Goal: Communication & Community: Answer question/provide support

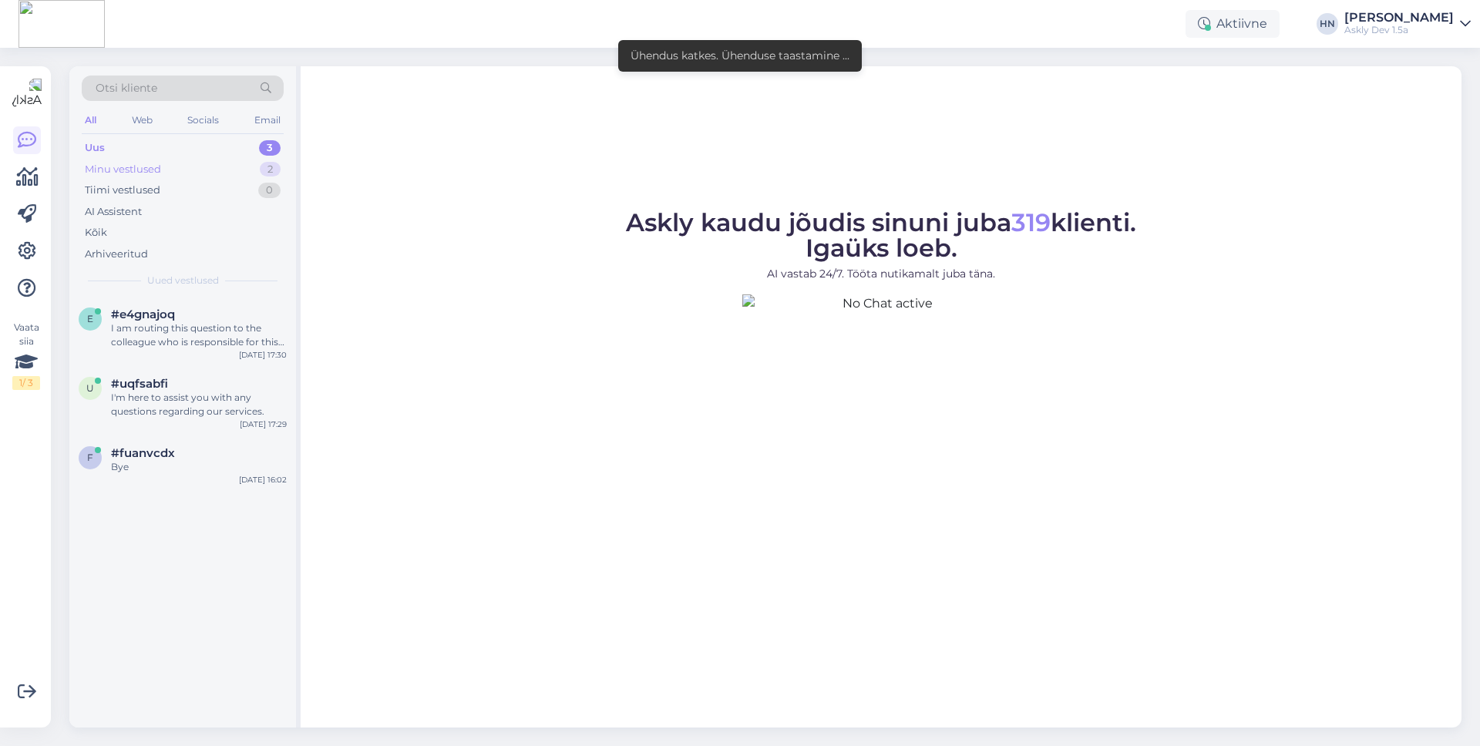
click at [235, 160] on div "Minu vestlused 2" at bounding box center [183, 170] width 202 height 22
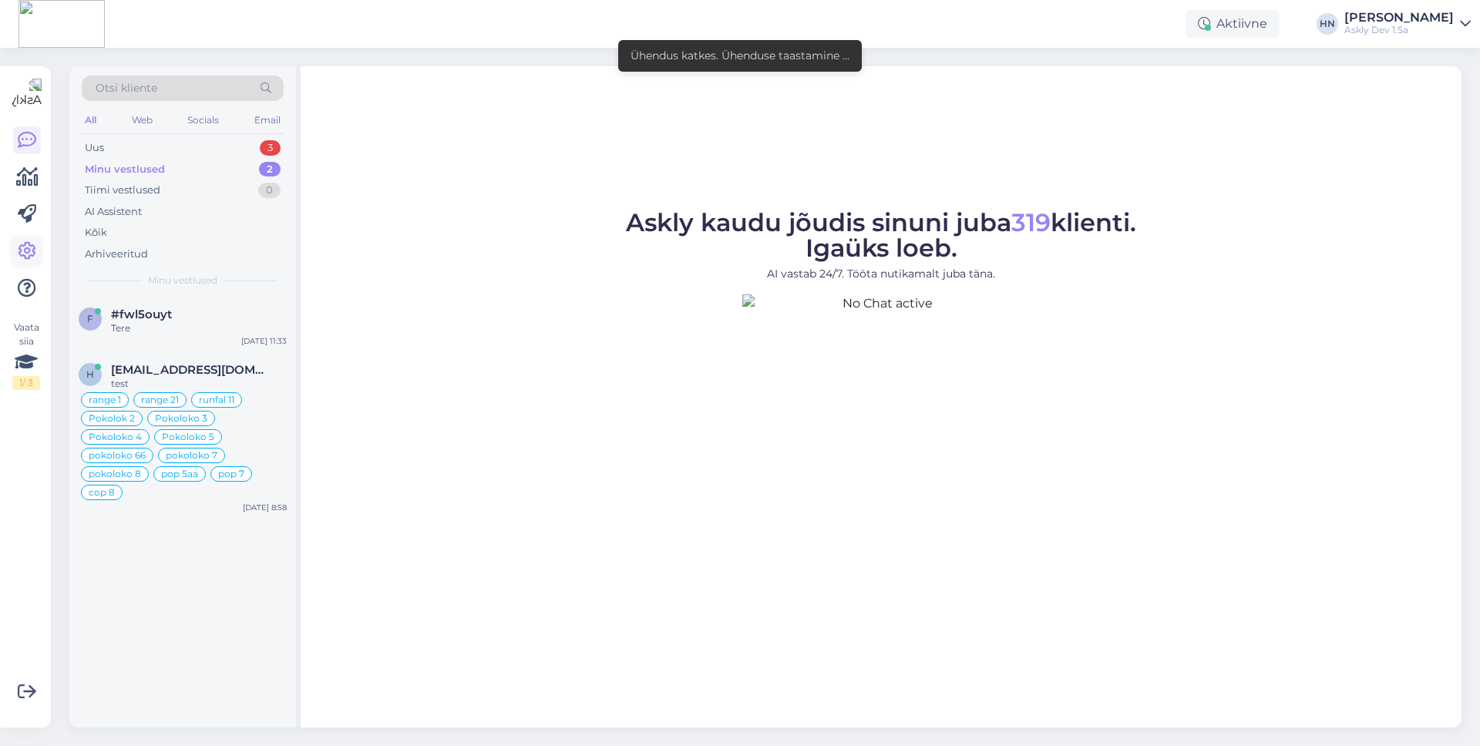
click at [29, 250] on icon at bounding box center [27, 251] width 18 height 18
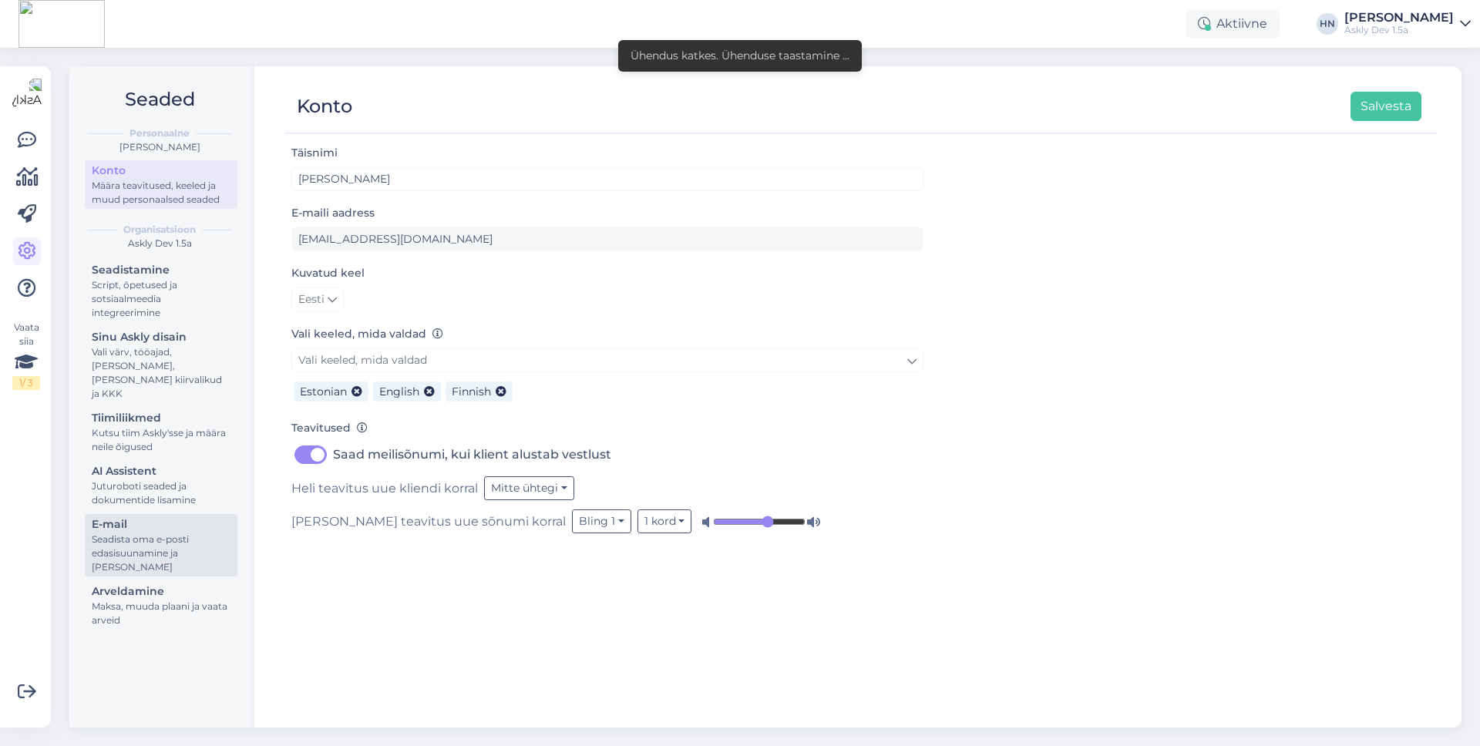
click at [142, 533] on div "Seadista oma e-posti edasisuunamine ja [PERSON_NAME]" at bounding box center [161, 554] width 139 height 42
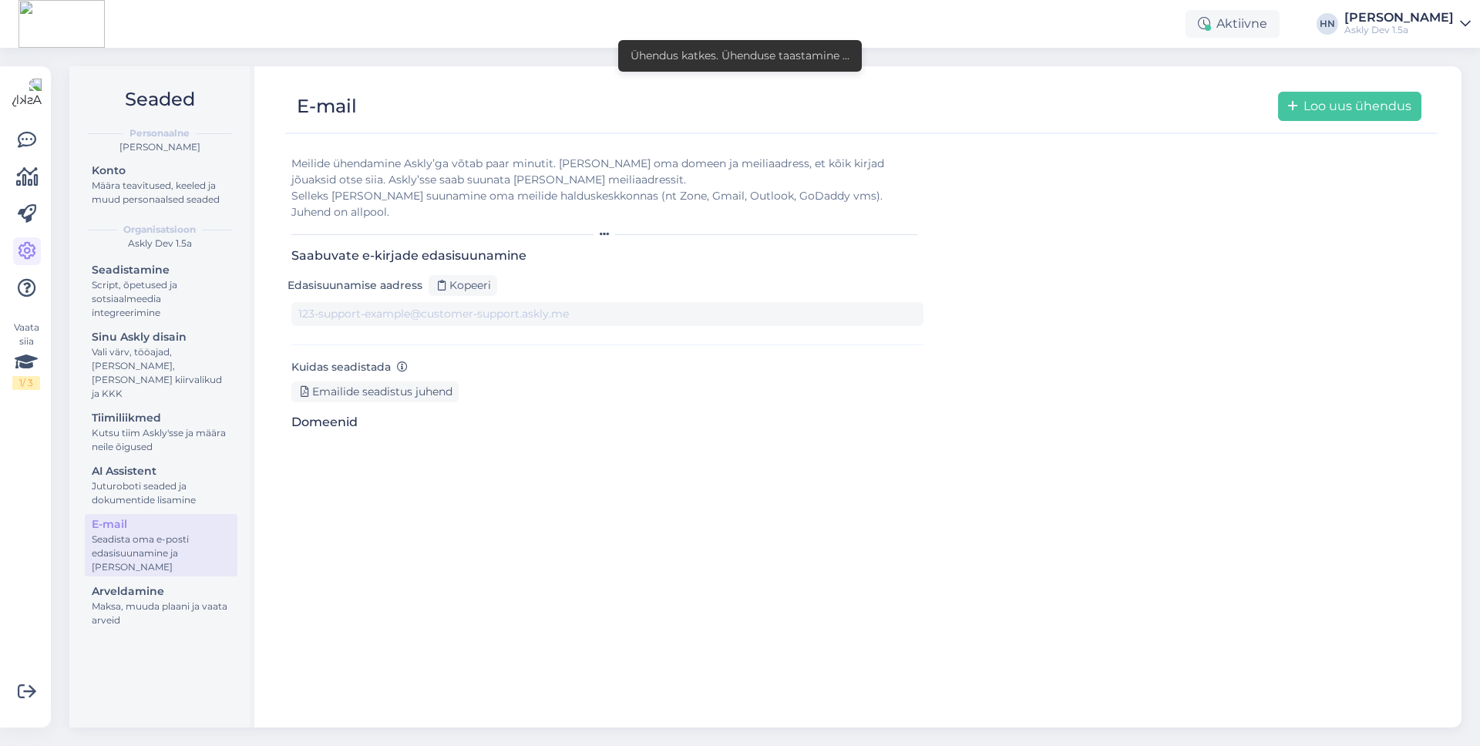
type input "[DOMAIN_NAME][EMAIL_ADDRESS][DOMAIN_NAME]"
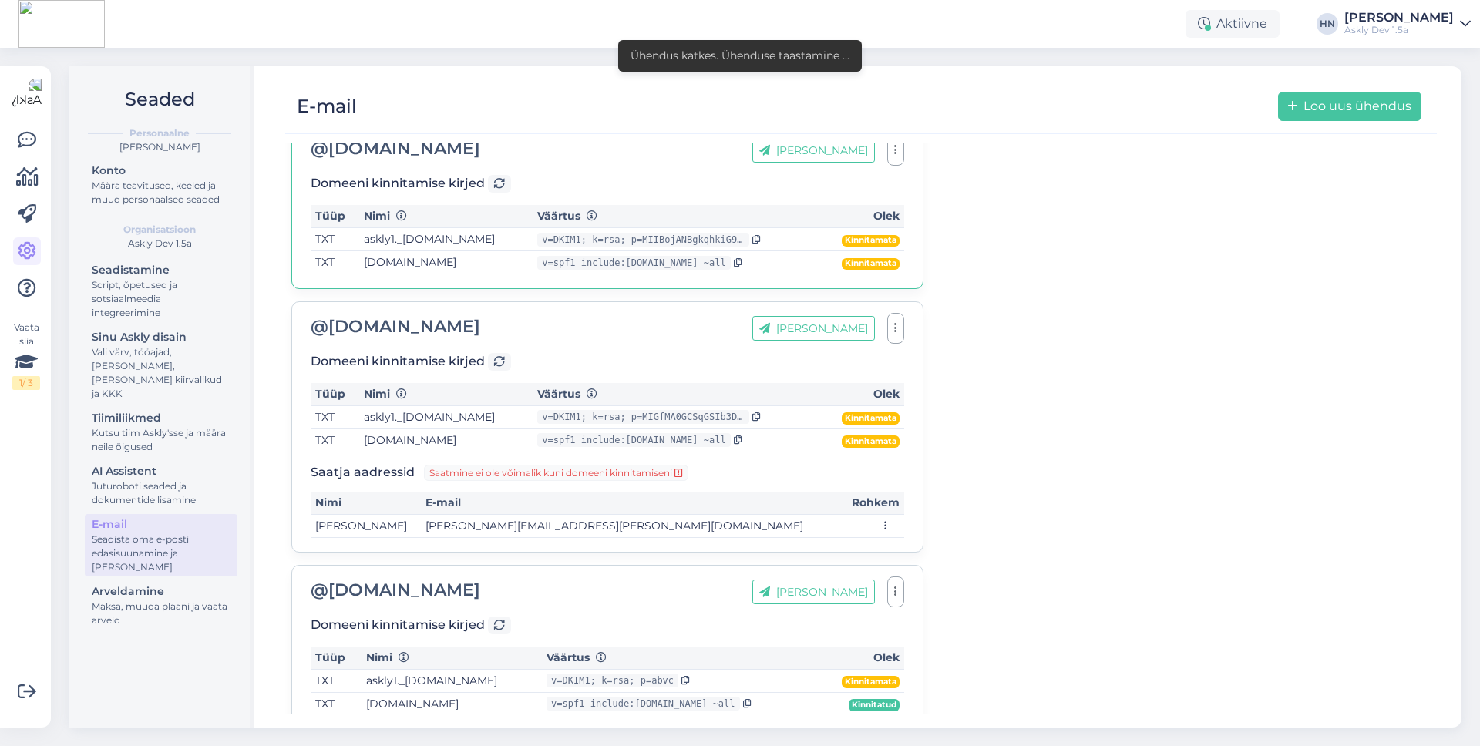
scroll to position [331, 0]
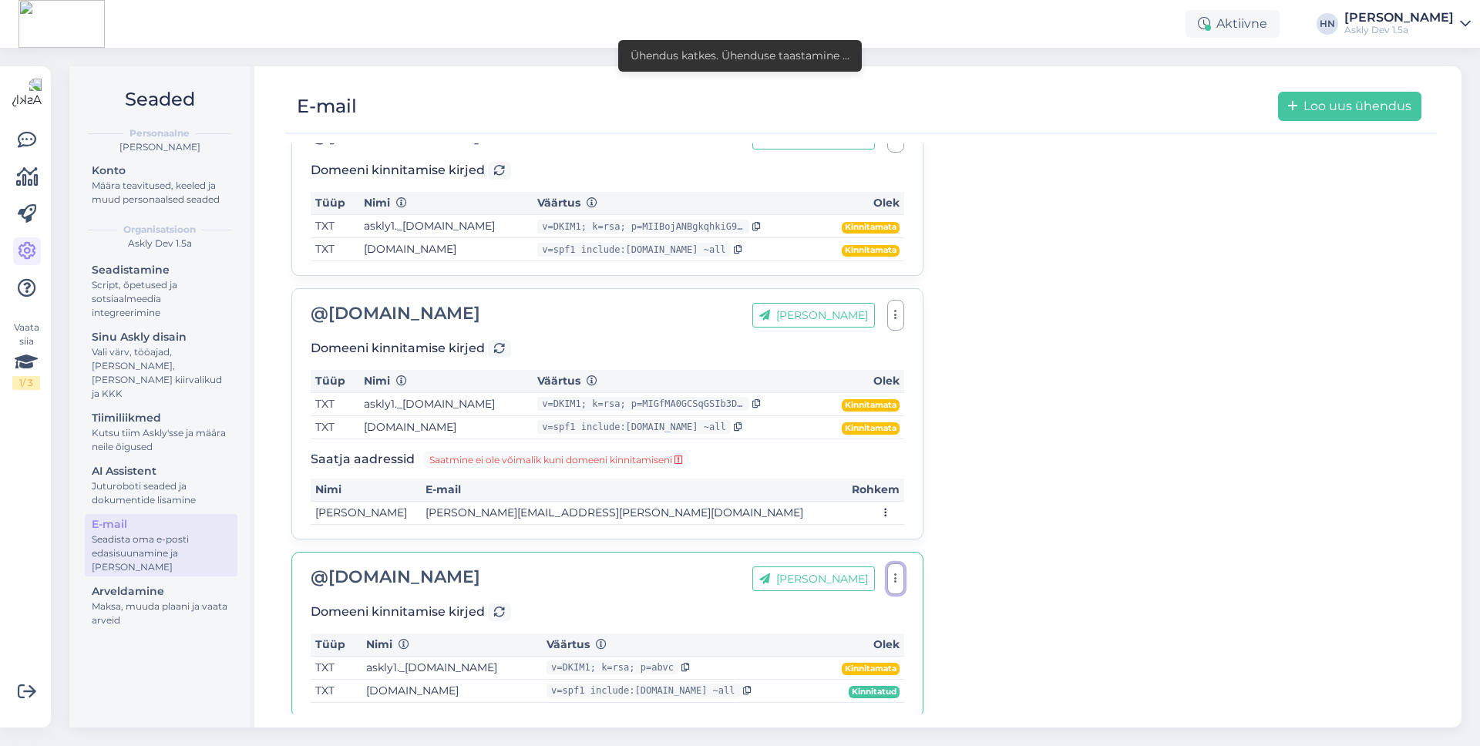
click at [902, 563] on button "button" at bounding box center [895, 578] width 17 height 31
click at [854, 603] on link "Eemalda" at bounding box center [827, 615] width 154 height 39
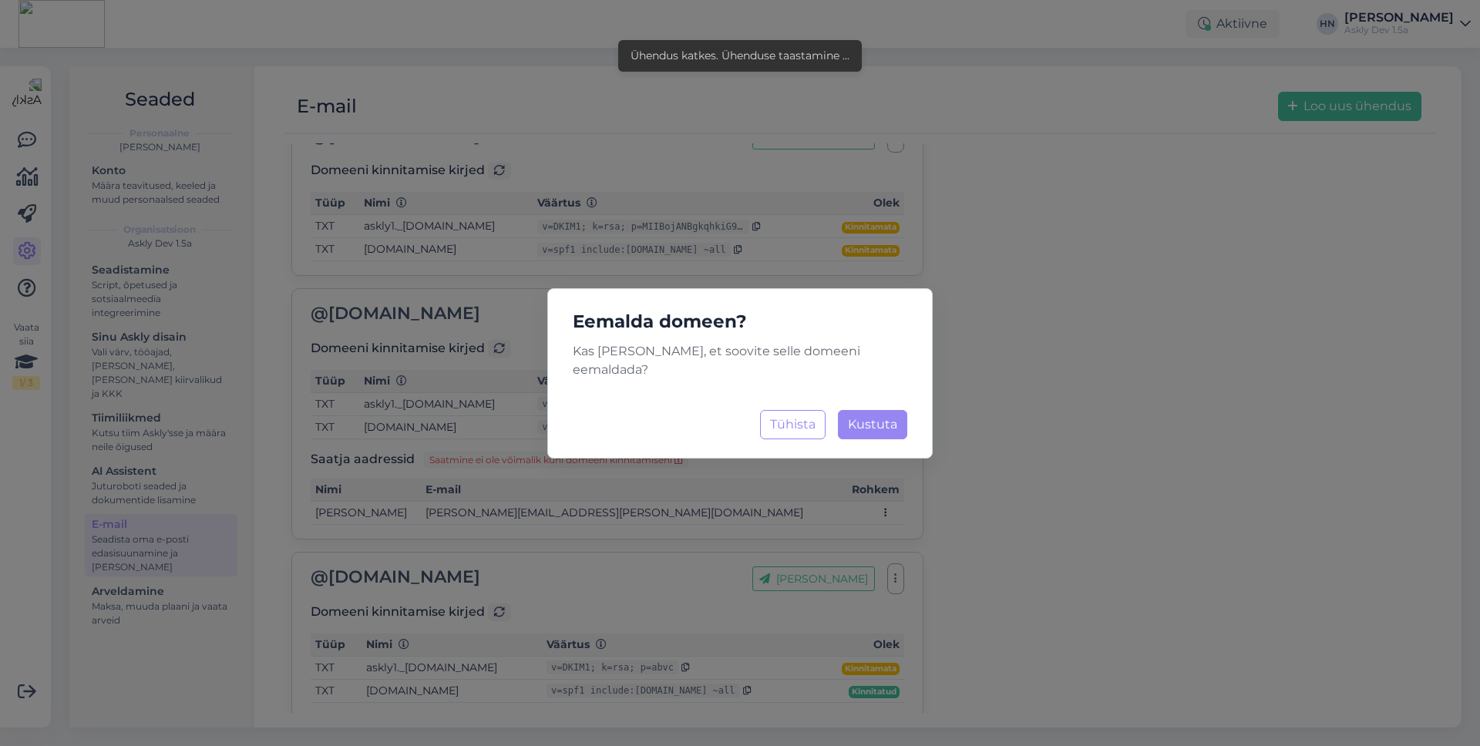
click at [905, 431] on div "Eemalda domeen? Kas [PERSON_NAME], et soovite selle domeeni eemaldada? Tühista …" at bounding box center [739, 373] width 385 height 170
click at [895, 421] on span "Kustuta" at bounding box center [872, 424] width 49 height 15
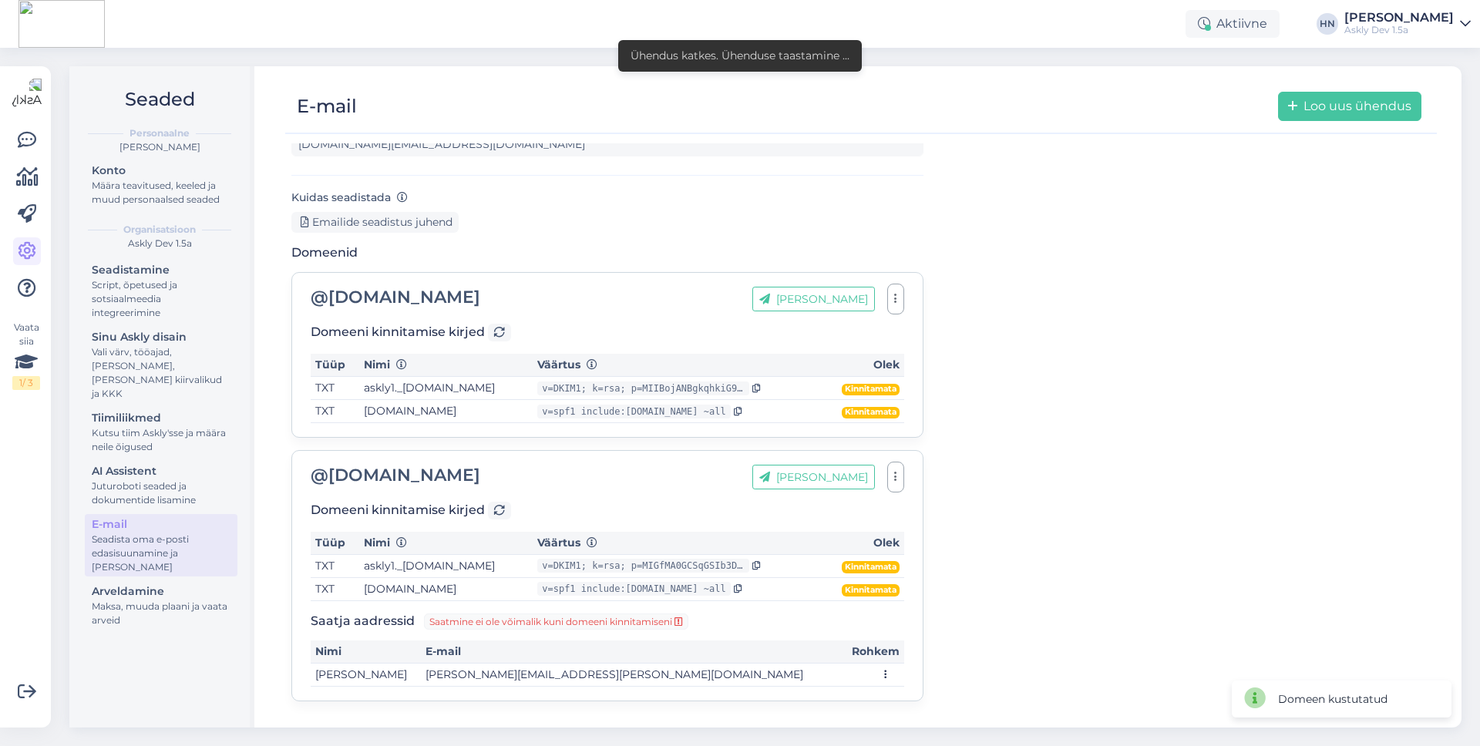
scroll to position [153, 0]
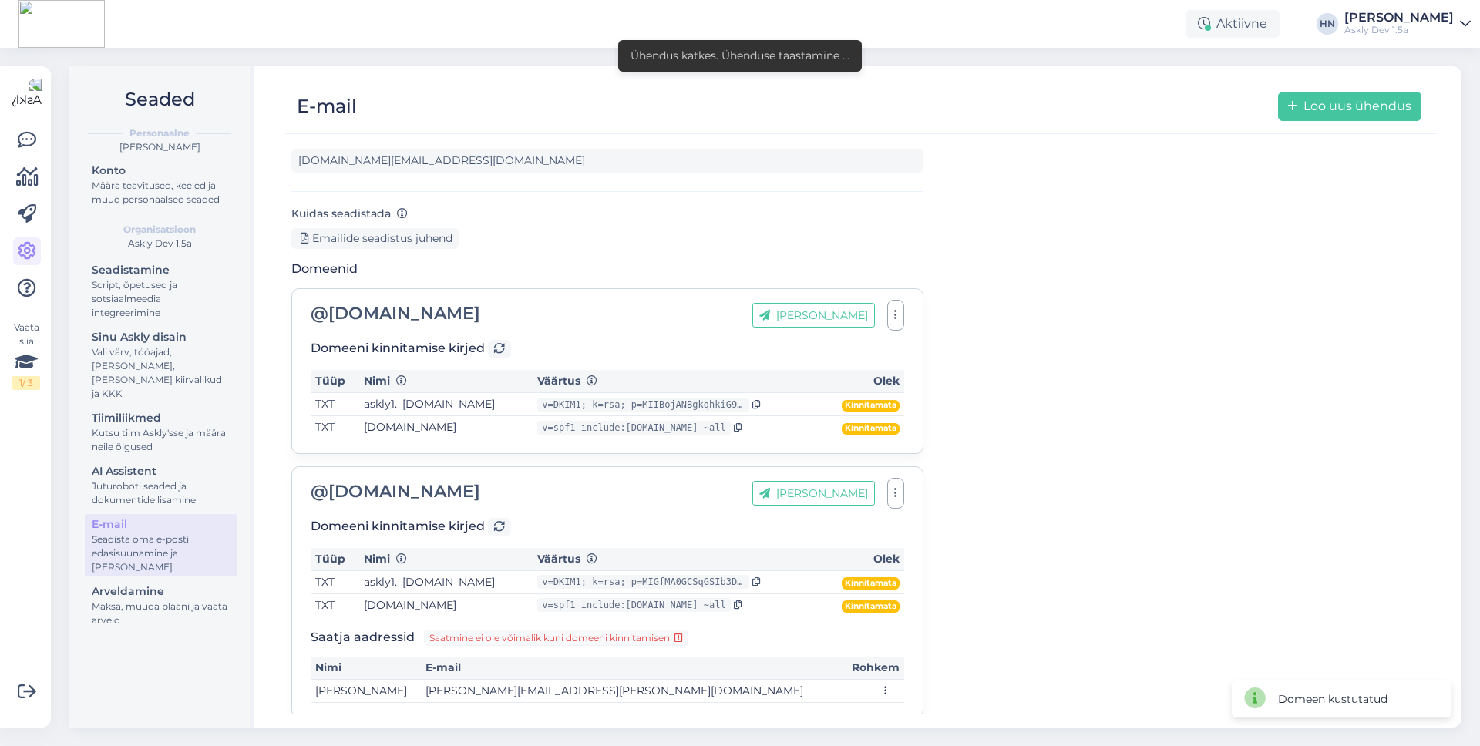
click at [687, 266] on div "Domeenid @ [DOMAIN_NAME] [PERSON_NAME] aadress Domeeni kinnitamise kirjed Tüüp …" at bounding box center [607, 489] width 632 height 456
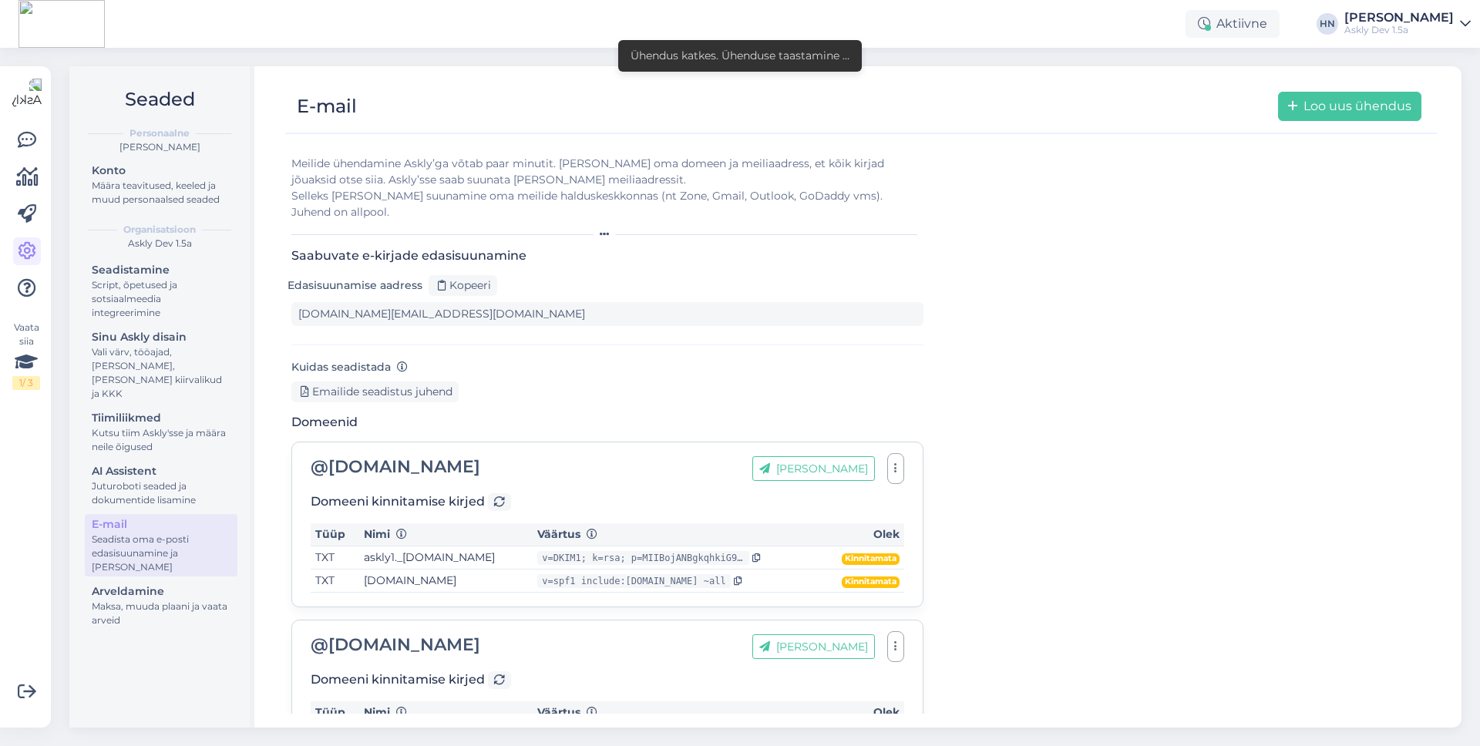
click at [1338, 32] on div "HN" at bounding box center [1327, 24] width 22 height 22
click at [1375, 29] on div "Askly Dev 1.5a" at bounding box center [1398, 30] width 109 height 12
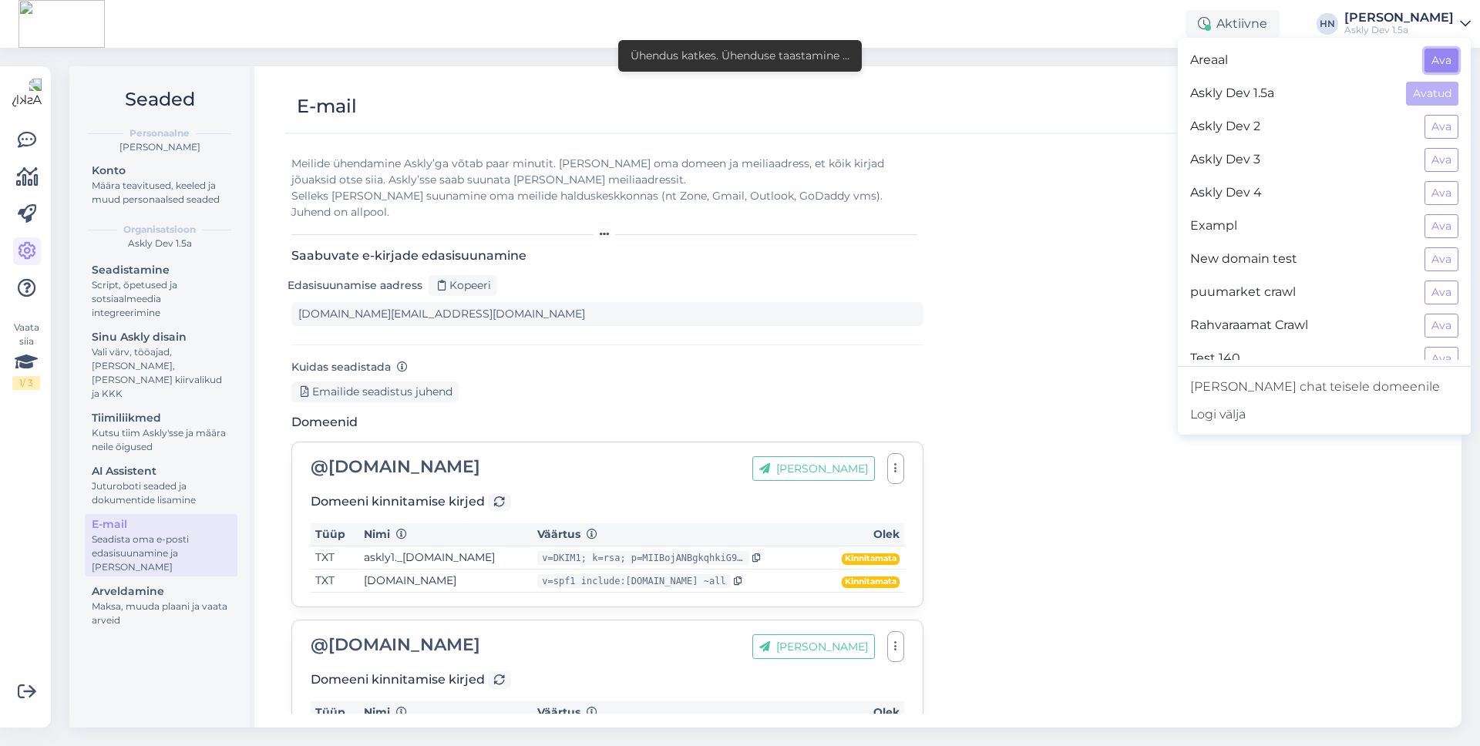
click at [1445, 59] on button "Ava" at bounding box center [1441, 61] width 34 height 24
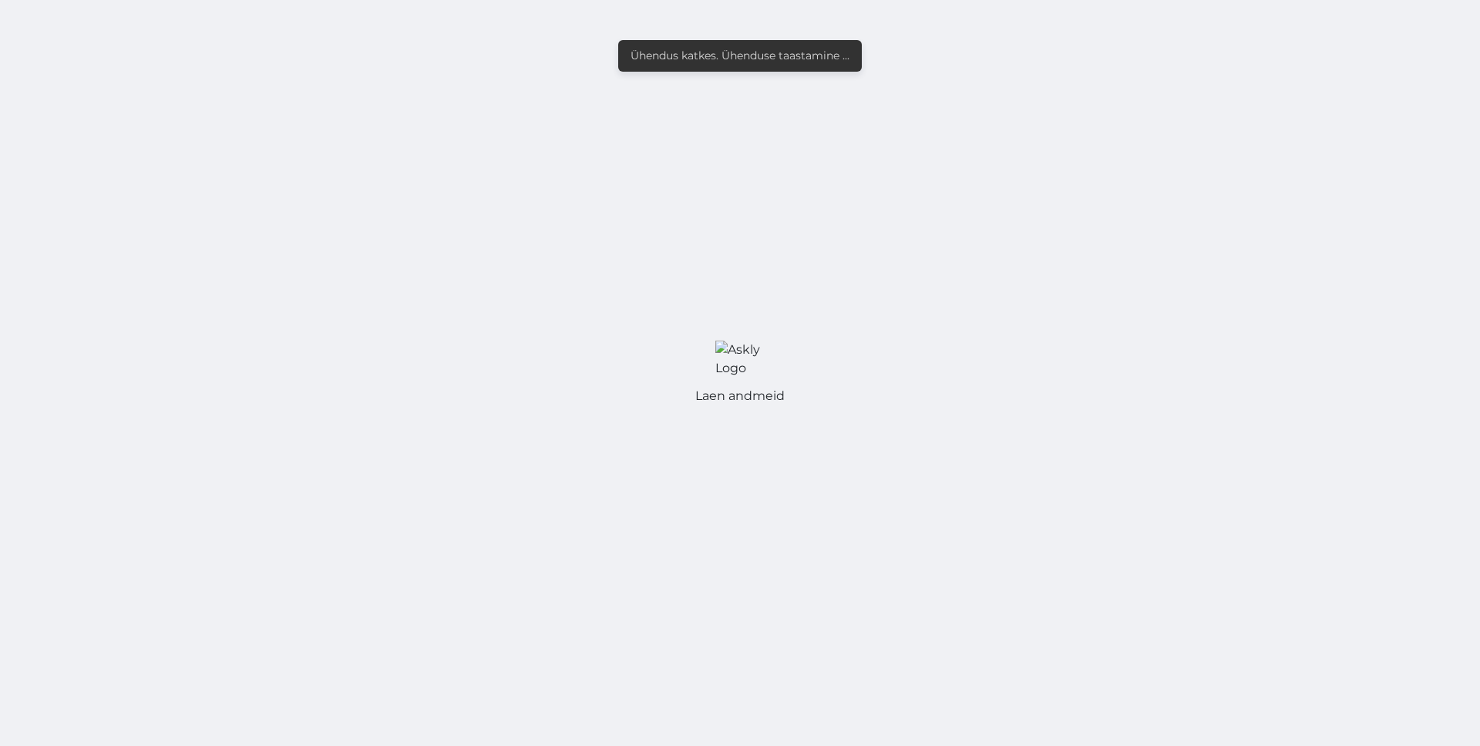
click at [1428, 18] on div "Laen andmeid" at bounding box center [740, 373] width 1480 height 746
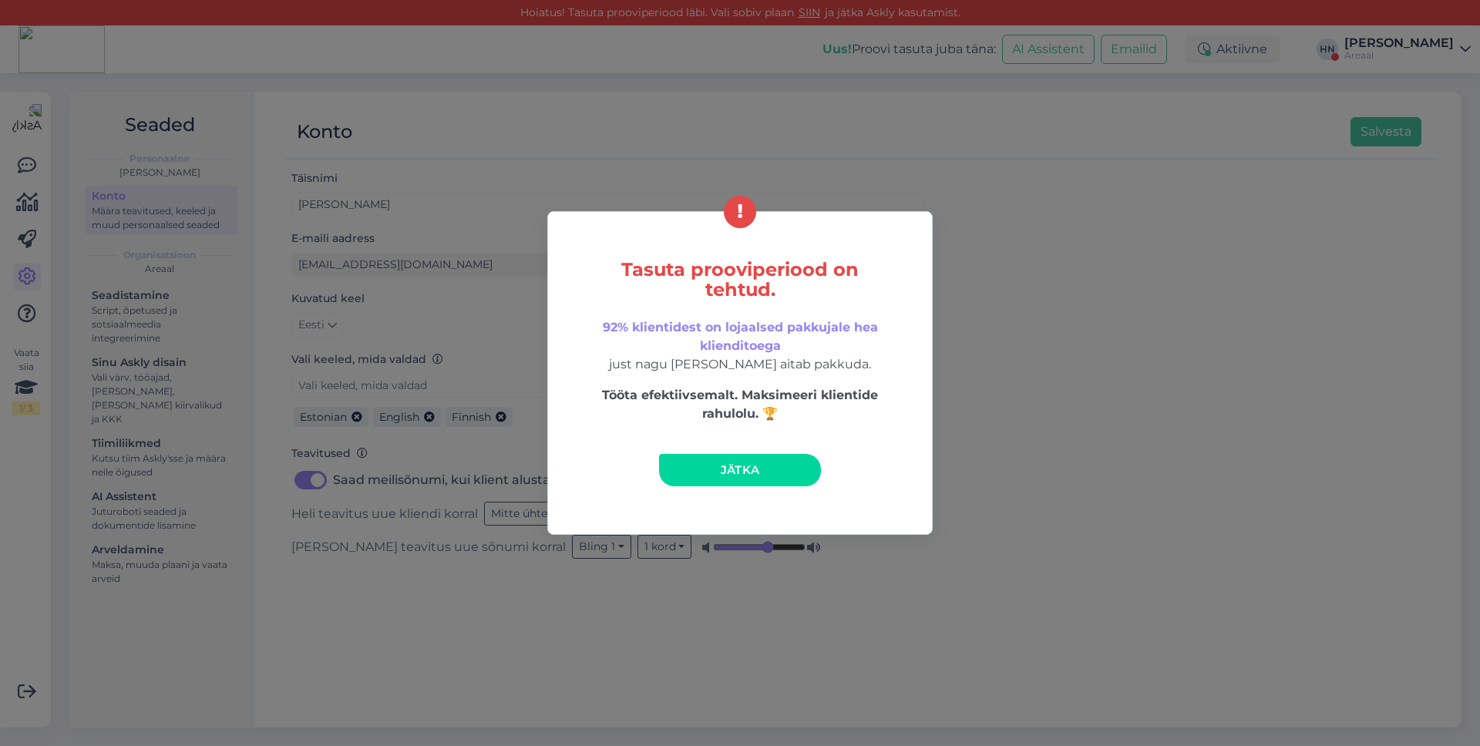
click at [717, 455] on link "Jätka" at bounding box center [740, 470] width 162 height 32
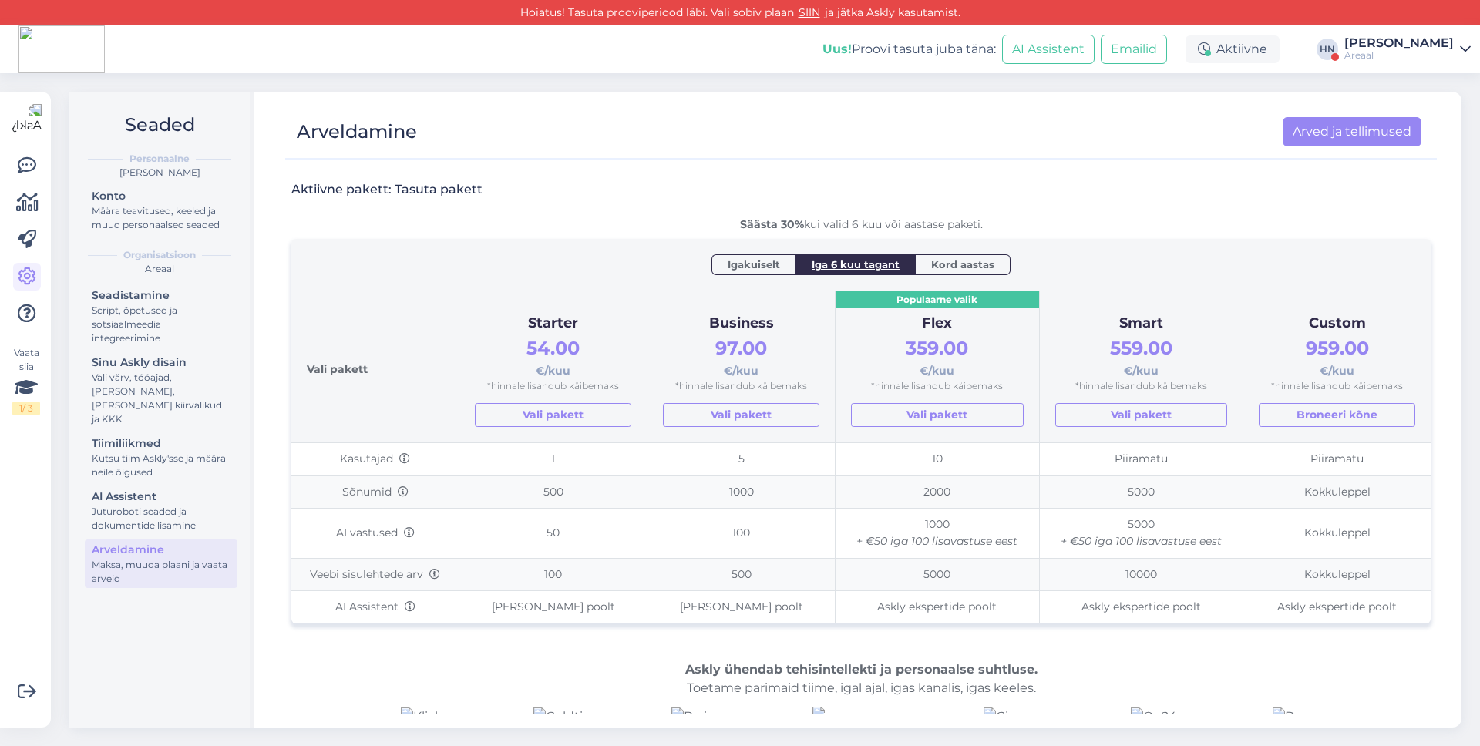
click at [1437, 58] on div "Areaal" at bounding box center [1398, 55] width 109 height 12
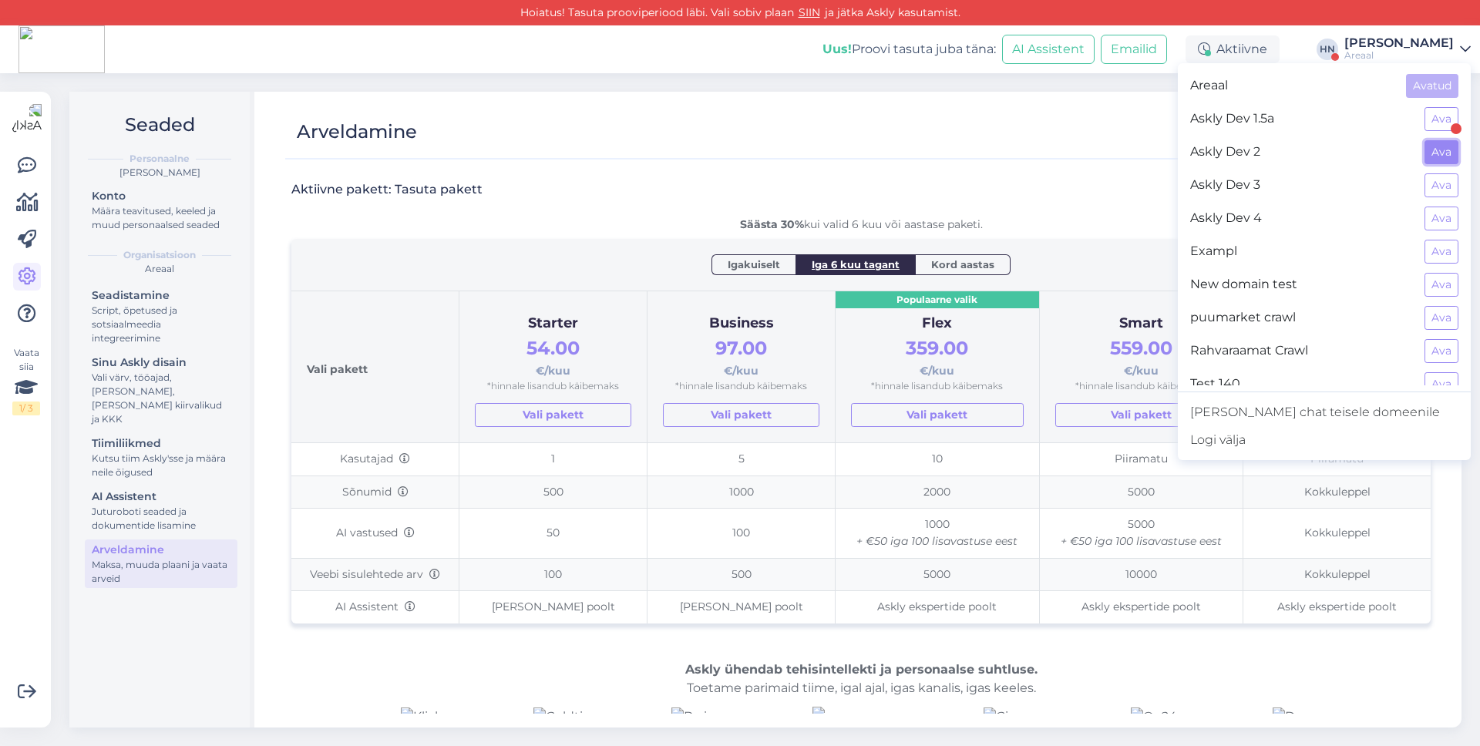
click at [1440, 152] on button "Ava" at bounding box center [1441, 152] width 34 height 24
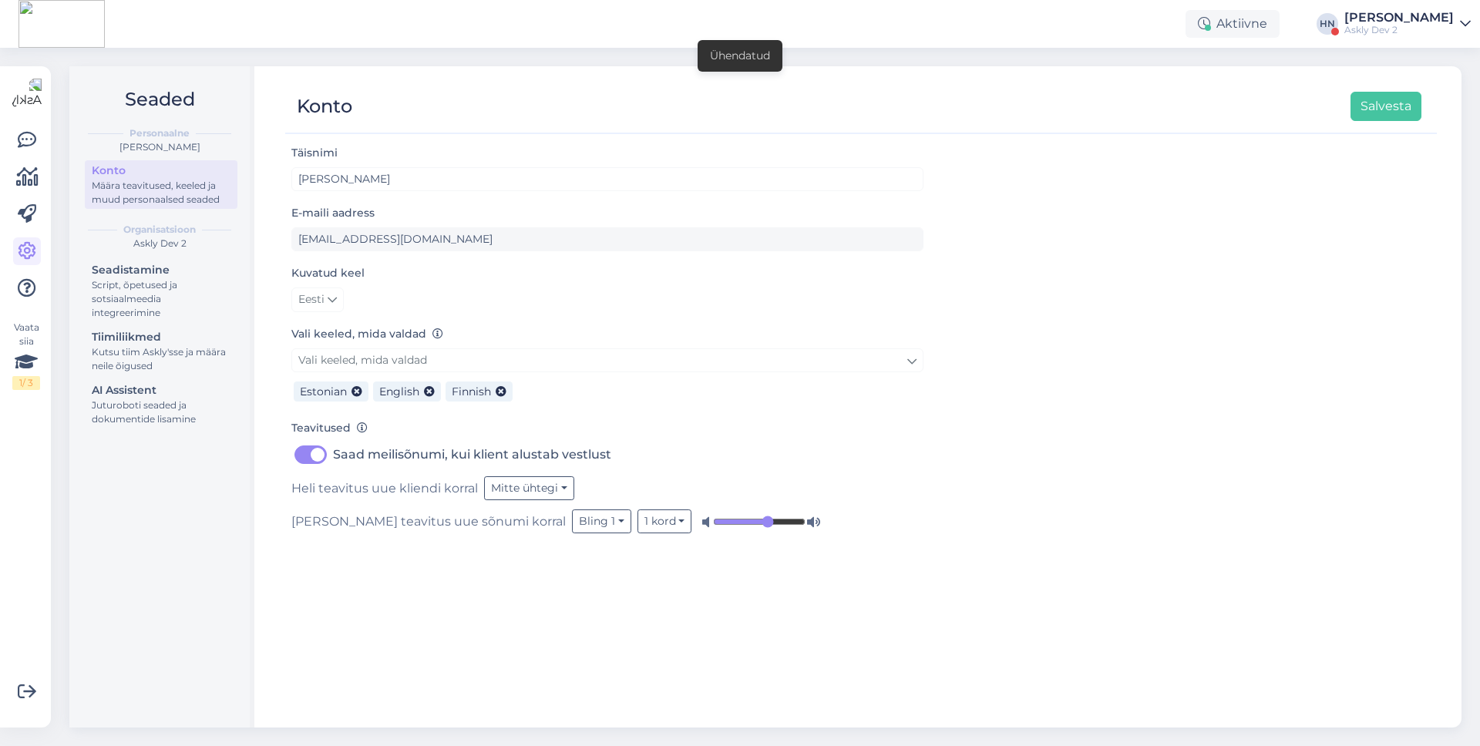
click at [1436, 32] on div "Askly Dev 2" at bounding box center [1398, 30] width 109 height 12
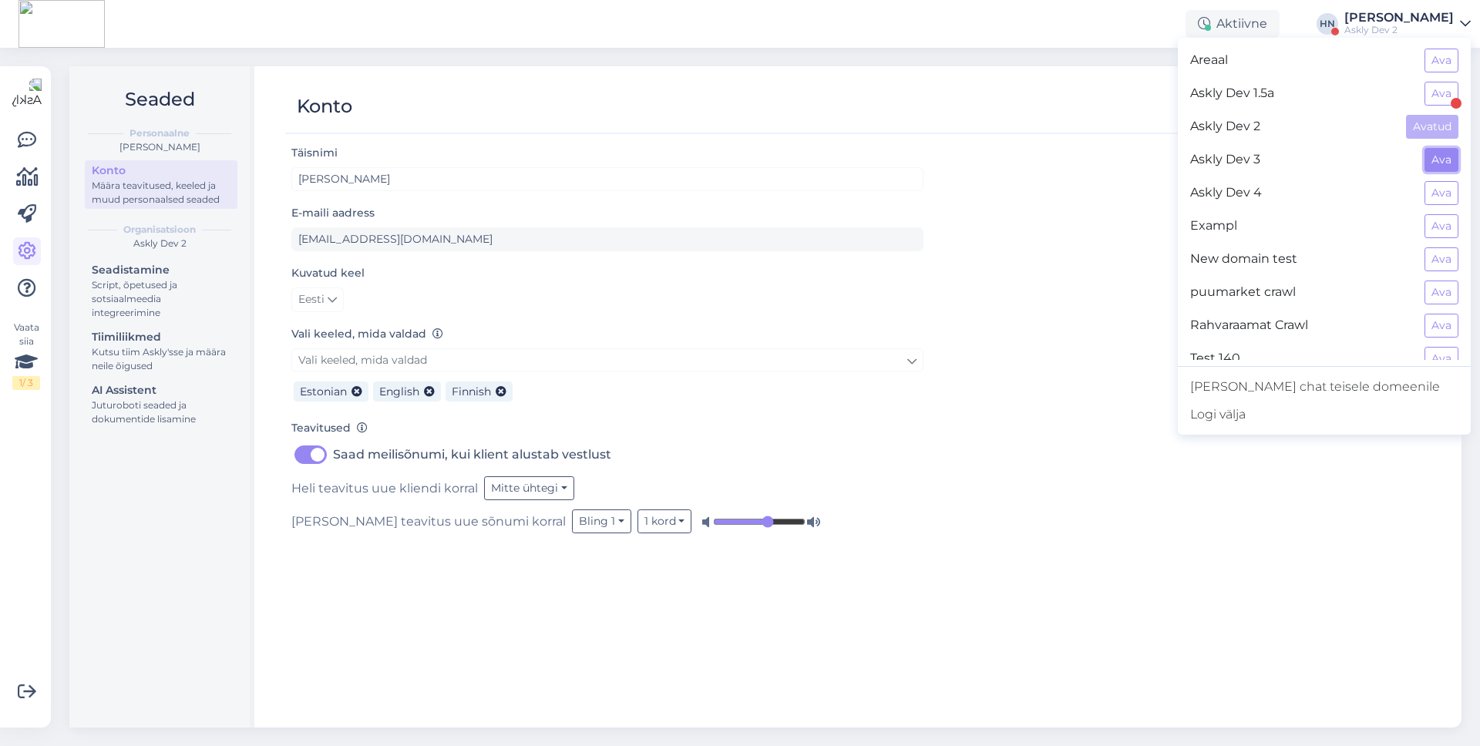
click at [1439, 154] on button "Ava" at bounding box center [1441, 160] width 34 height 24
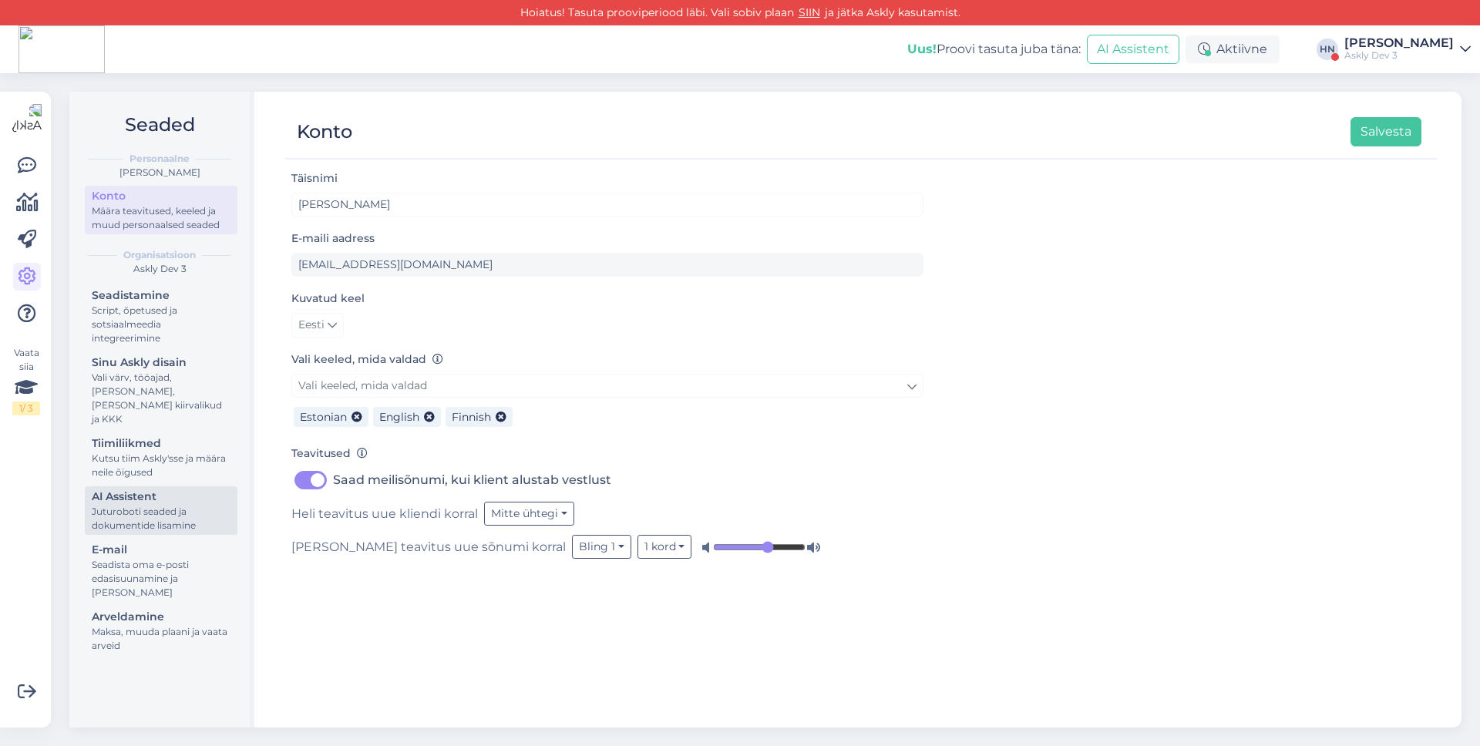
click at [197, 505] on div "Juturoboti seaded ja dokumentide lisamine" at bounding box center [161, 519] width 139 height 28
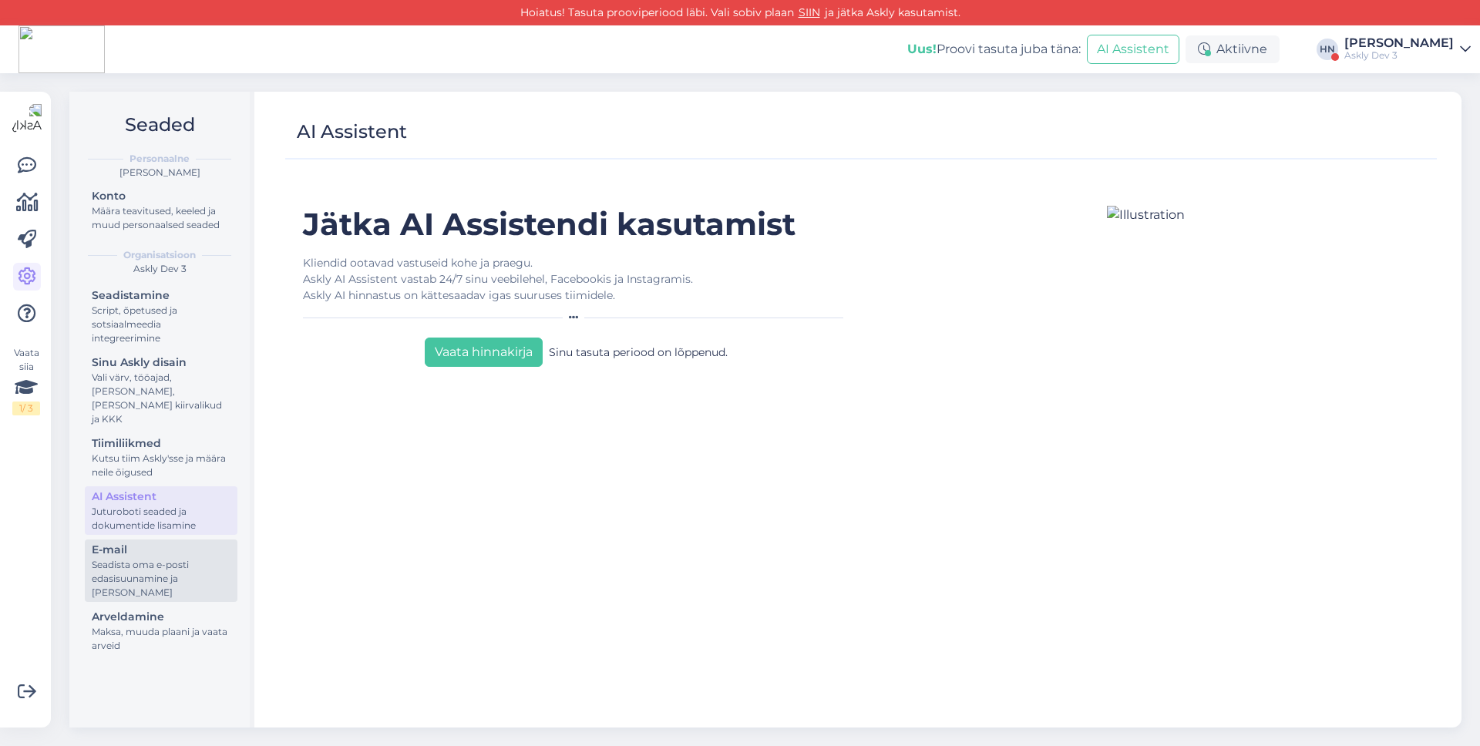
click at [188, 558] on div "Seadista oma e-posti edasisuunamine ja [PERSON_NAME]" at bounding box center [161, 579] width 139 height 42
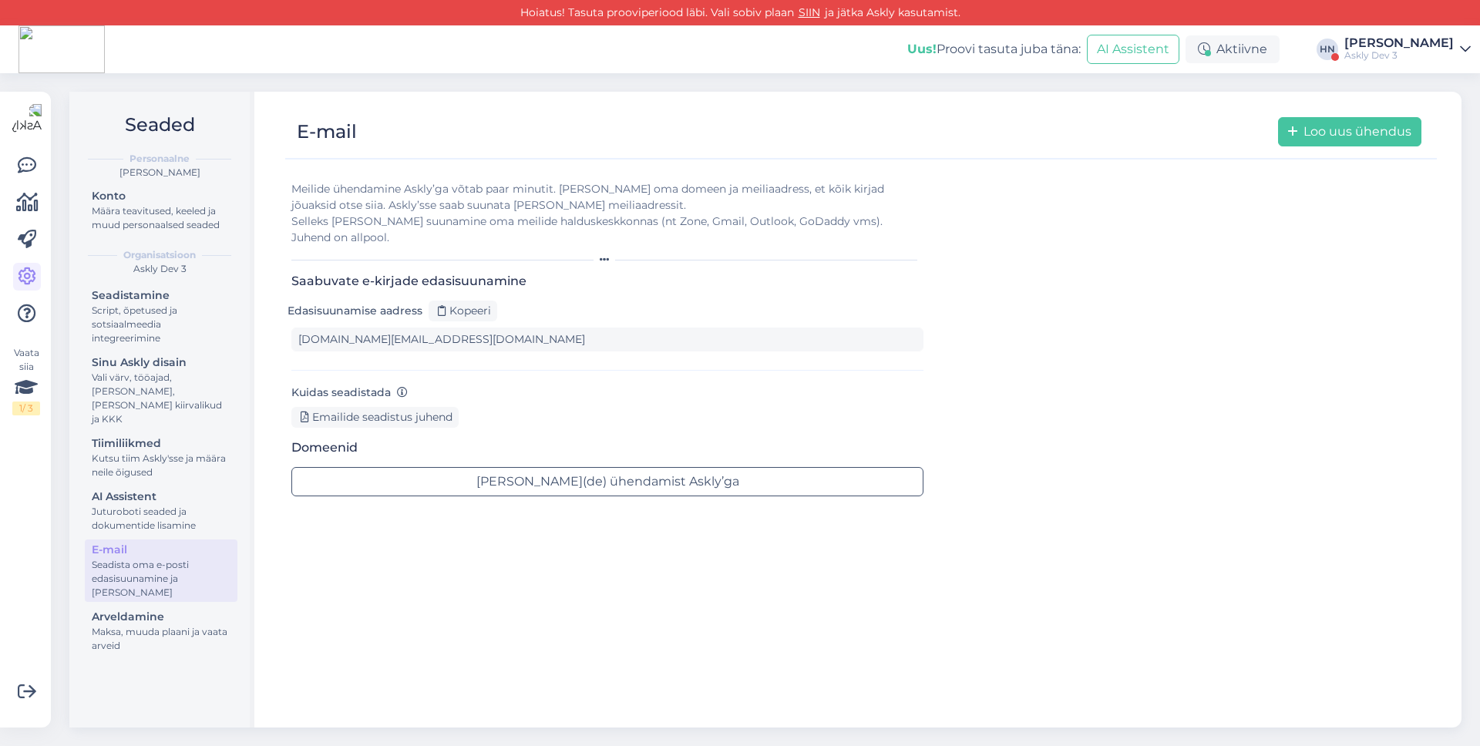
click at [1424, 37] on div "[PERSON_NAME]" at bounding box center [1398, 43] width 109 height 12
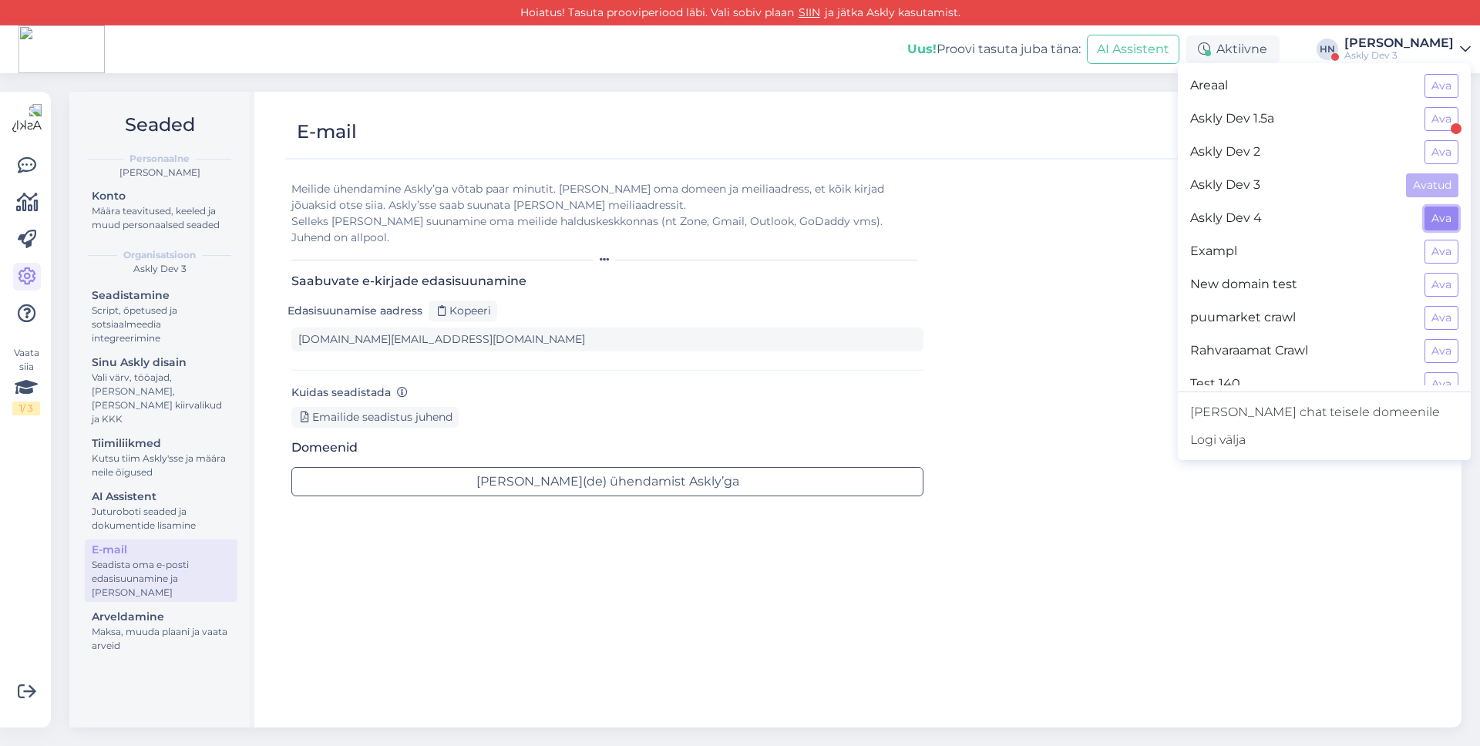
click at [1447, 218] on button "Ava" at bounding box center [1441, 219] width 34 height 24
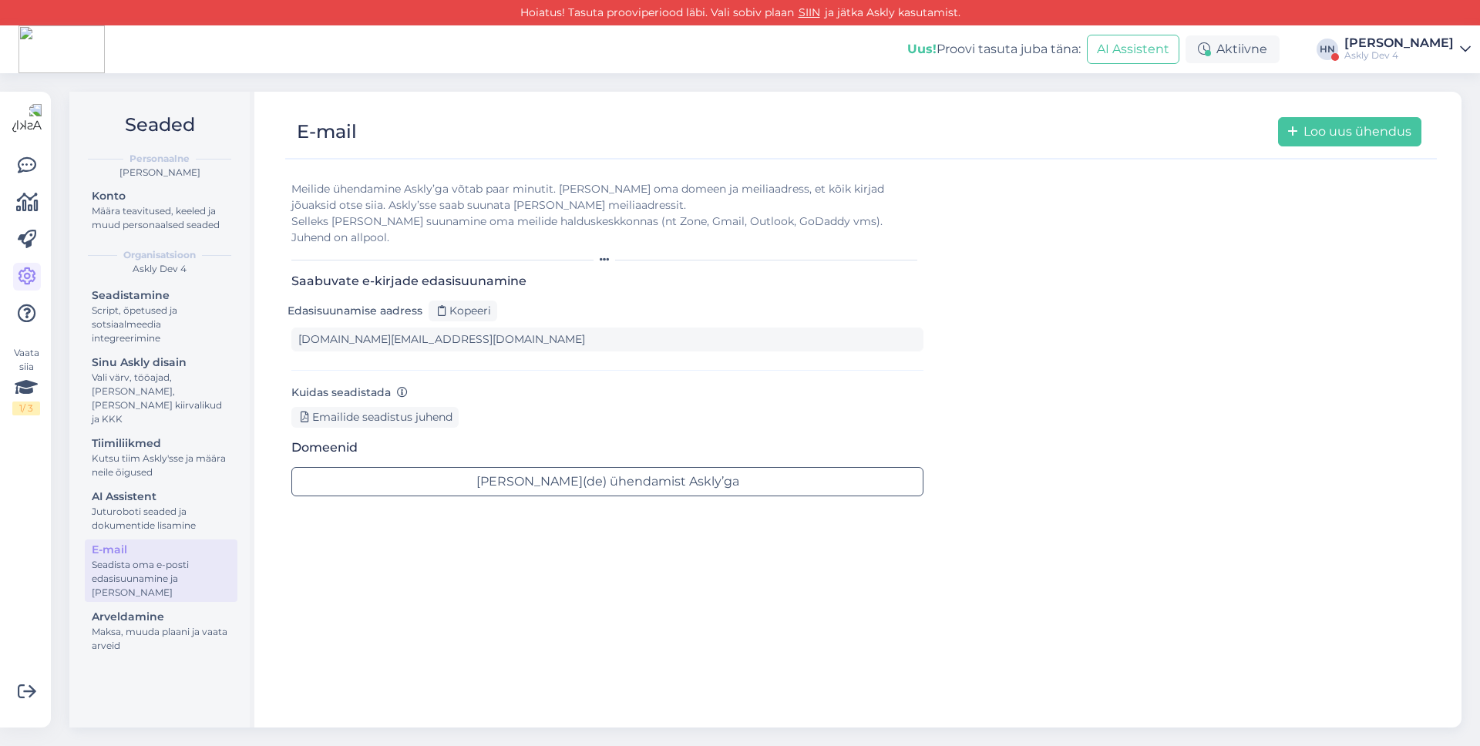
click at [1361, 61] on div "Askly Dev 4" at bounding box center [1398, 55] width 109 height 12
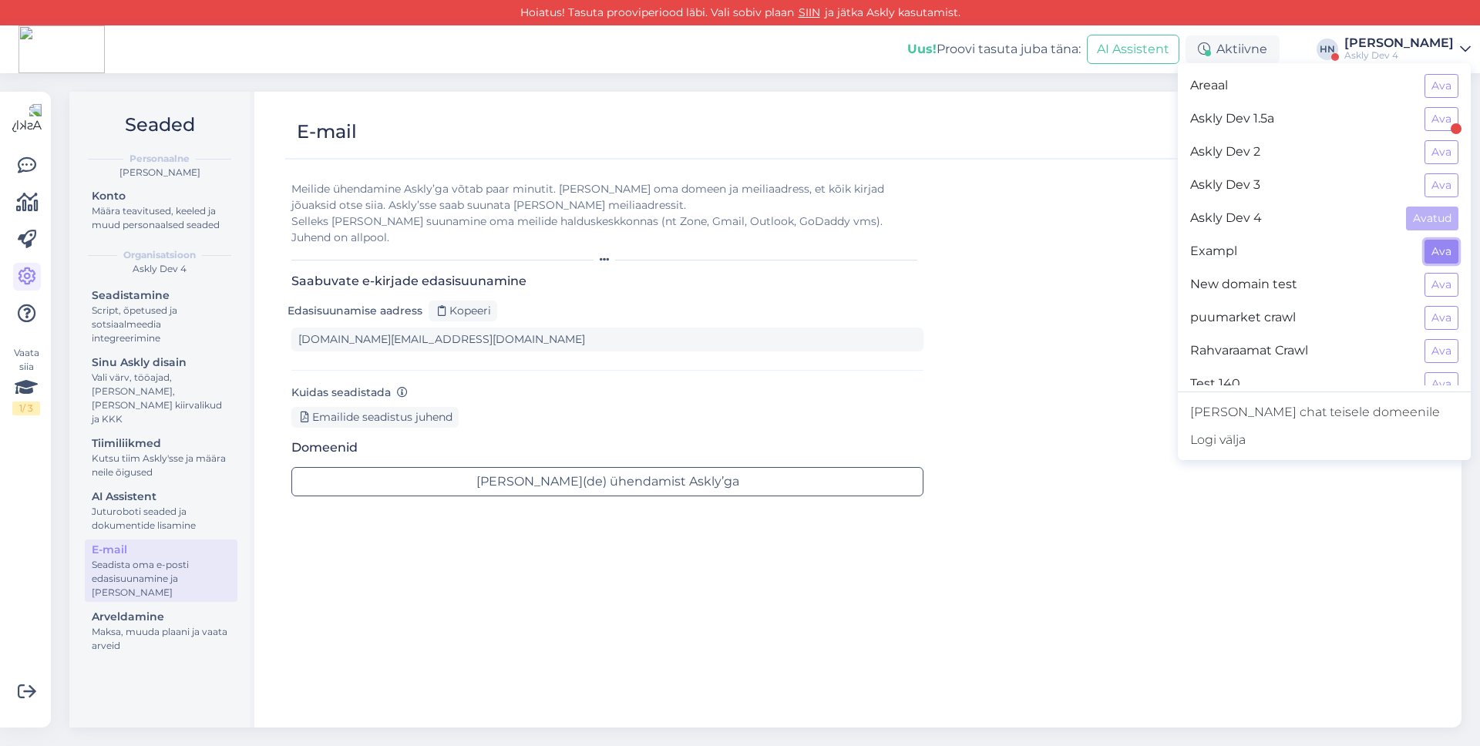
click at [1443, 258] on button "Ava" at bounding box center [1441, 252] width 34 height 24
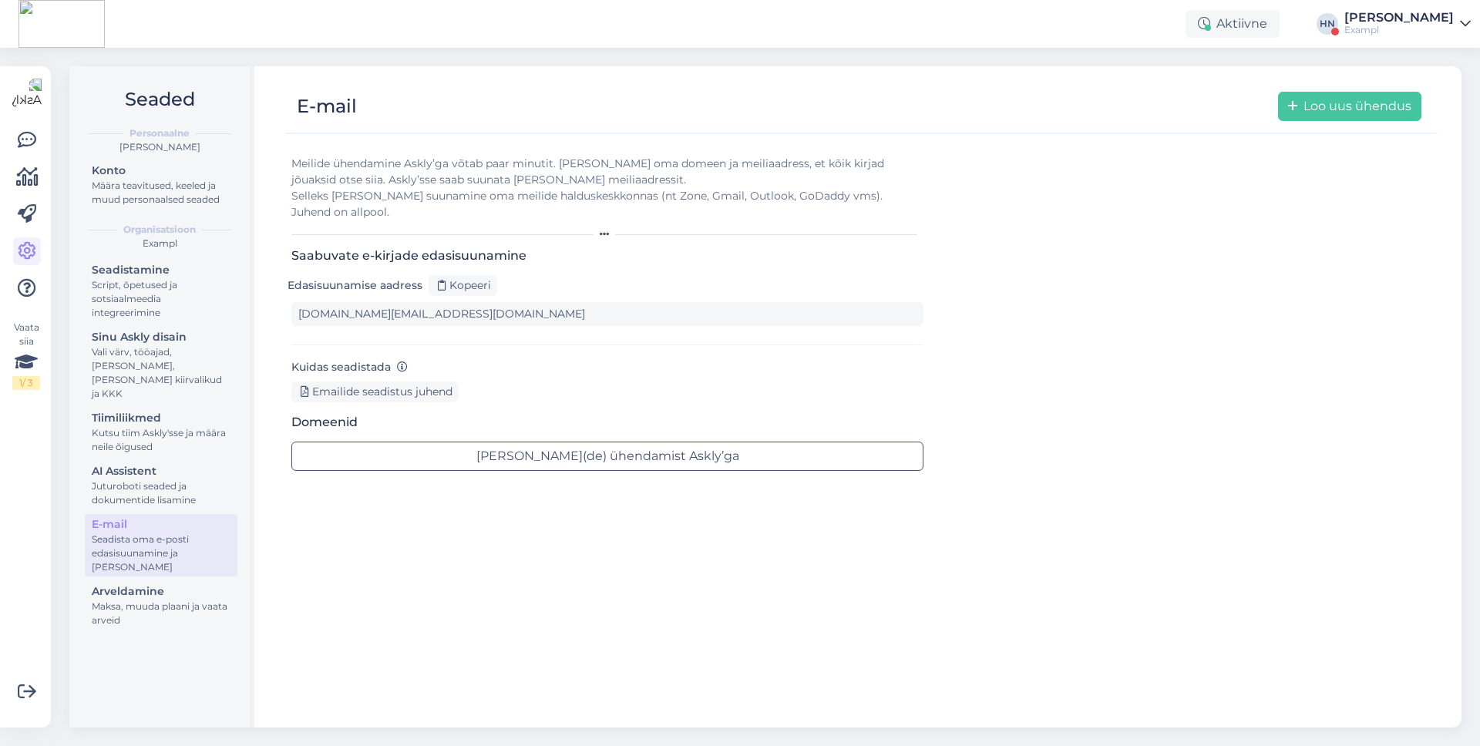
click at [1389, 26] on div "Exampl" at bounding box center [1398, 30] width 109 height 12
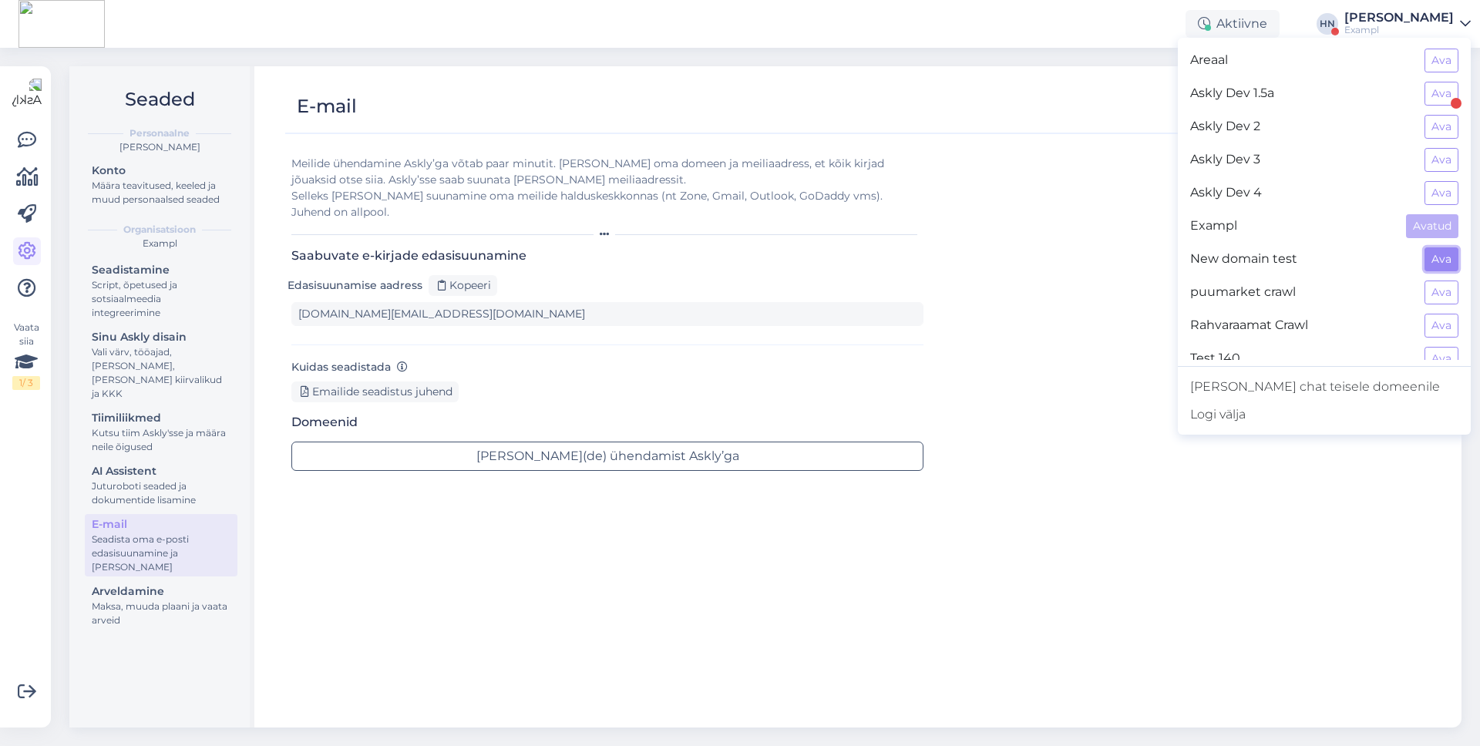
click at [1431, 255] on button "Ava" at bounding box center [1441, 259] width 34 height 24
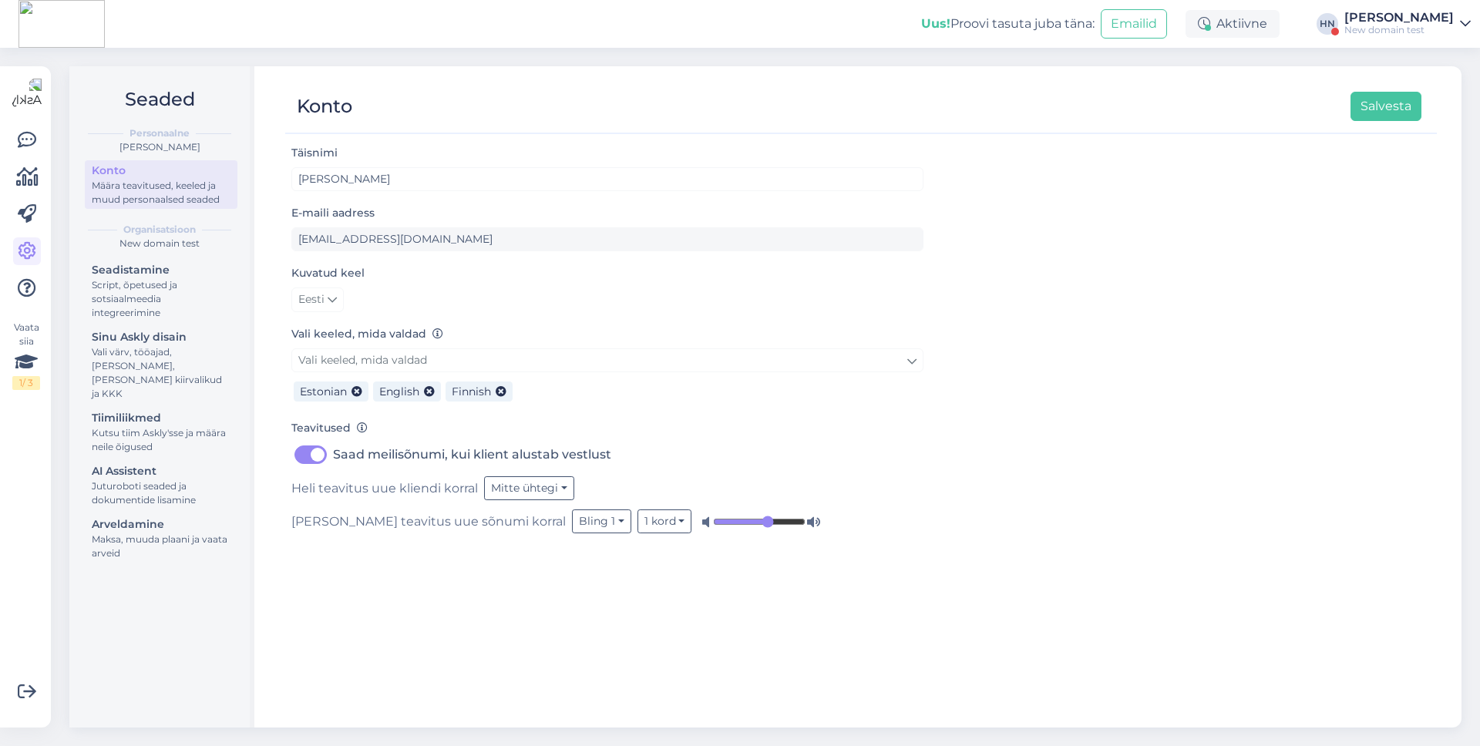
click at [1423, 27] on div "New domain test" at bounding box center [1398, 30] width 109 height 12
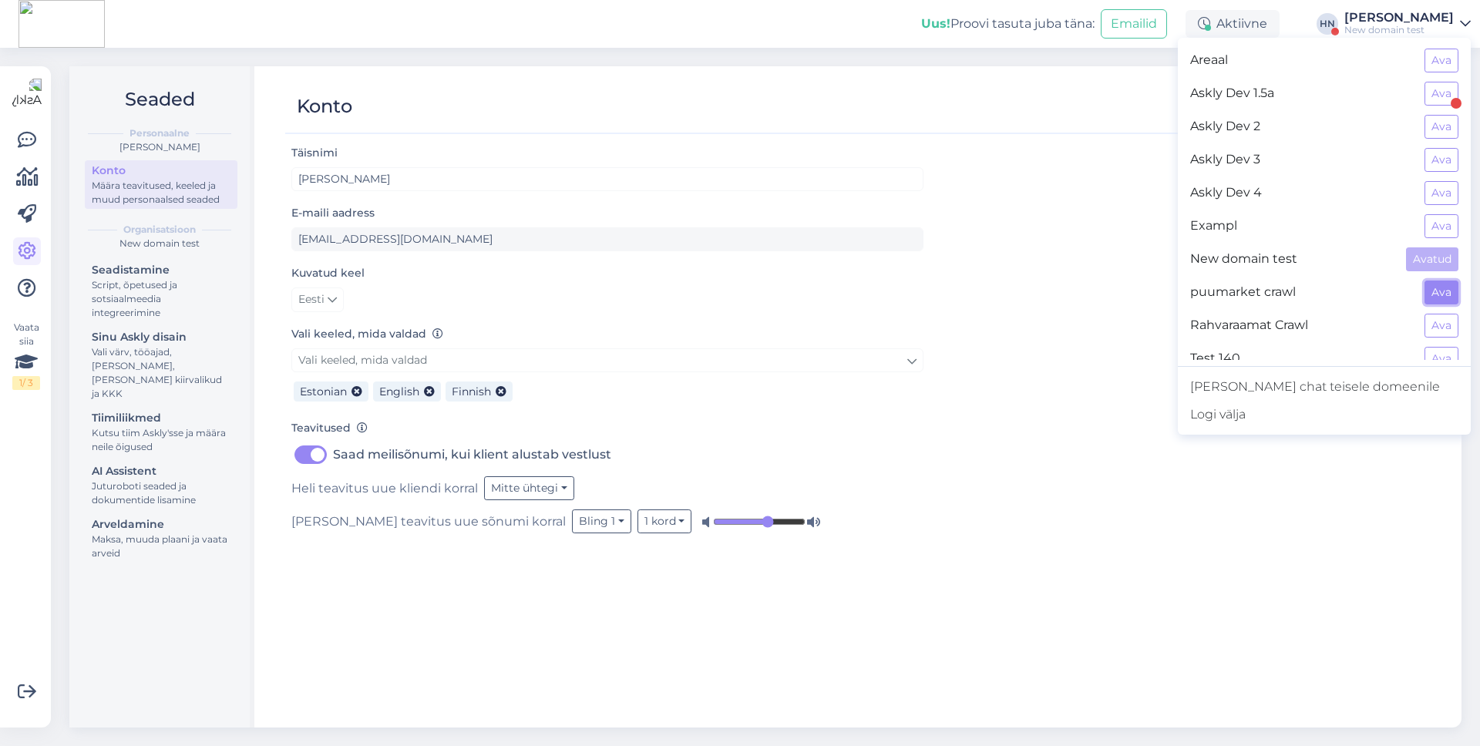
click at [1443, 282] on button "Ava" at bounding box center [1441, 293] width 34 height 24
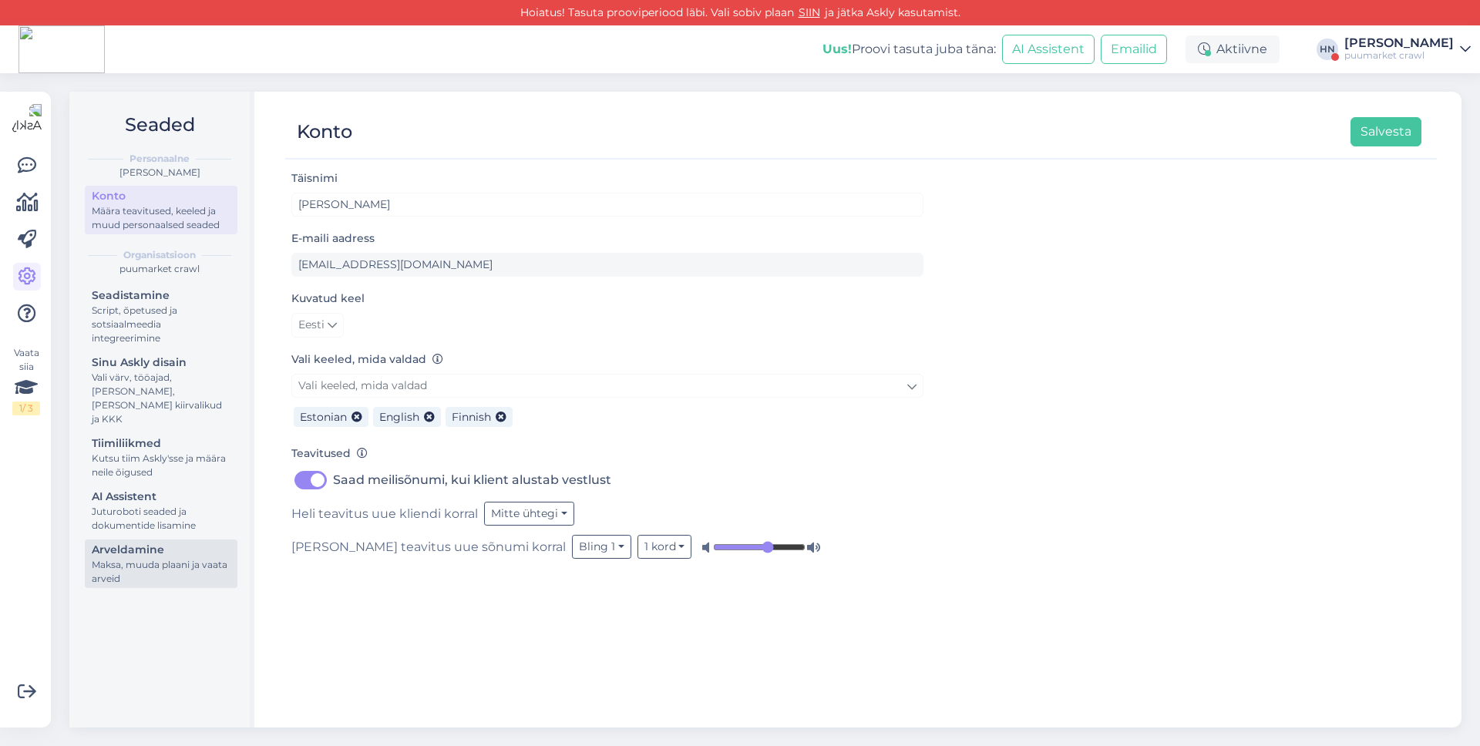
click at [183, 542] on div "Arveldamine" at bounding box center [161, 550] width 139 height 16
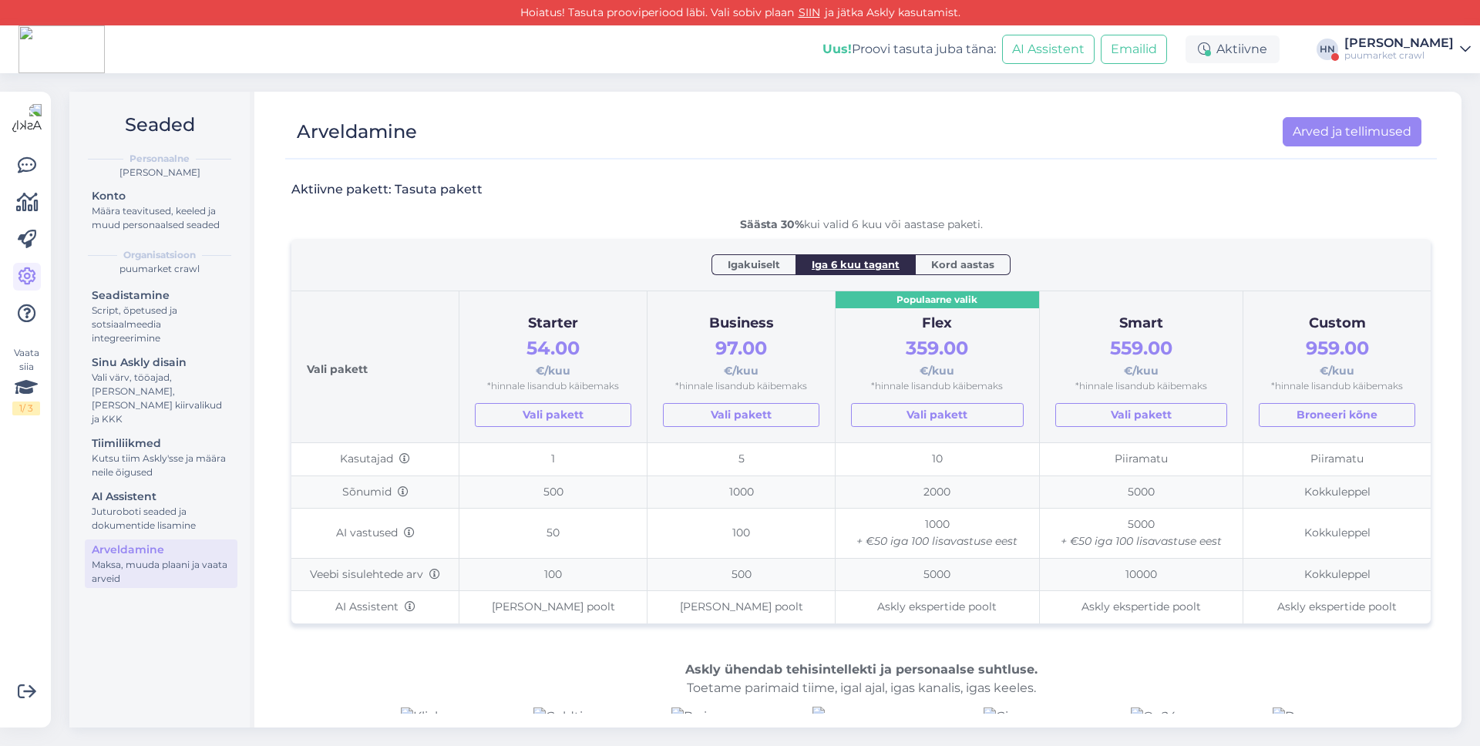
click at [1423, 52] on div "puumarket crawl" at bounding box center [1398, 55] width 109 height 12
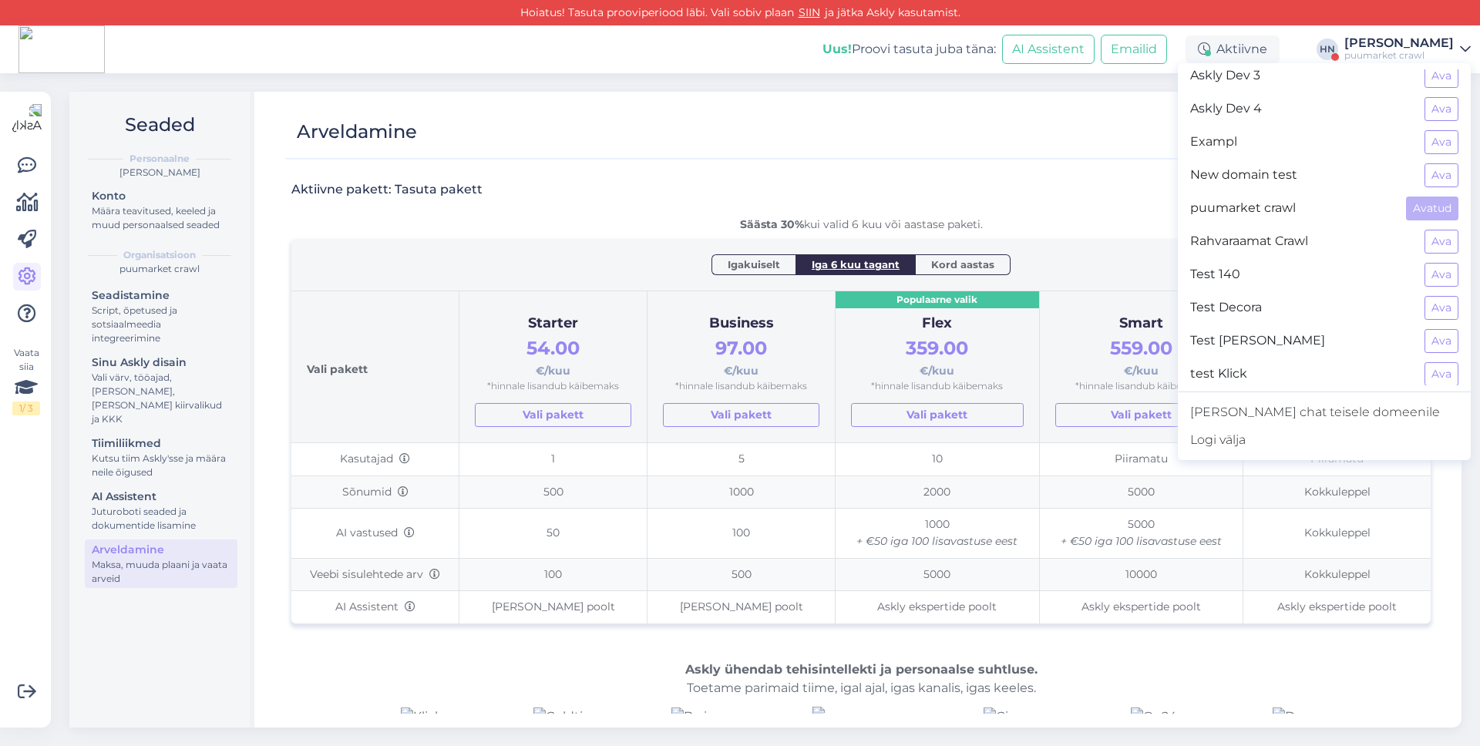
scroll to position [126, 0]
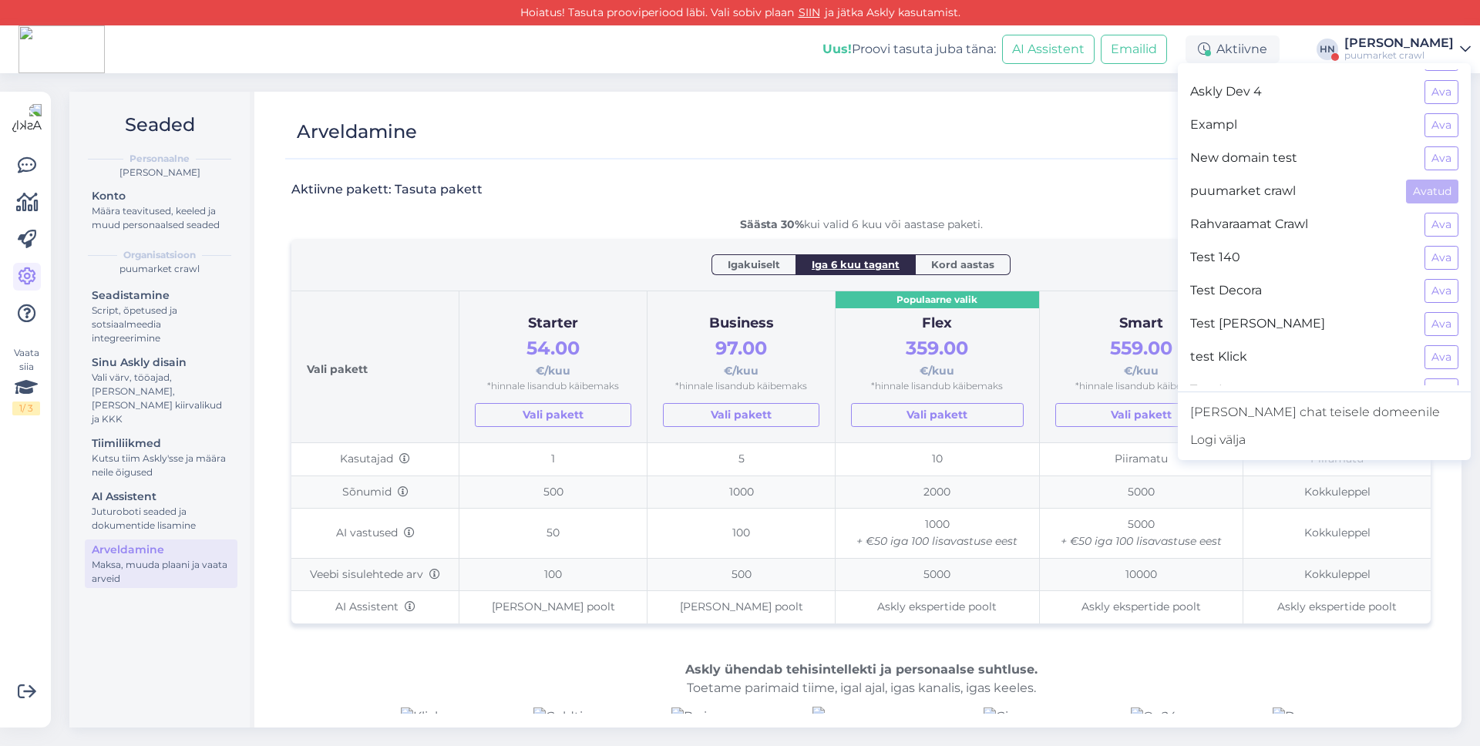
click at [1443, 207] on div "puumarket crawl Avatud" at bounding box center [1324, 191] width 293 height 33
click at [1438, 225] on button "Ava" at bounding box center [1441, 225] width 34 height 24
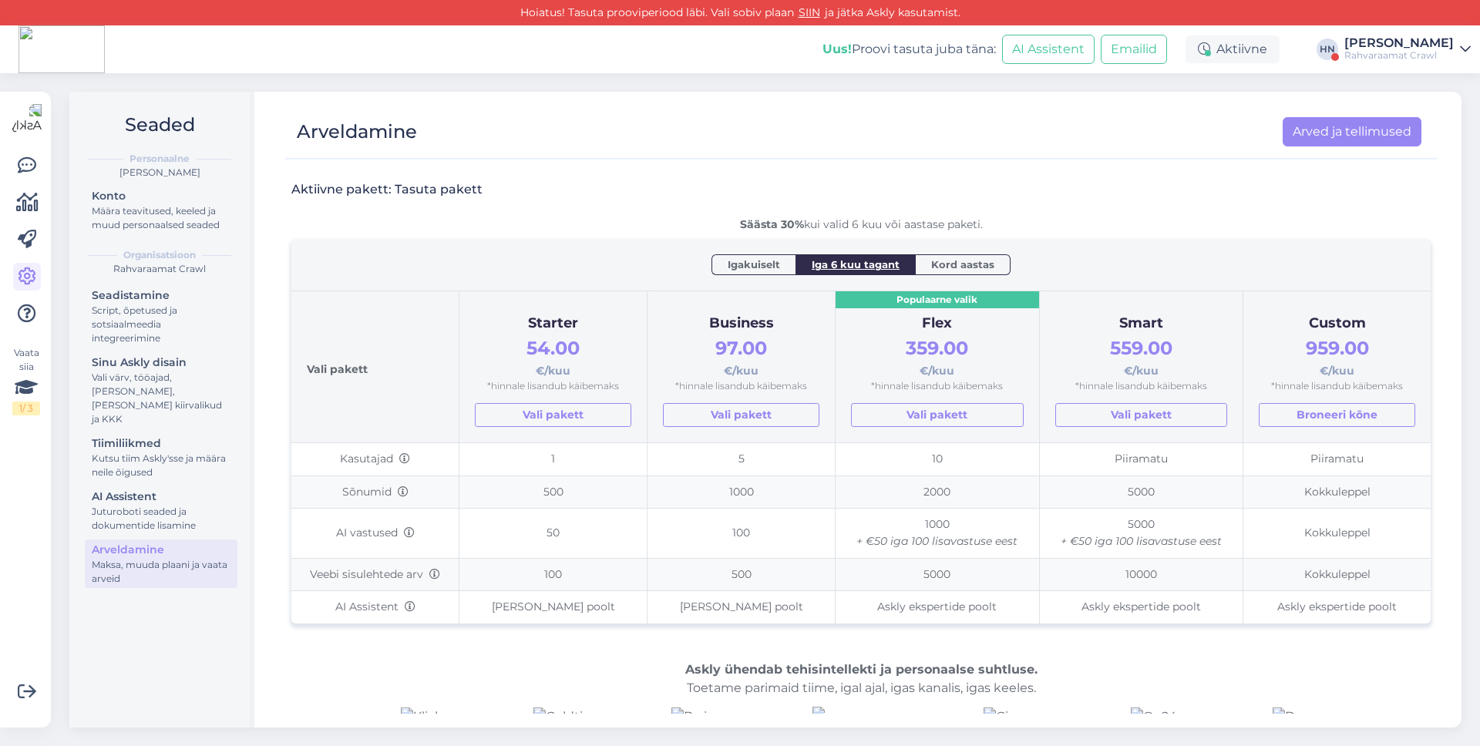
click at [1357, 60] on div "Rahvaraamat Crawl" at bounding box center [1398, 55] width 109 height 12
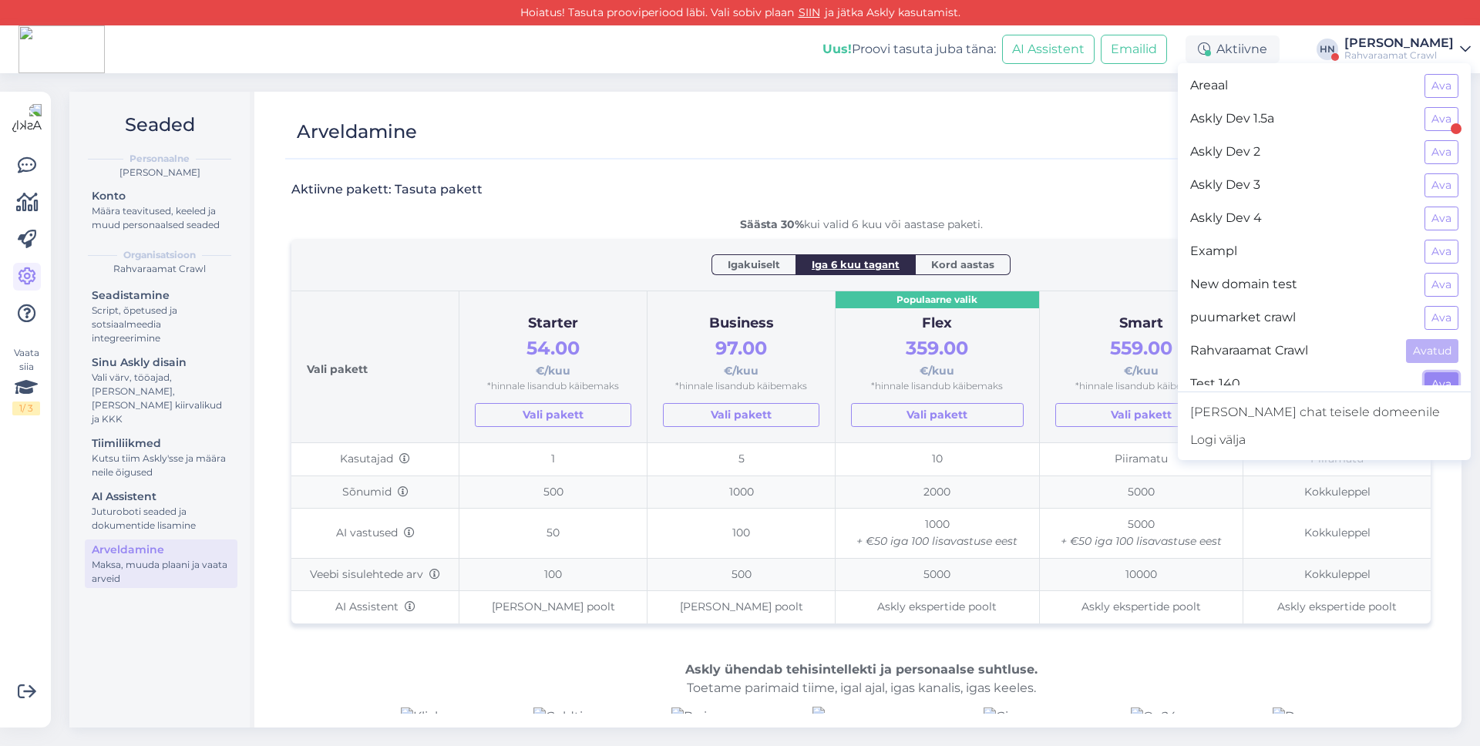
click at [1447, 379] on button "Ava" at bounding box center [1441, 384] width 34 height 24
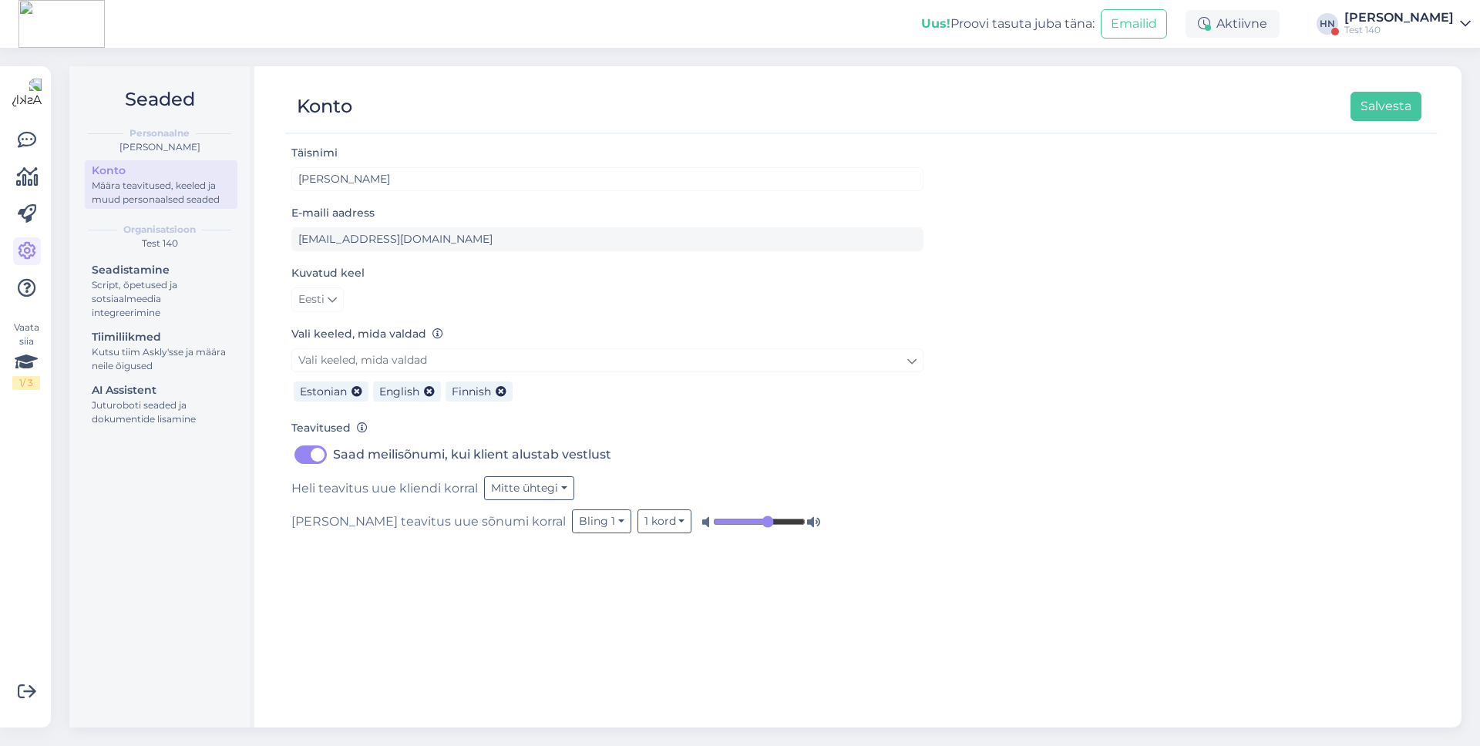
click at [1406, 42] on div "Uus! Proovi tasuta juba täna: Emailid Aktiivne HN Hans Niinemäe Test 140" at bounding box center [740, 24] width 1480 height 48
click at [1409, 37] on div "Uus! Proovi tasuta juba täna: Emailid Aktiivne HN Hans Niinemäe Test 140" at bounding box center [740, 24] width 1480 height 48
click at [1406, 28] on div "Test 140" at bounding box center [1398, 30] width 109 height 12
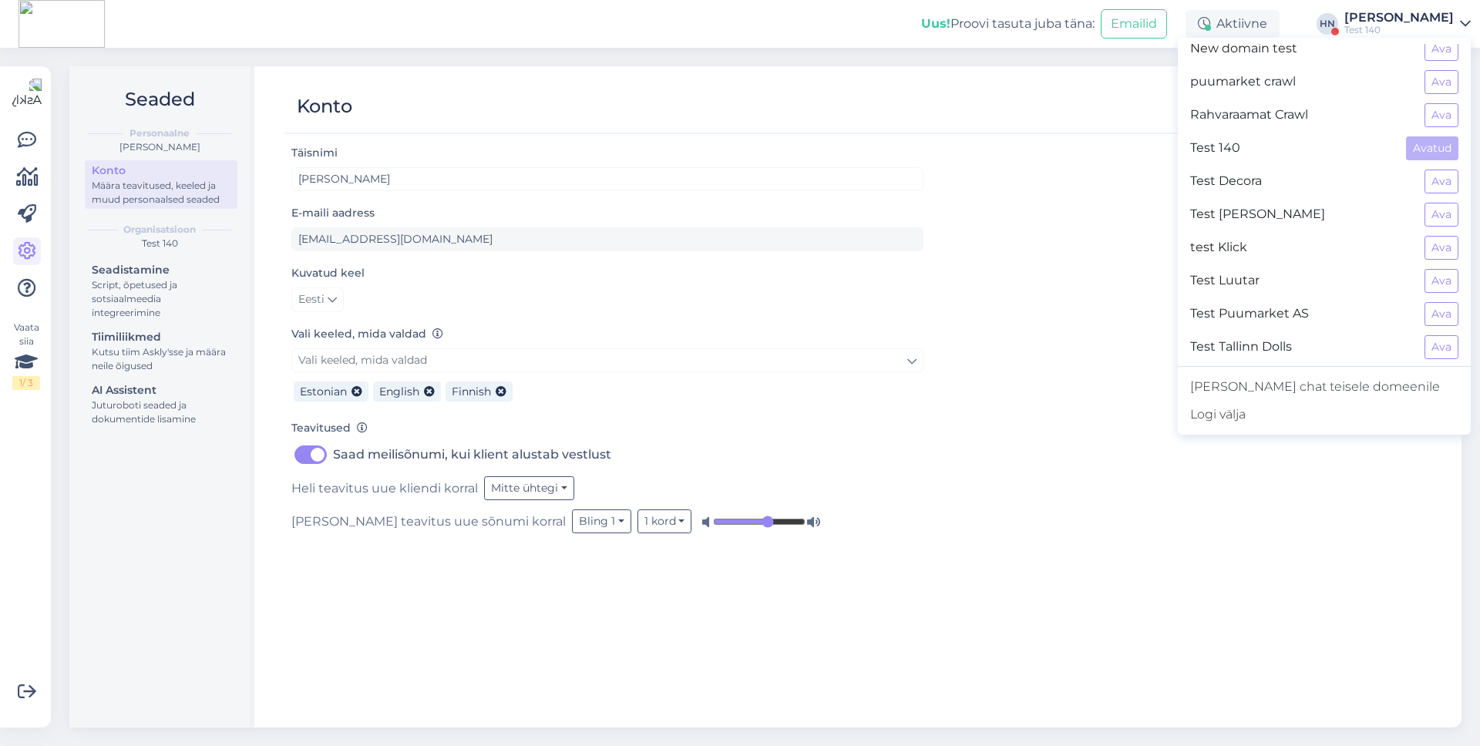
scroll to position [198, 0]
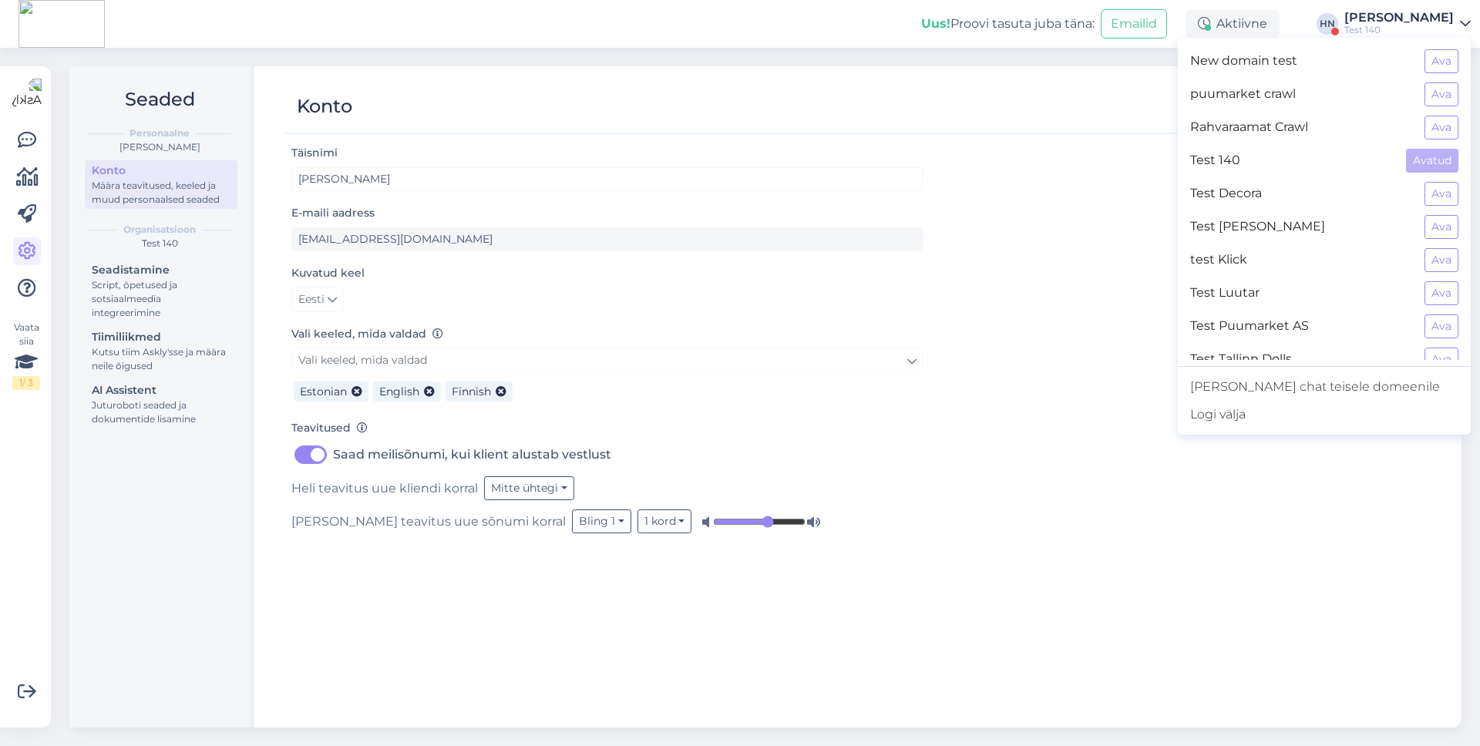
click at [1453, 180] on div "Test Decora Ava" at bounding box center [1324, 193] width 293 height 33
click at [1447, 187] on button "Ava" at bounding box center [1441, 194] width 34 height 24
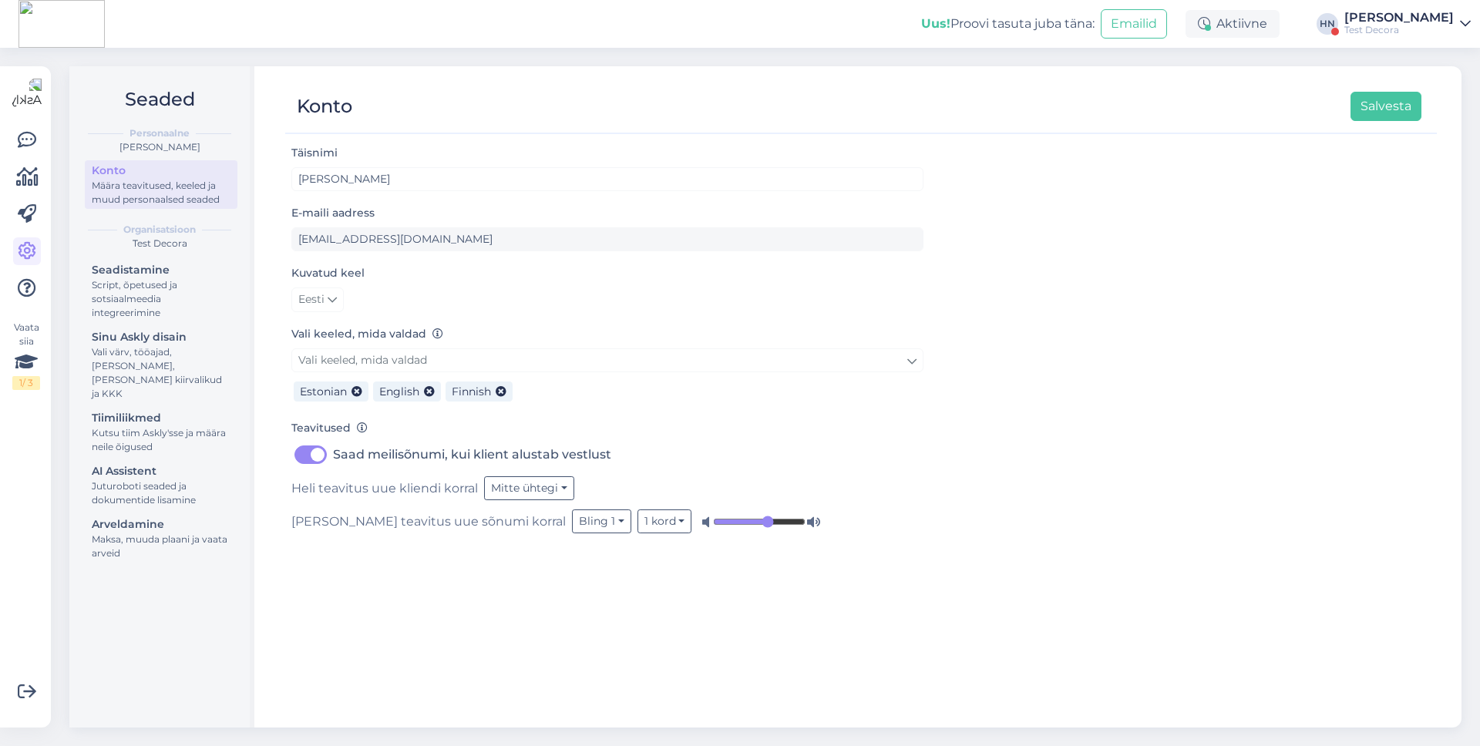
click at [1408, 22] on div "[PERSON_NAME]" at bounding box center [1398, 18] width 109 height 12
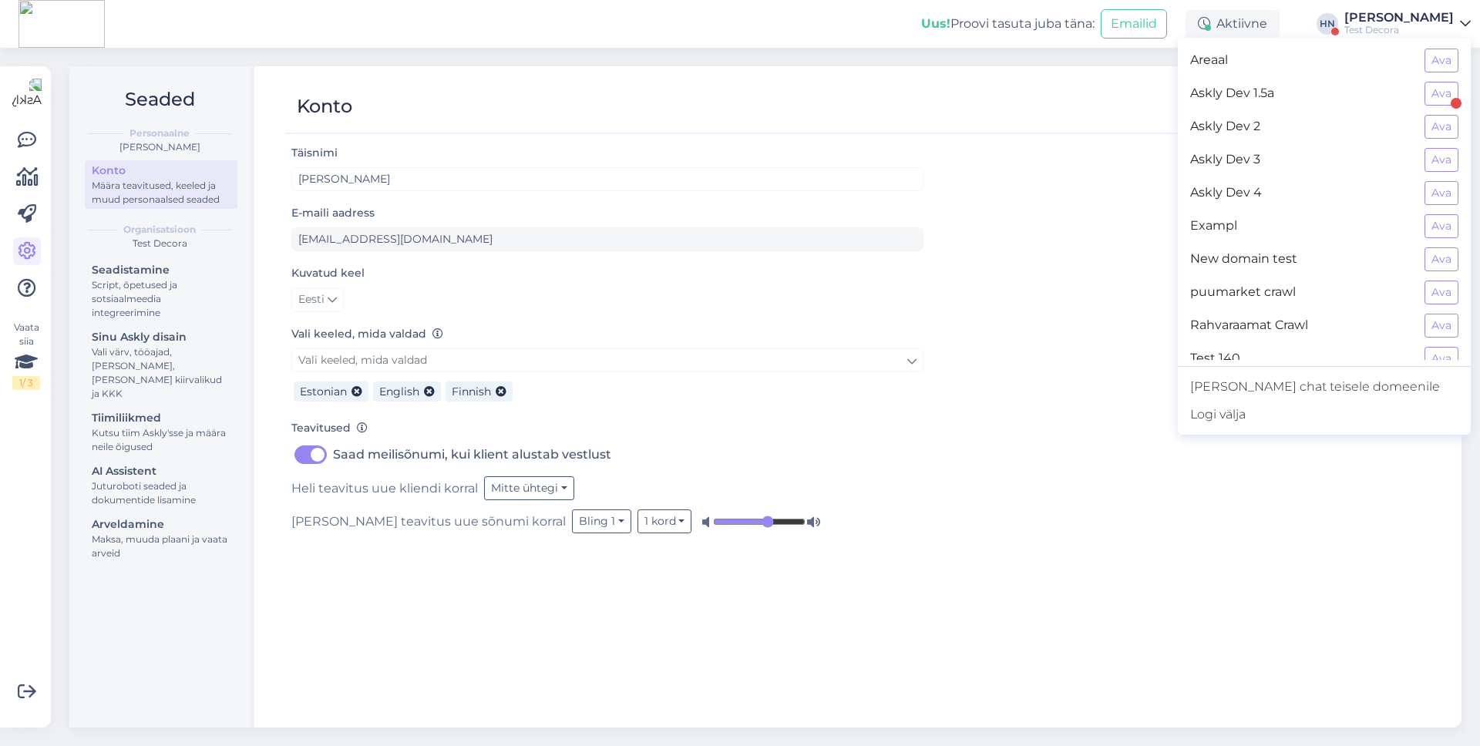
scroll to position [245, 0]
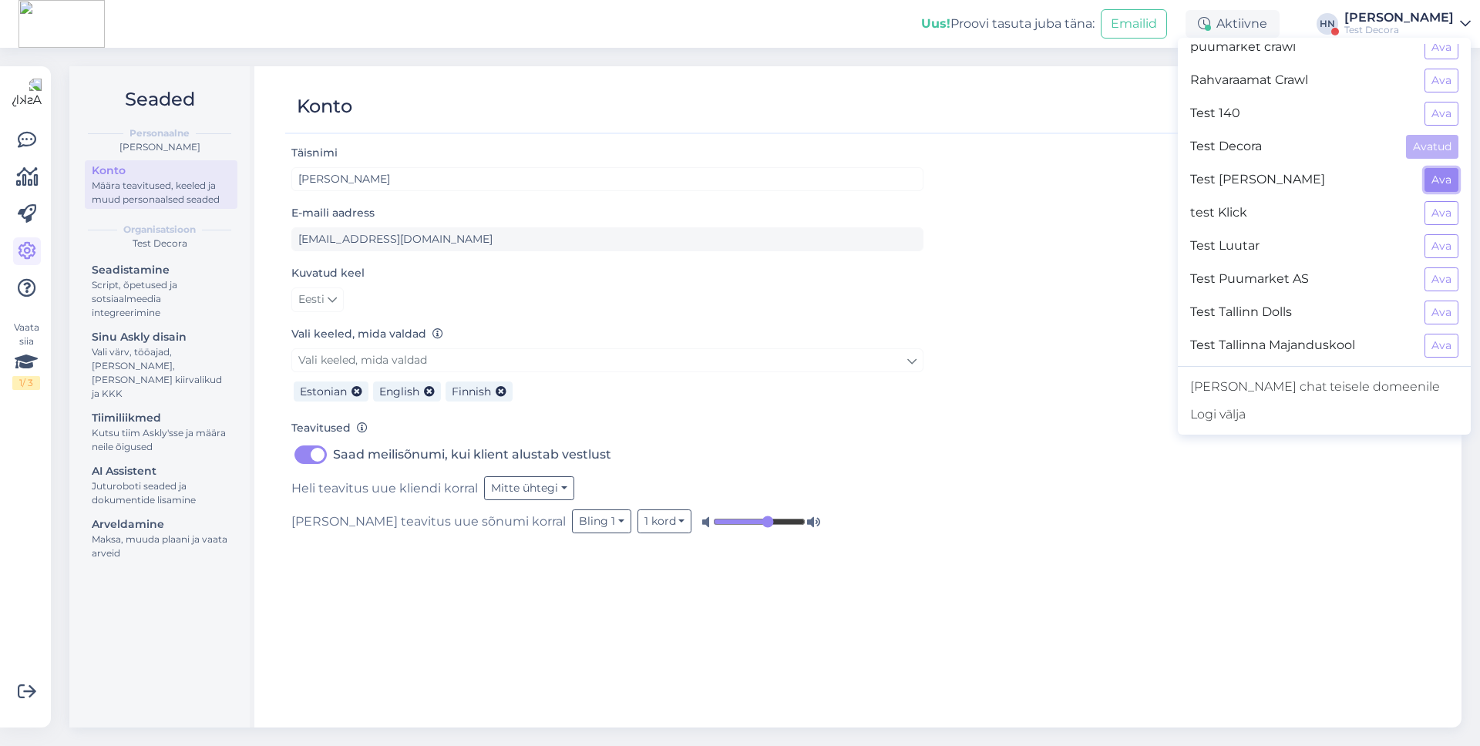
click at [1453, 178] on button "Ava" at bounding box center [1441, 180] width 34 height 24
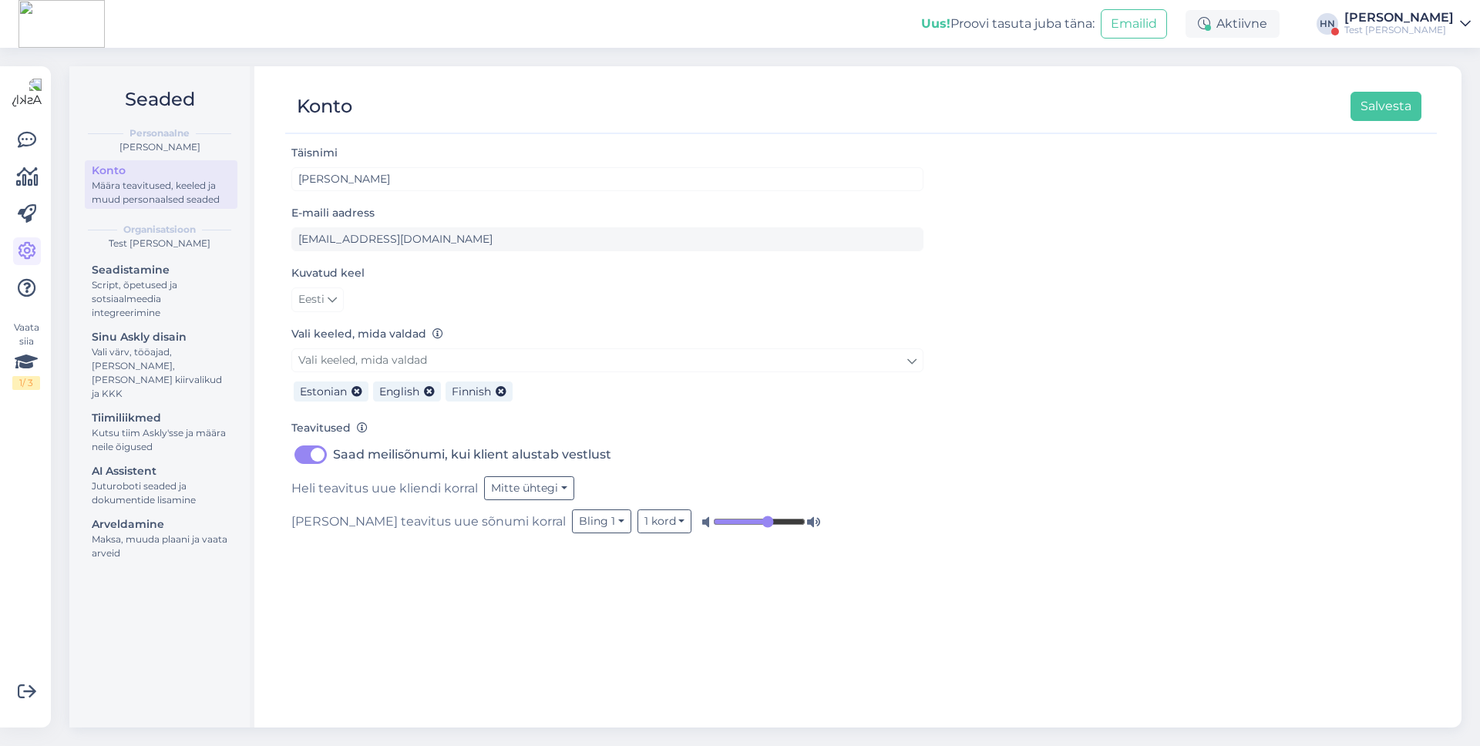
click at [1416, 24] on div "Test [PERSON_NAME]" at bounding box center [1398, 30] width 109 height 12
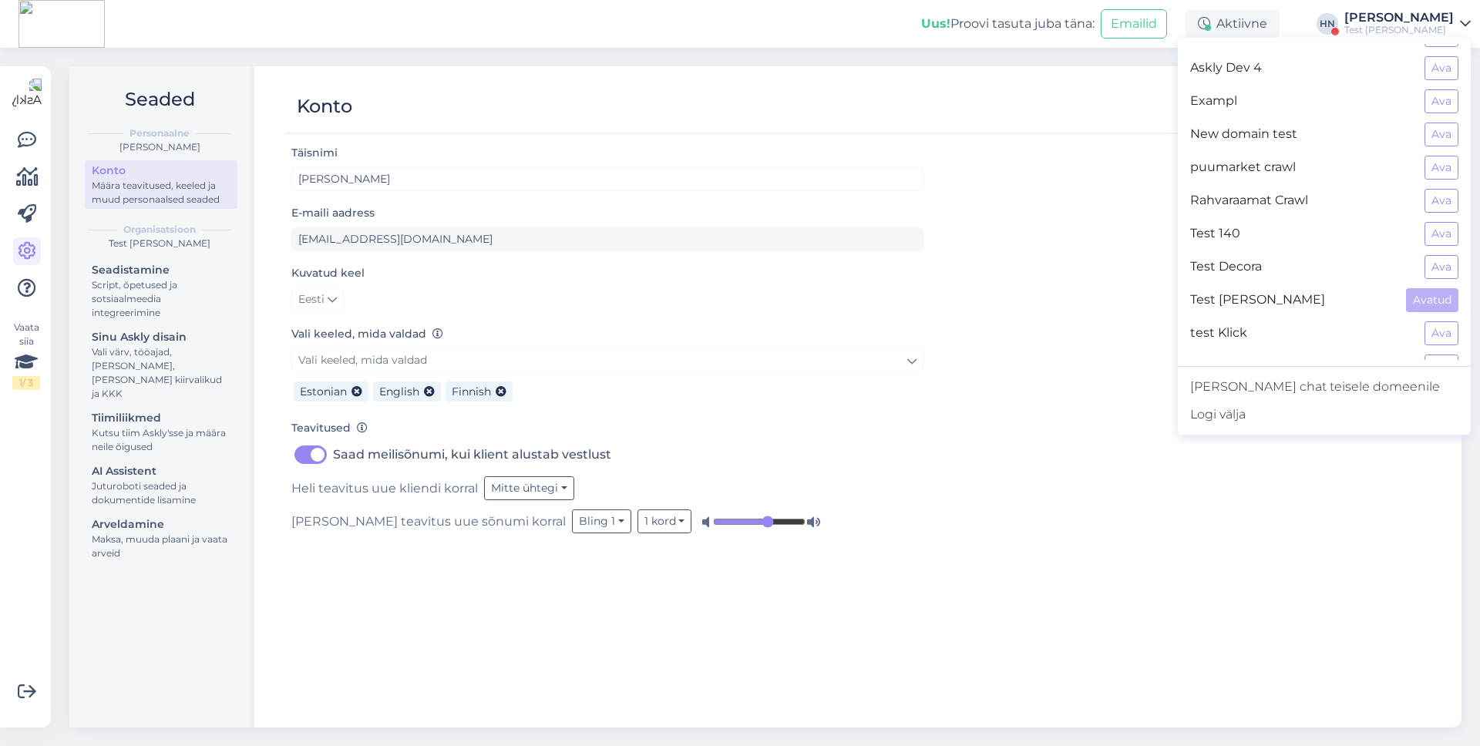
scroll to position [347, 0]
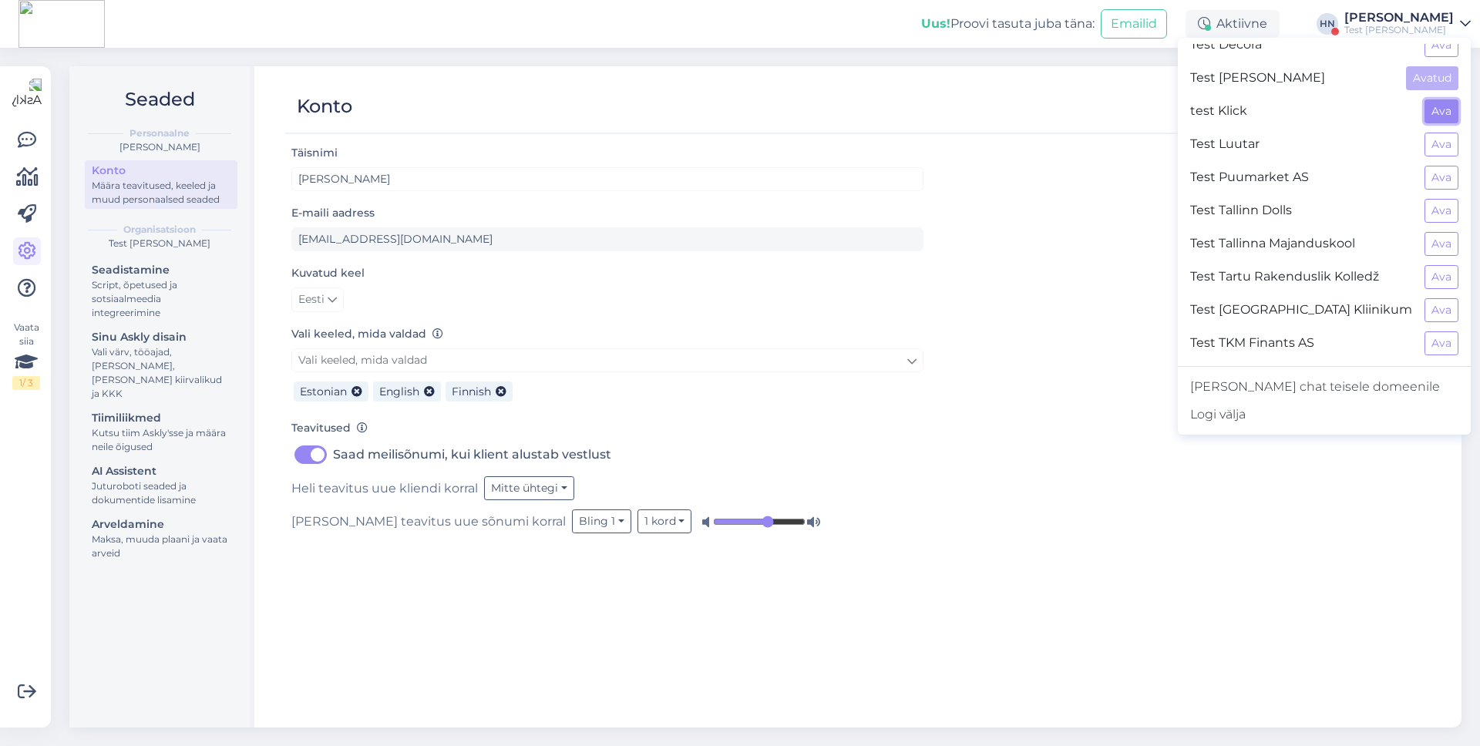
click at [1446, 119] on button "Ava" at bounding box center [1441, 111] width 34 height 24
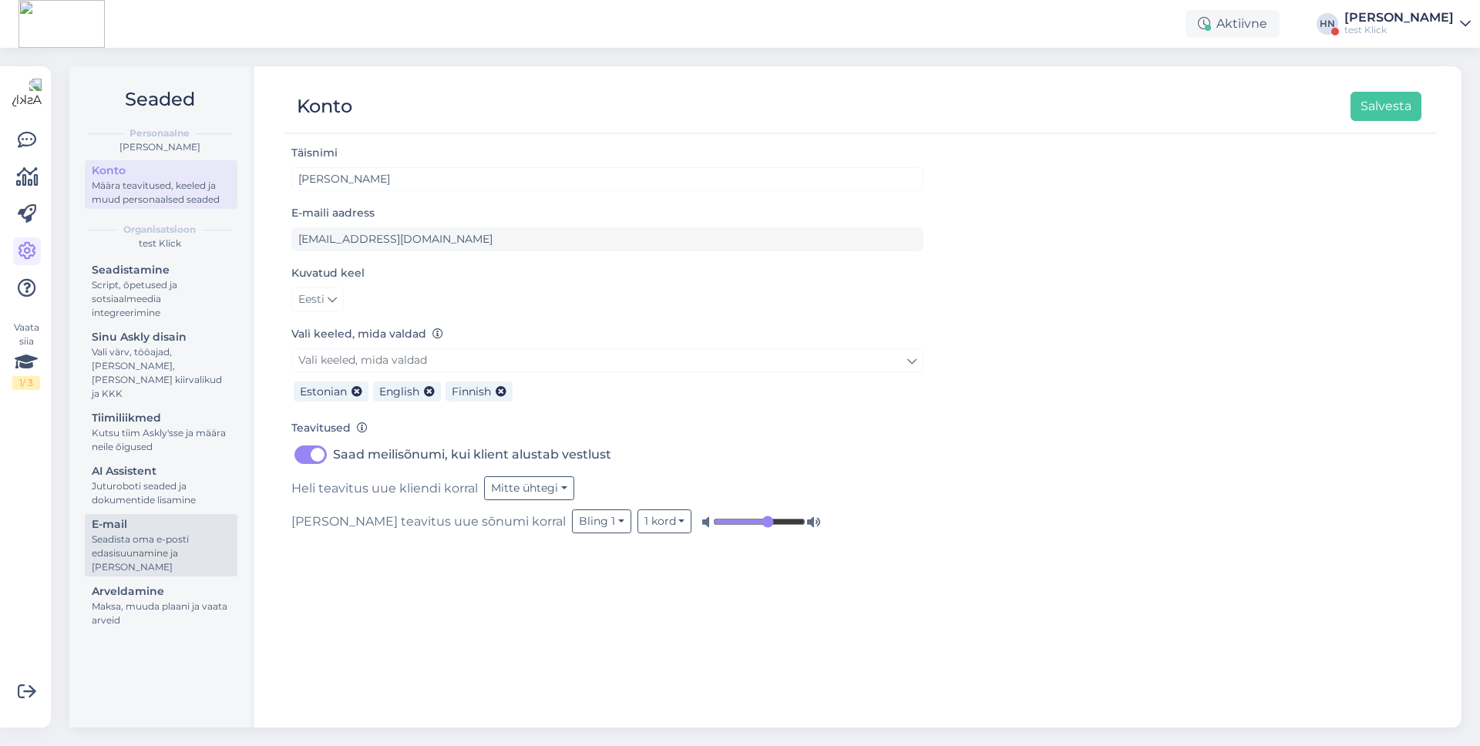
click at [133, 533] on div "Seadista oma e-posti edasisuunamine ja [PERSON_NAME]" at bounding box center [161, 554] width 139 height 42
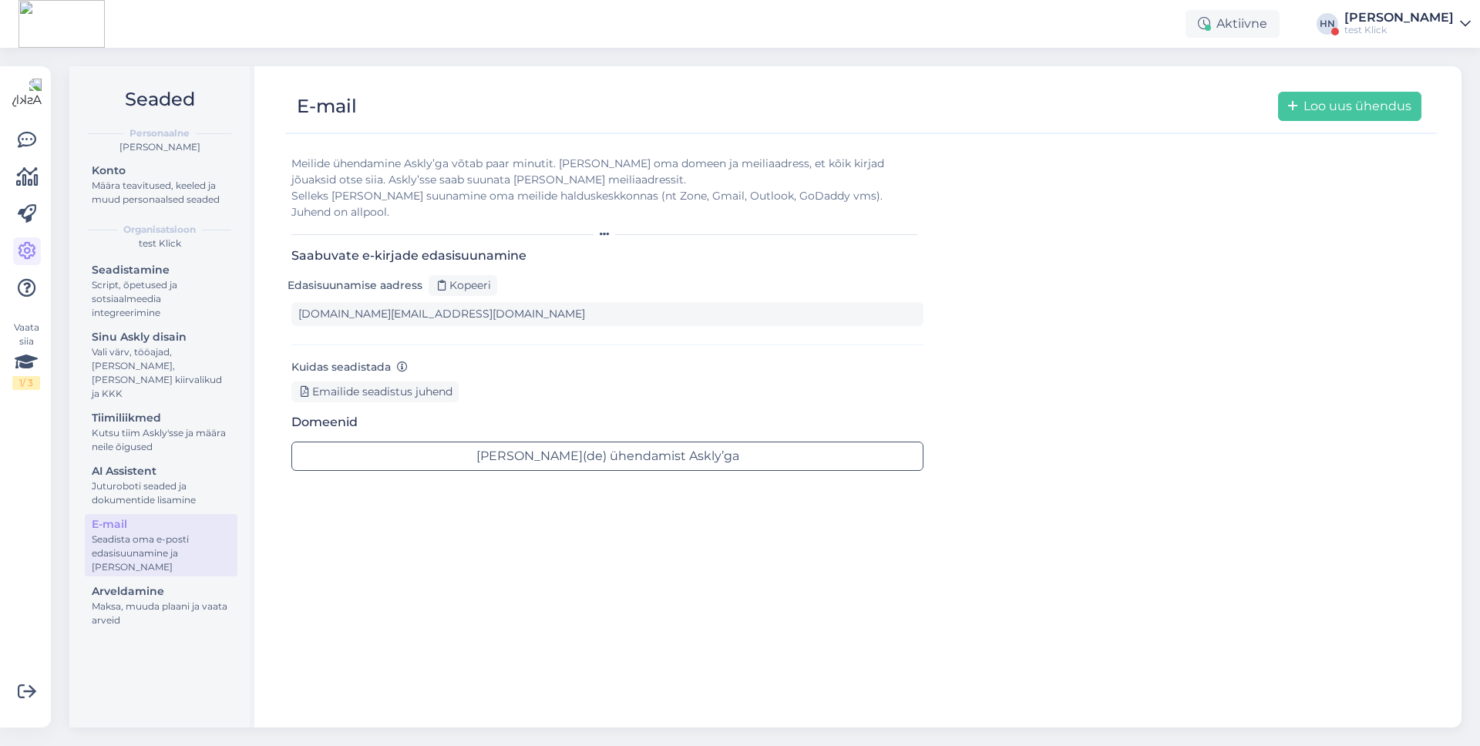
click at [1388, 24] on div "test Klick" at bounding box center [1398, 30] width 109 height 12
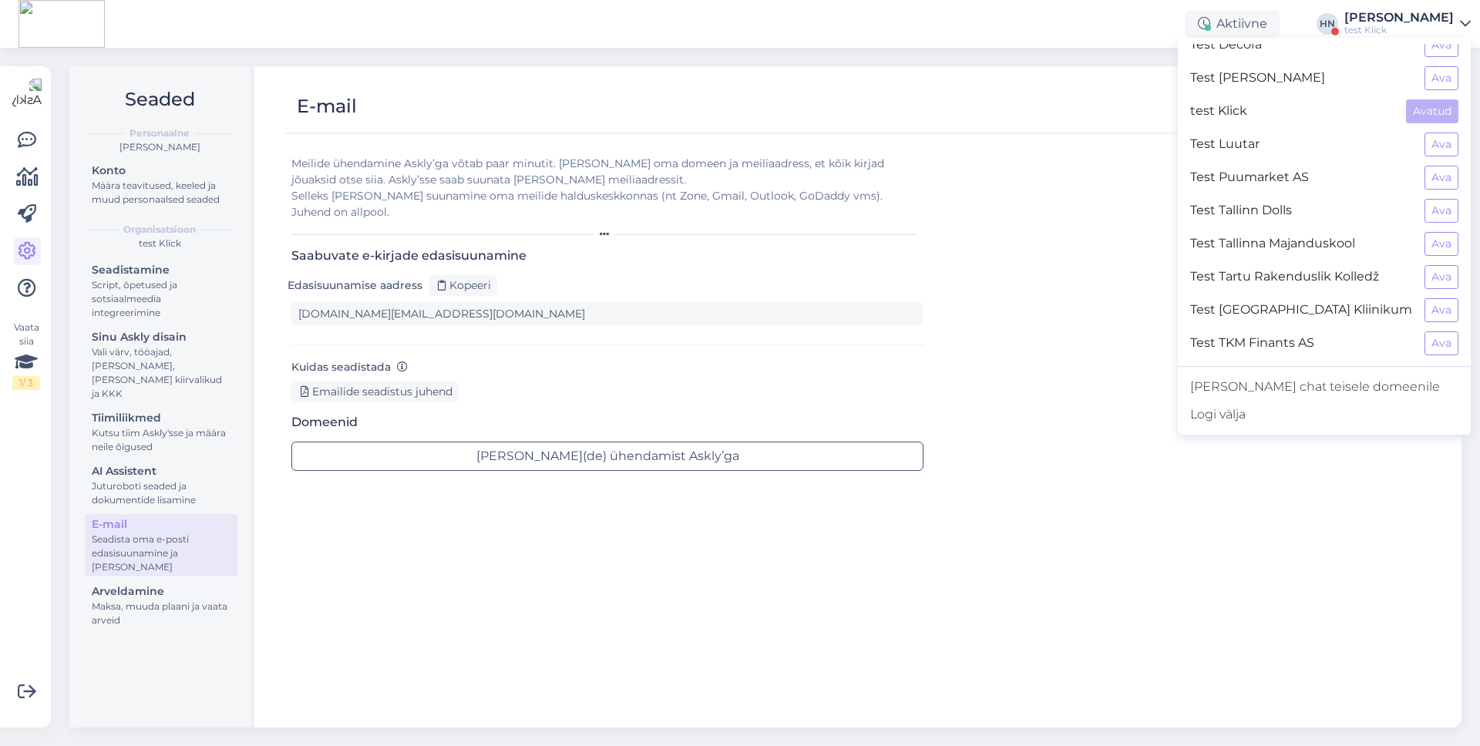
scroll to position [346, 0]
click at [1441, 143] on button "Ava" at bounding box center [1441, 145] width 34 height 24
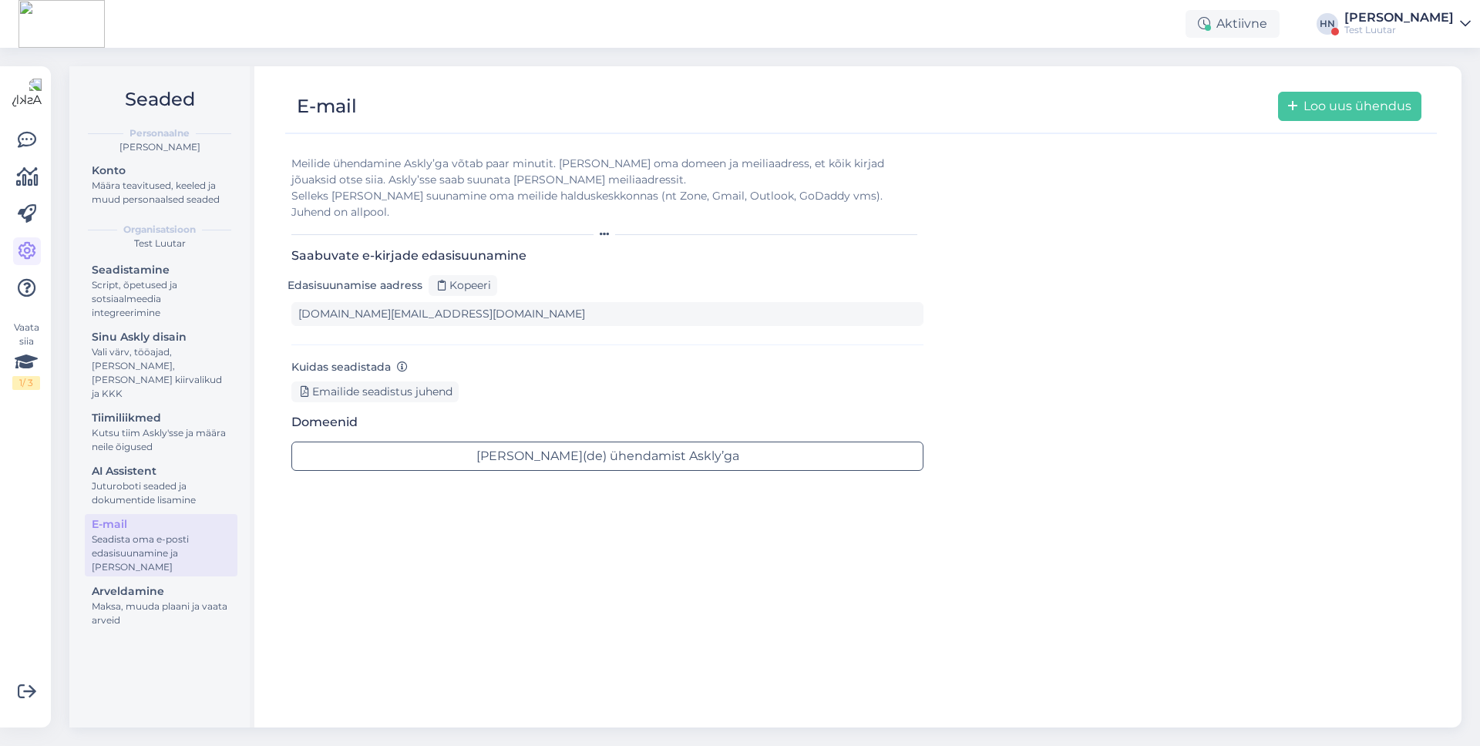
click at [1418, 12] on div "[PERSON_NAME]" at bounding box center [1398, 18] width 109 height 12
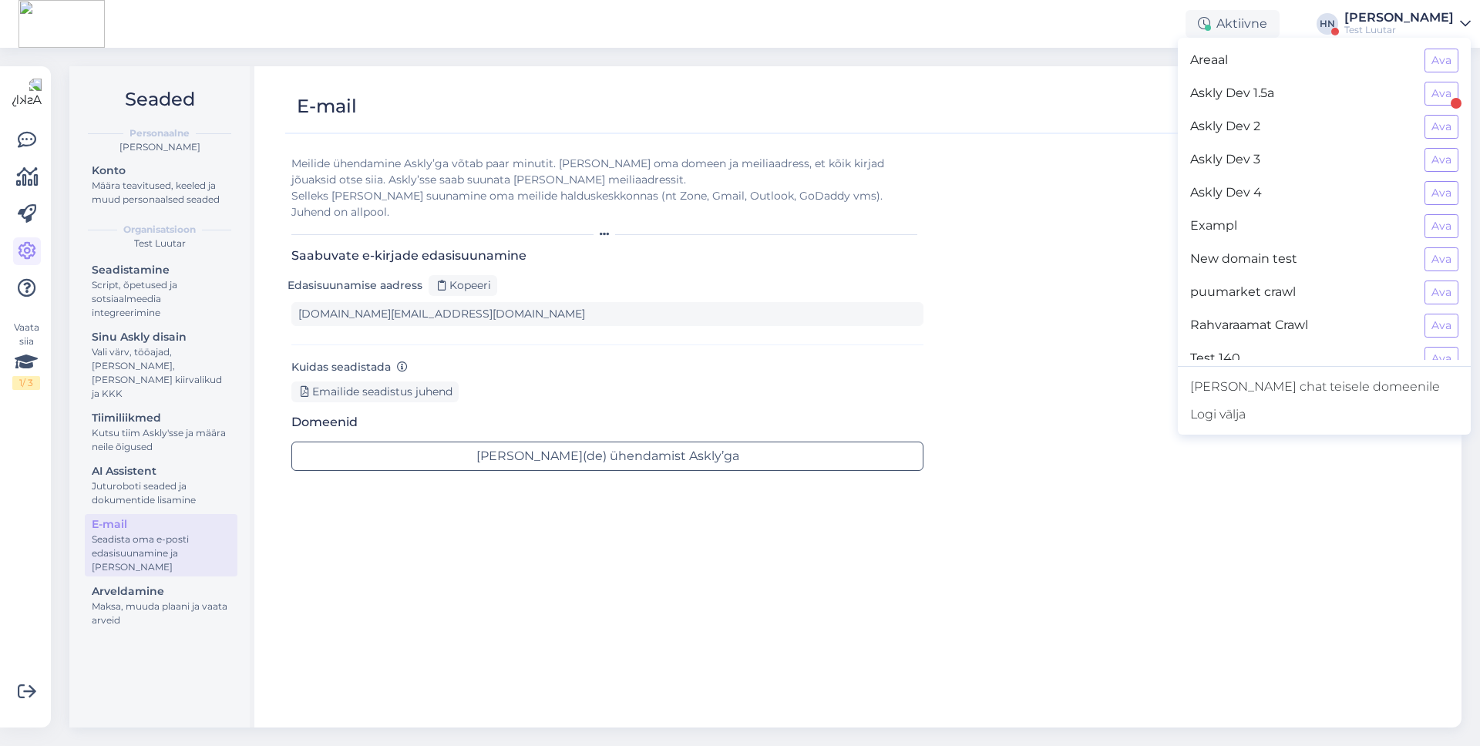
scroll to position [347, 0]
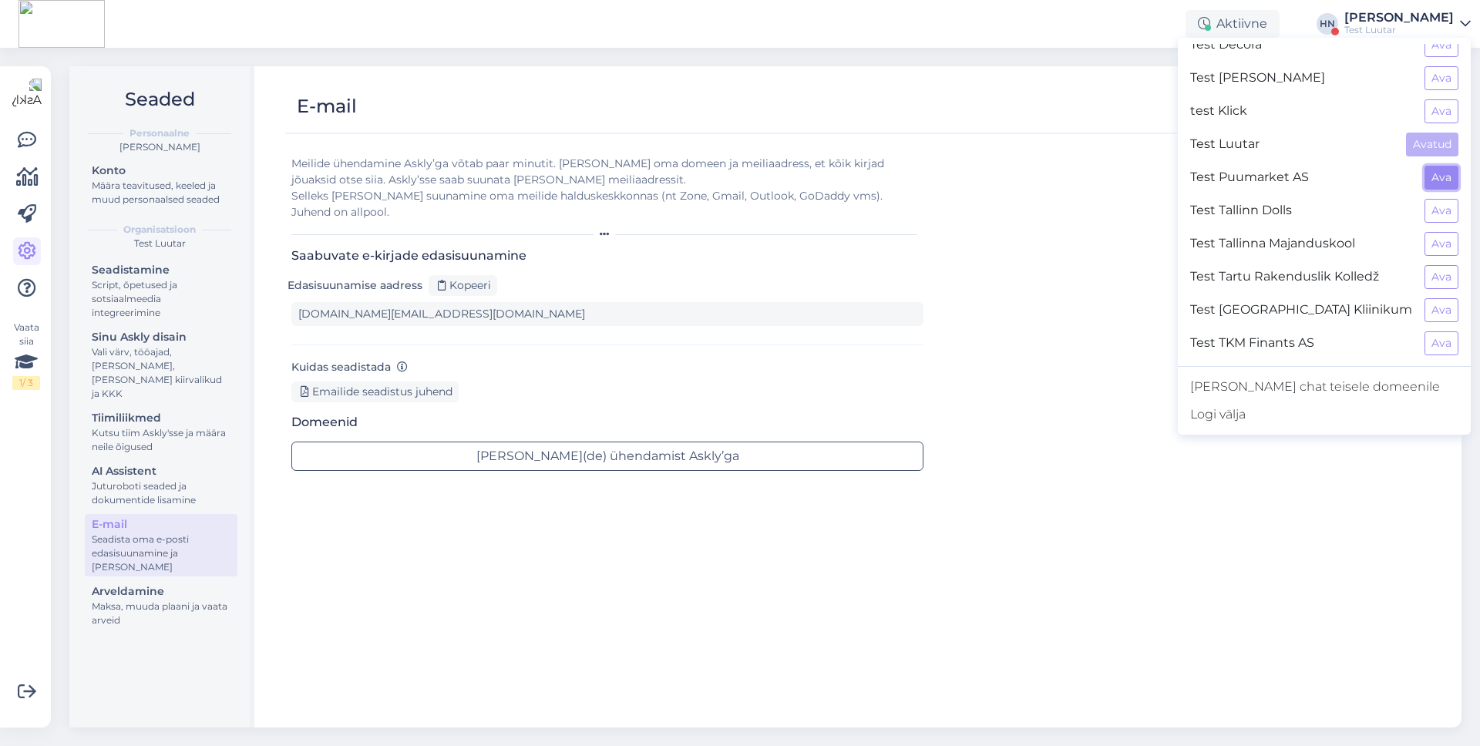
click at [1433, 185] on button "Ava" at bounding box center [1441, 178] width 34 height 24
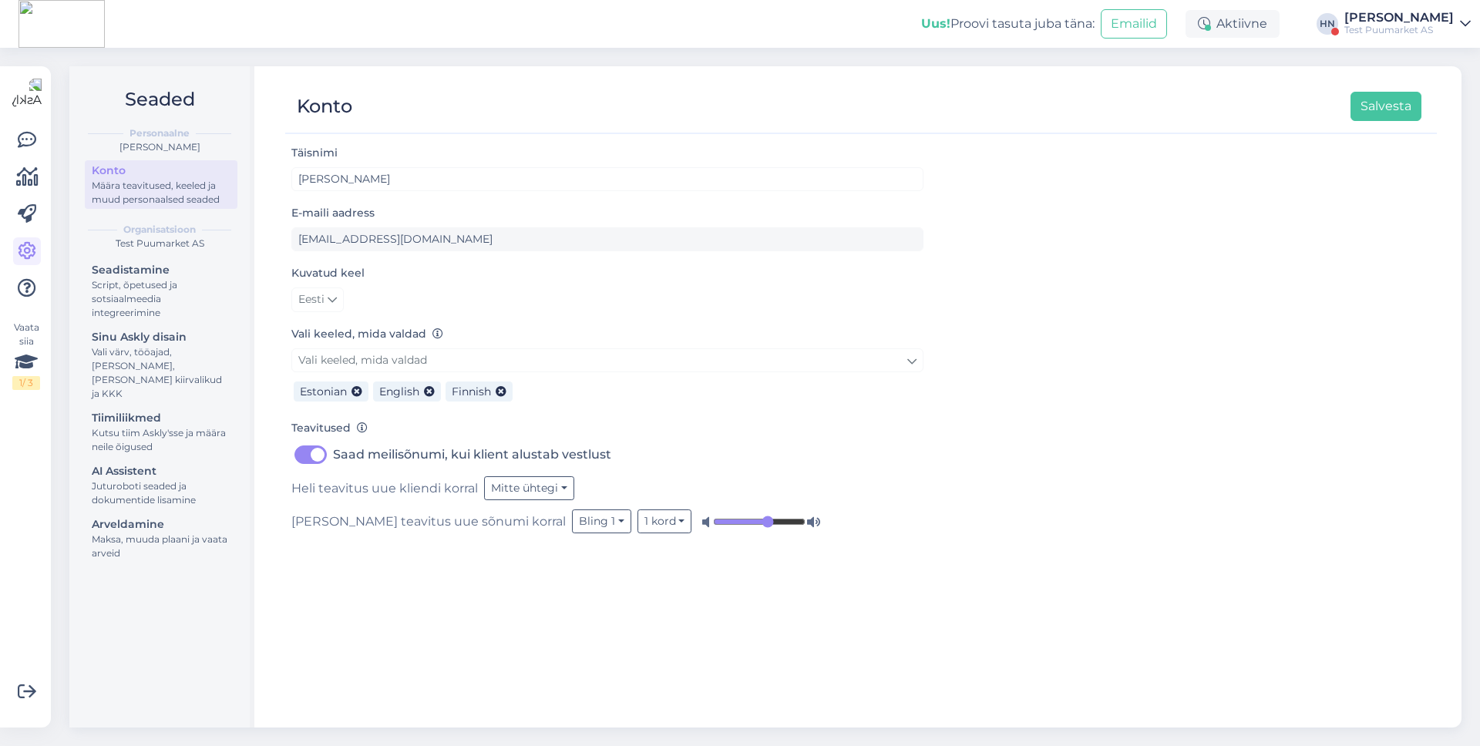
click at [1456, 31] on link "Hans Niinemäe Test Puumarket AS" at bounding box center [1407, 24] width 126 height 25
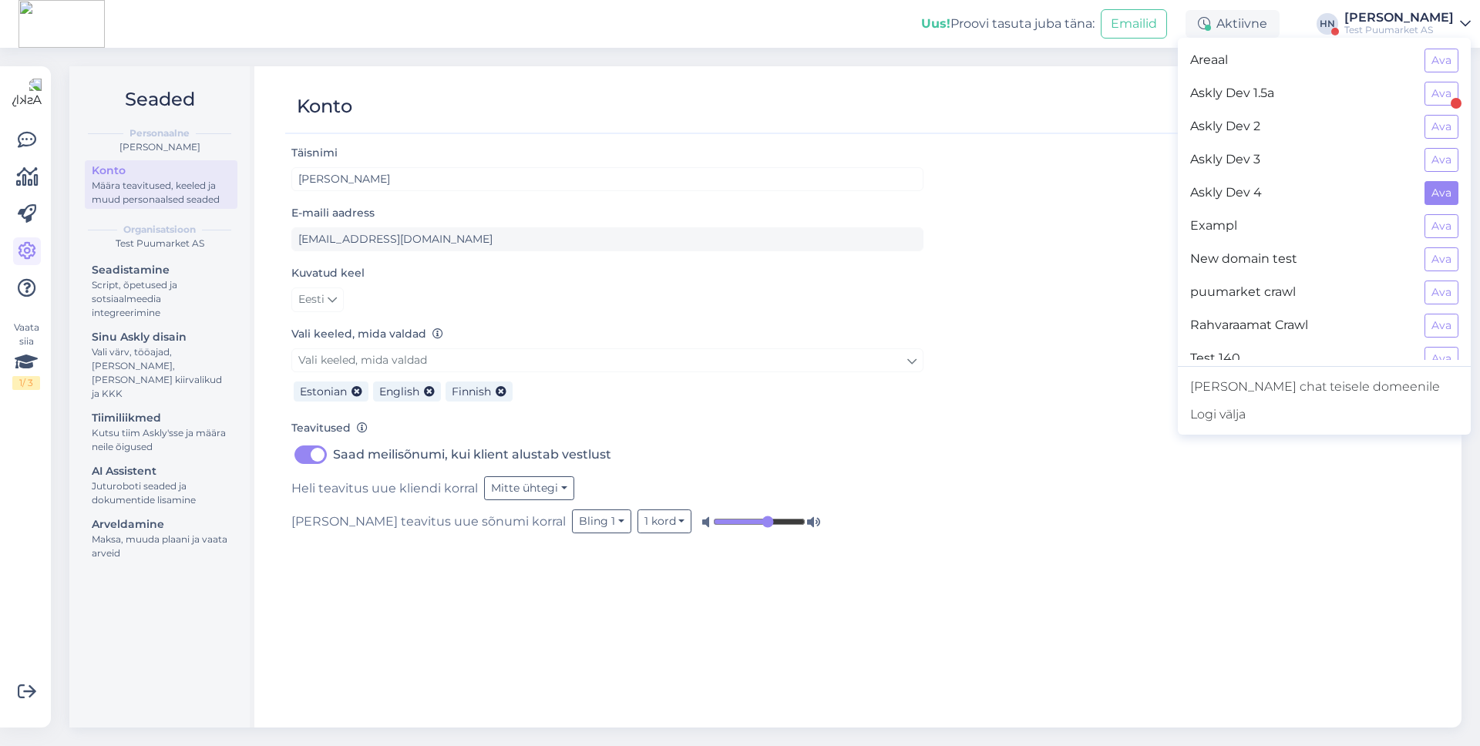
scroll to position [347, 0]
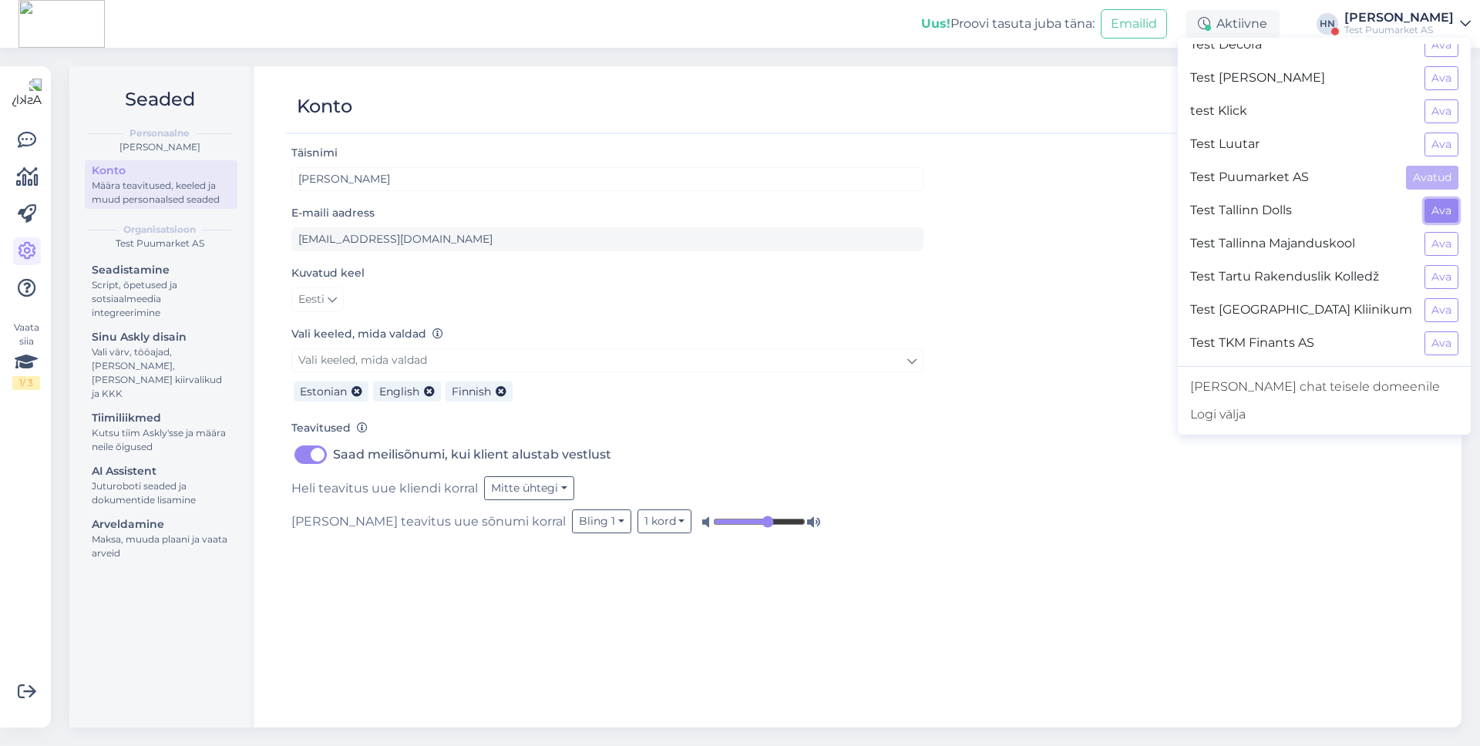
click at [1447, 214] on button "Ava" at bounding box center [1441, 211] width 34 height 24
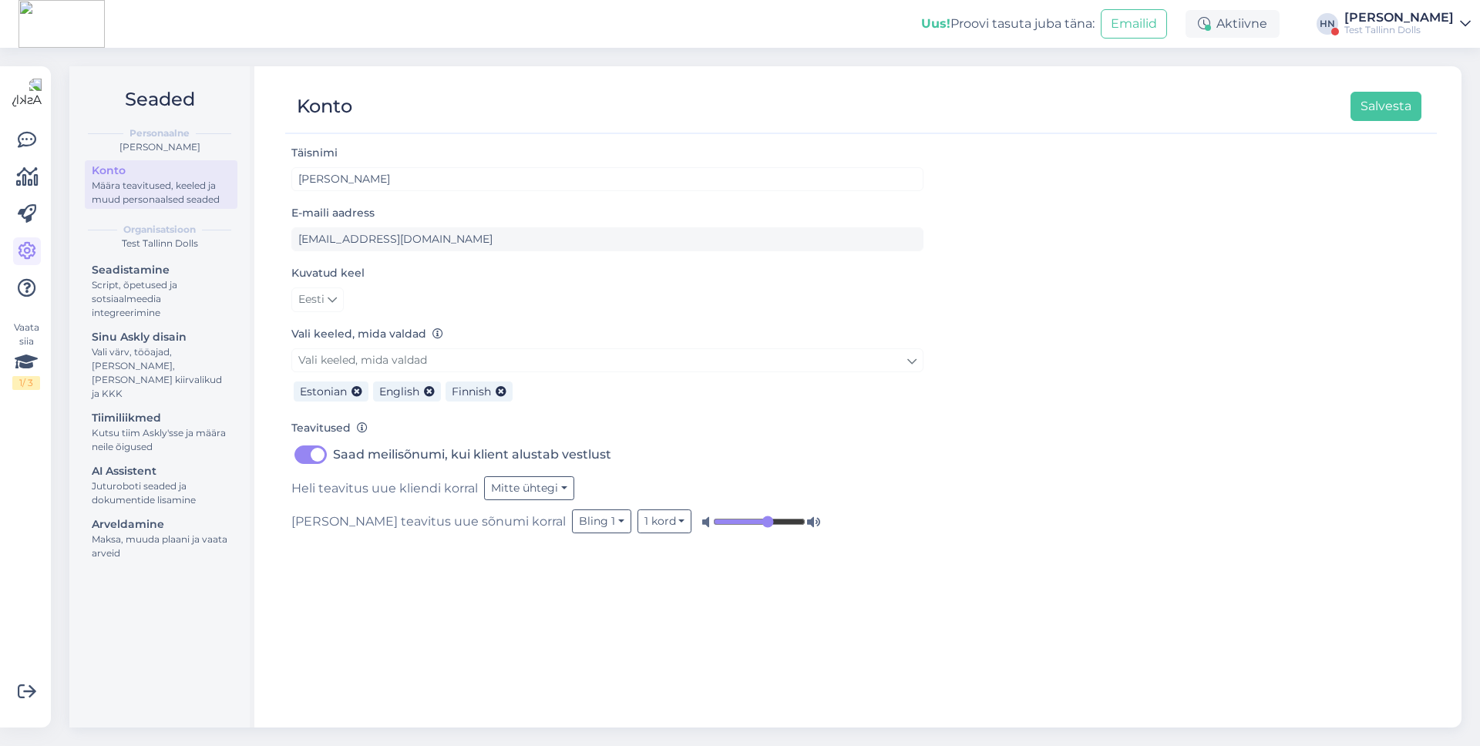
click at [1377, 19] on div "[PERSON_NAME]" at bounding box center [1398, 18] width 109 height 12
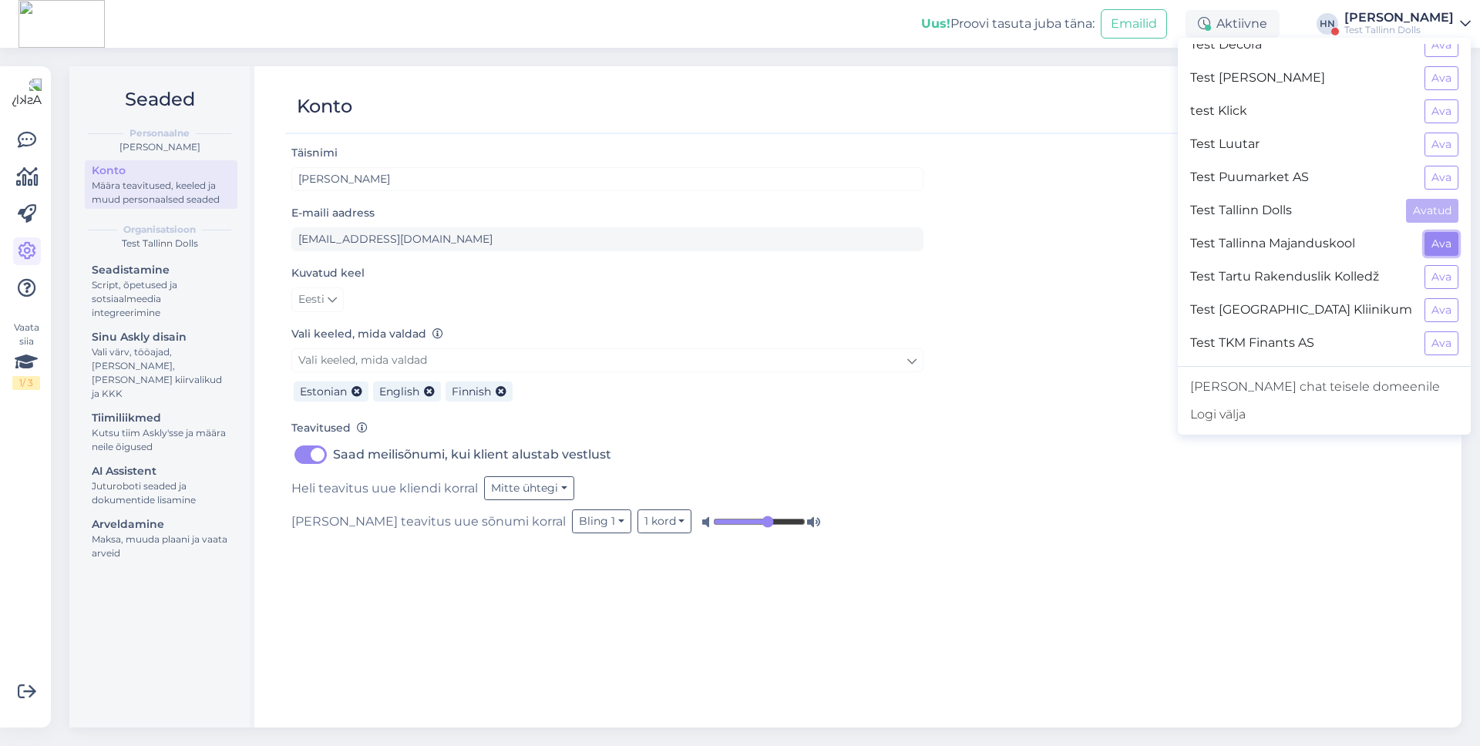
click at [1437, 254] on button "Ava" at bounding box center [1441, 244] width 34 height 24
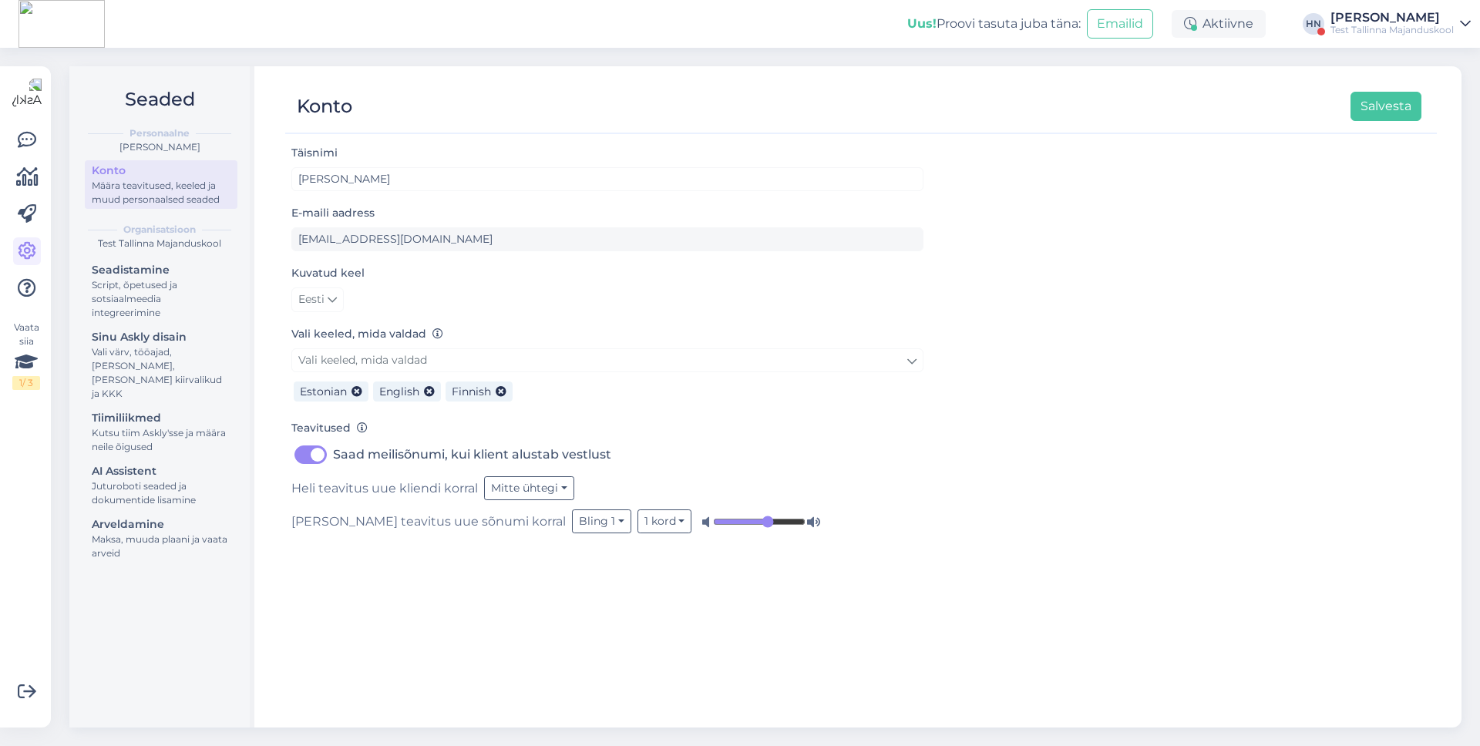
click at [1373, 35] on div "Test Tallinna Majanduskool" at bounding box center [1391, 30] width 123 height 12
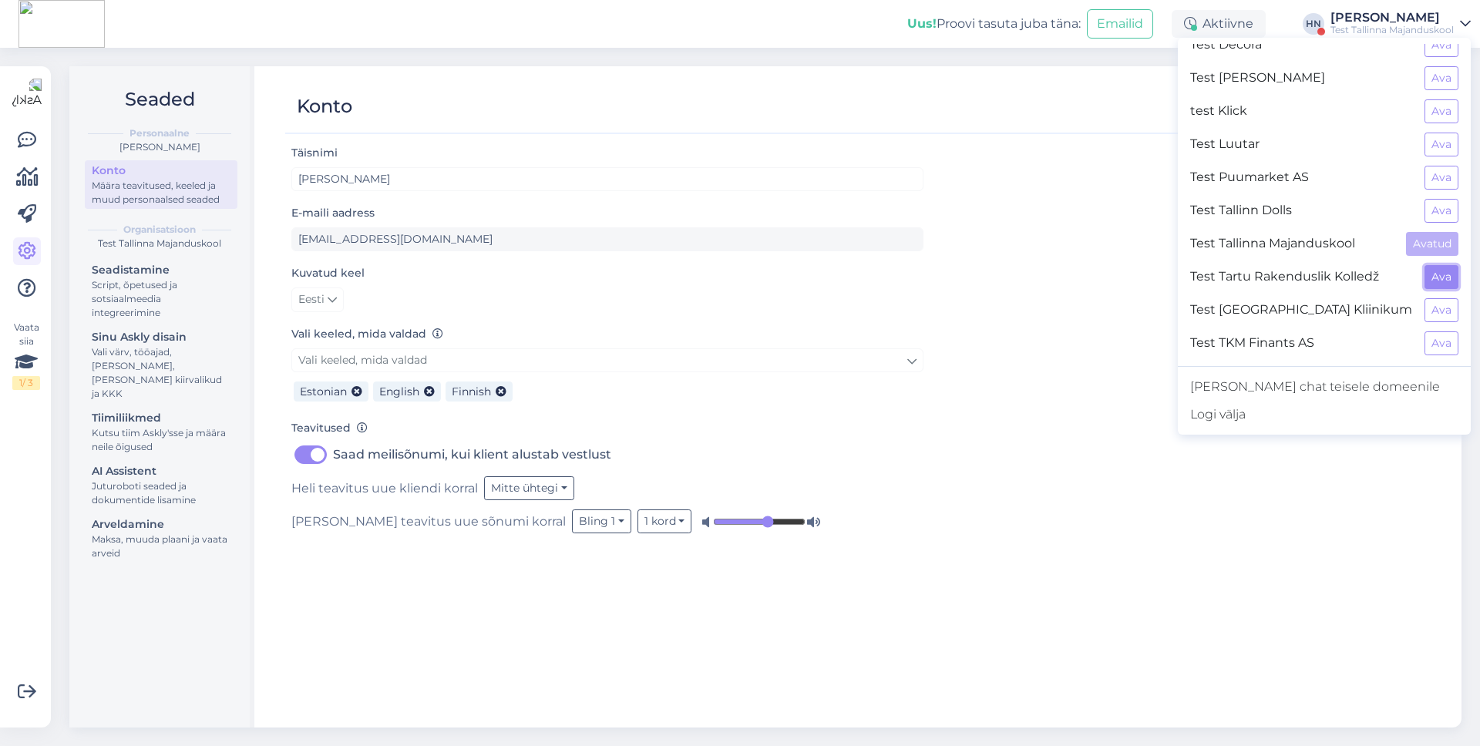
click at [1430, 274] on button "Ava" at bounding box center [1441, 277] width 34 height 24
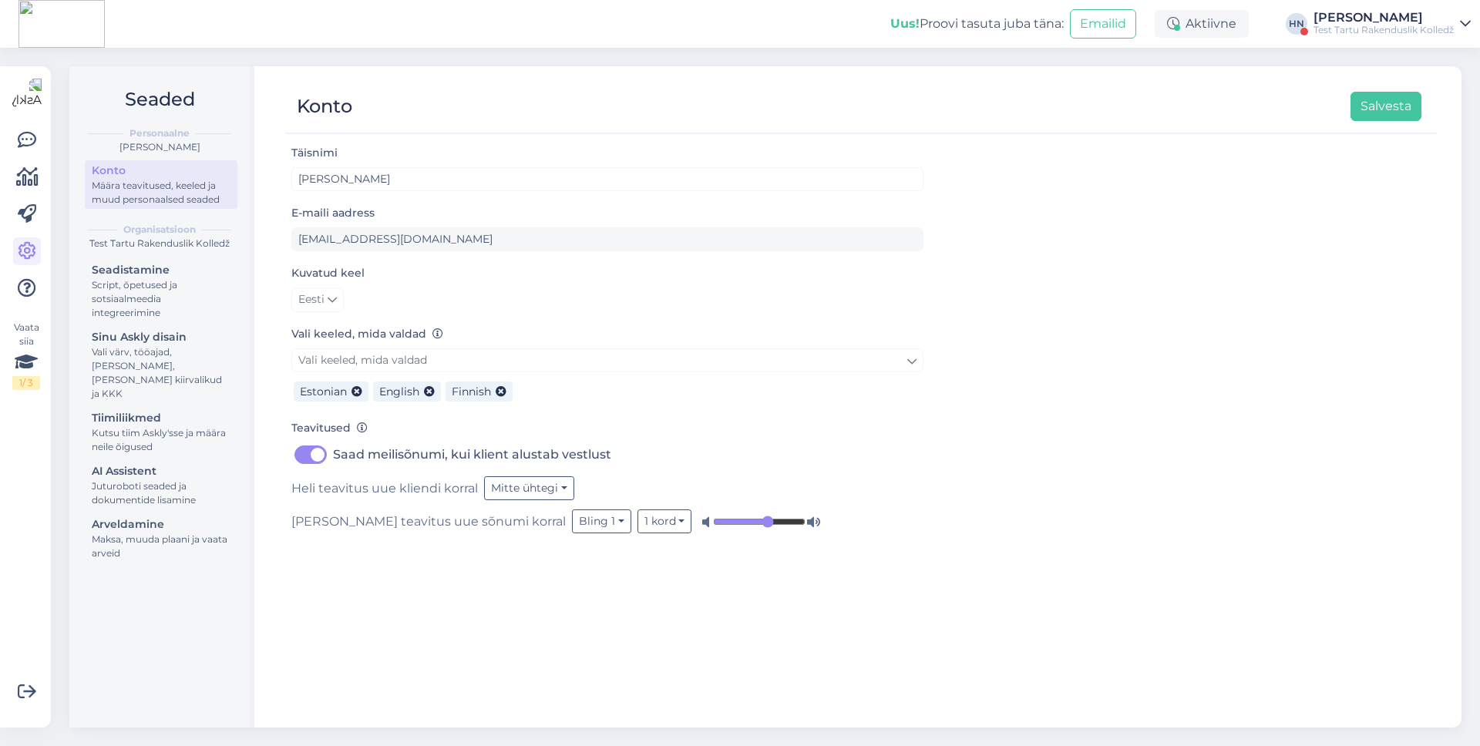
click at [1399, 22] on div "[PERSON_NAME]" at bounding box center [1383, 18] width 140 height 12
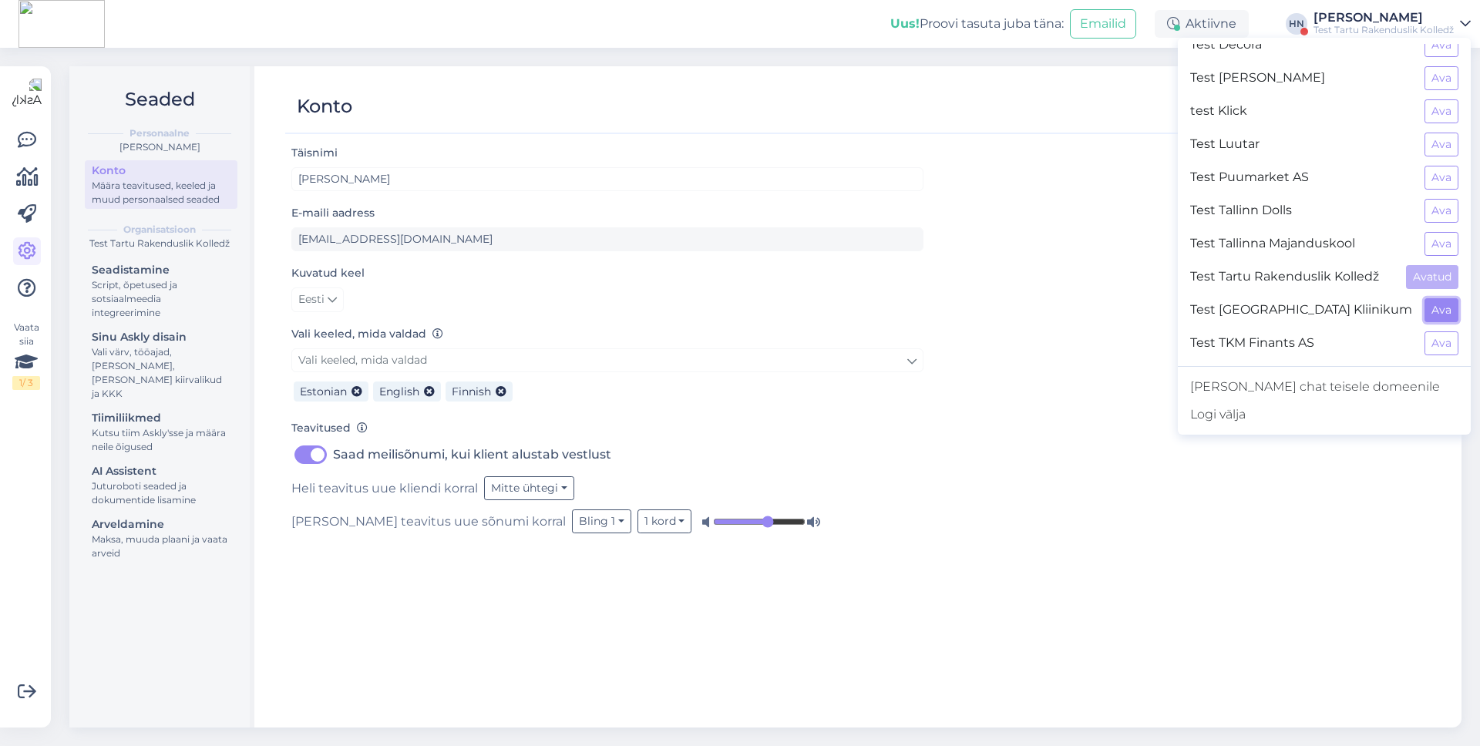
click at [1431, 316] on button "Ava" at bounding box center [1441, 310] width 34 height 24
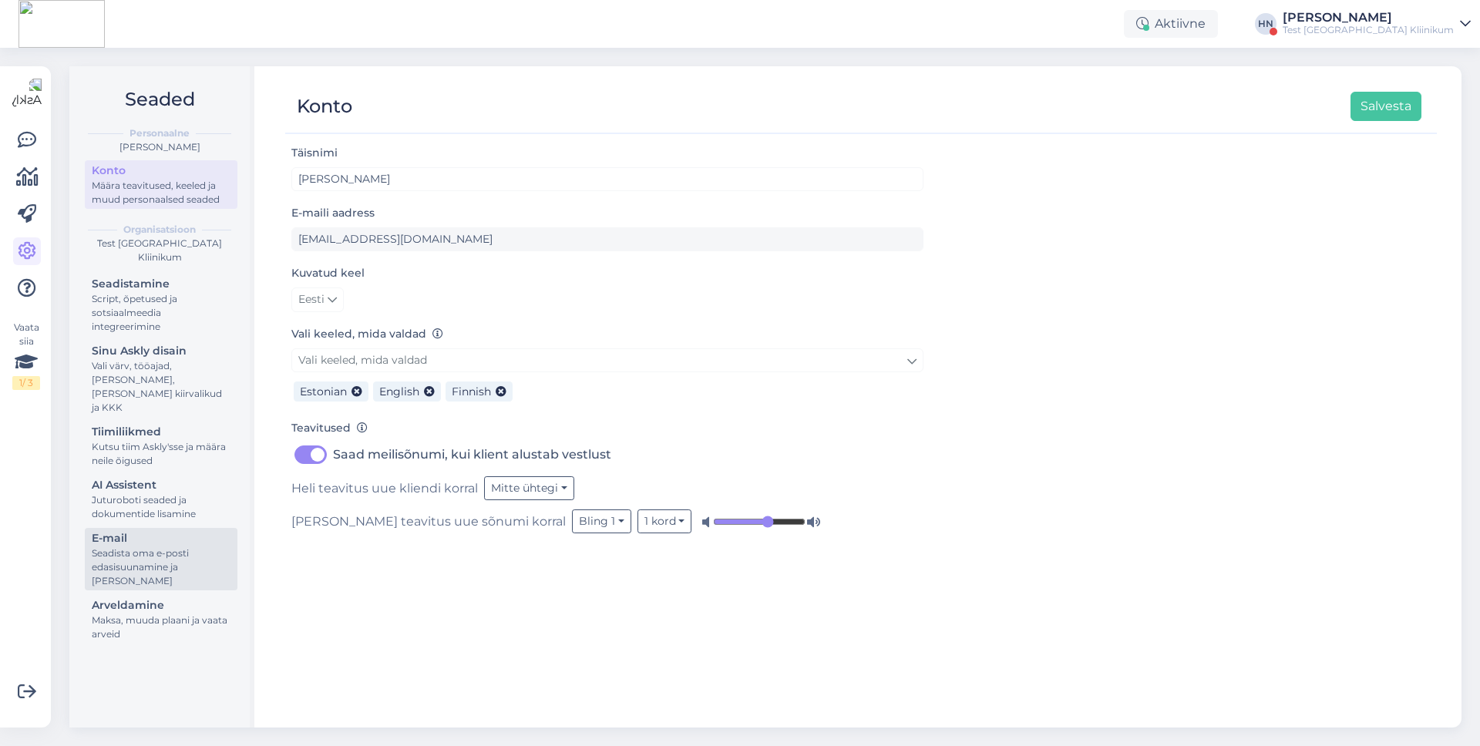
click at [194, 546] on div "Seadista oma e-posti edasisuunamine ja [PERSON_NAME]" at bounding box center [161, 567] width 139 height 42
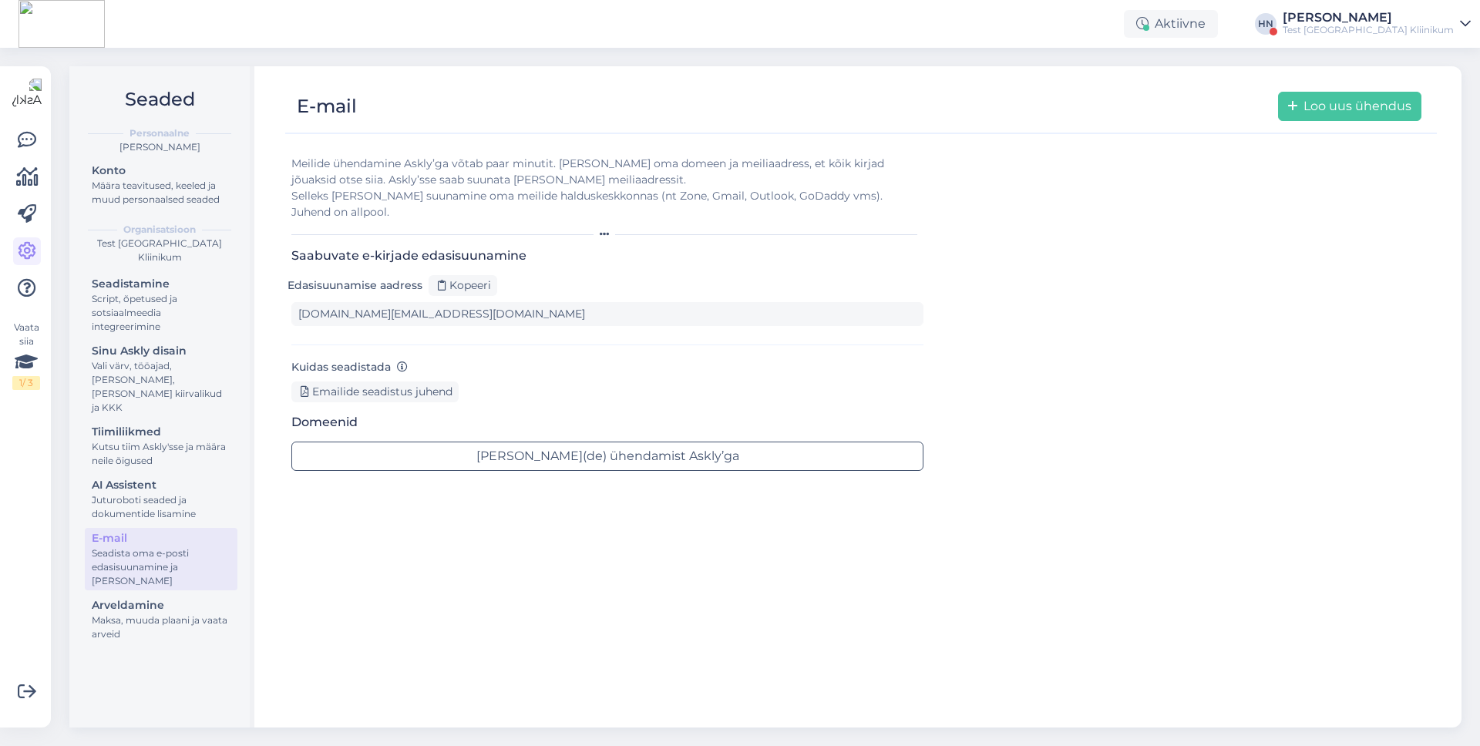
click at [1342, 35] on div "Test [GEOGRAPHIC_DATA] Kliinikum" at bounding box center [1367, 30] width 171 height 12
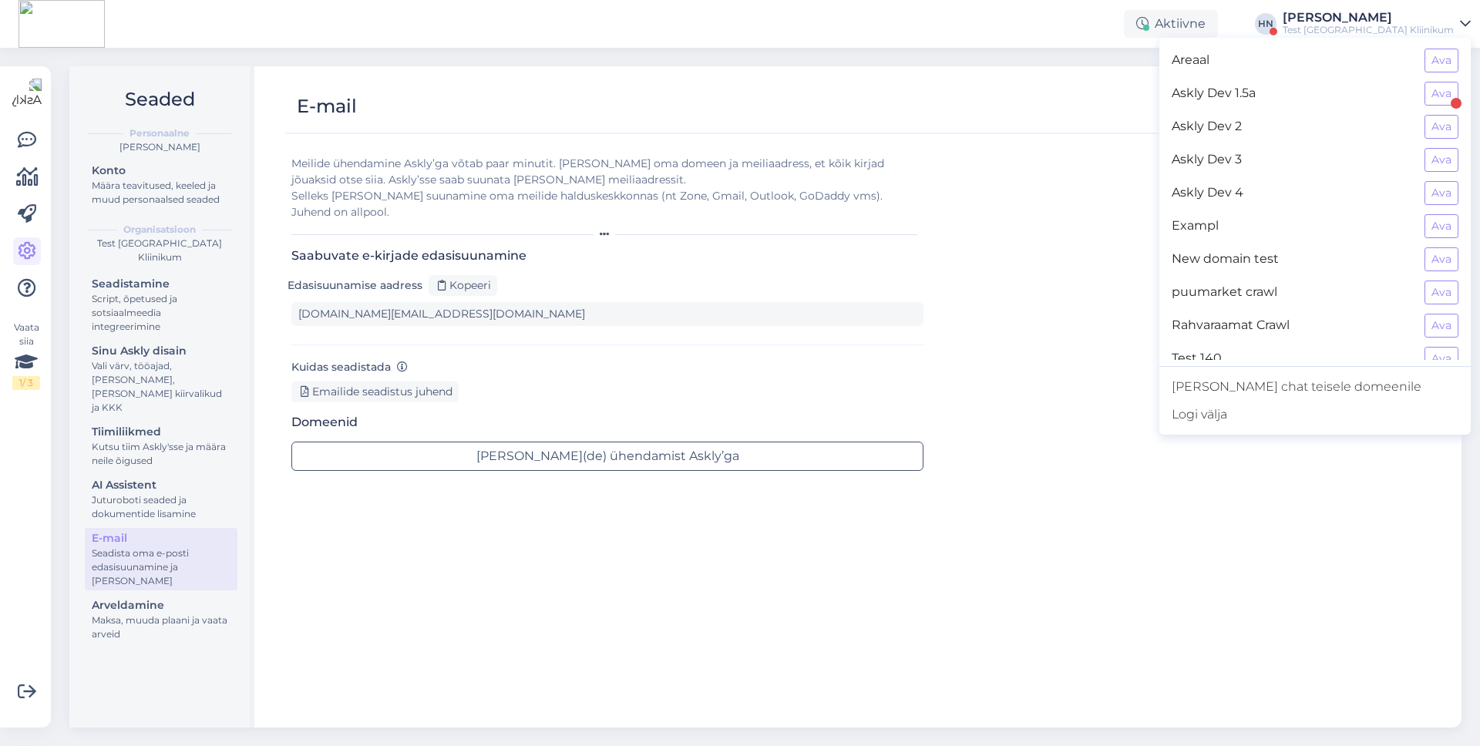
scroll to position [347, 0]
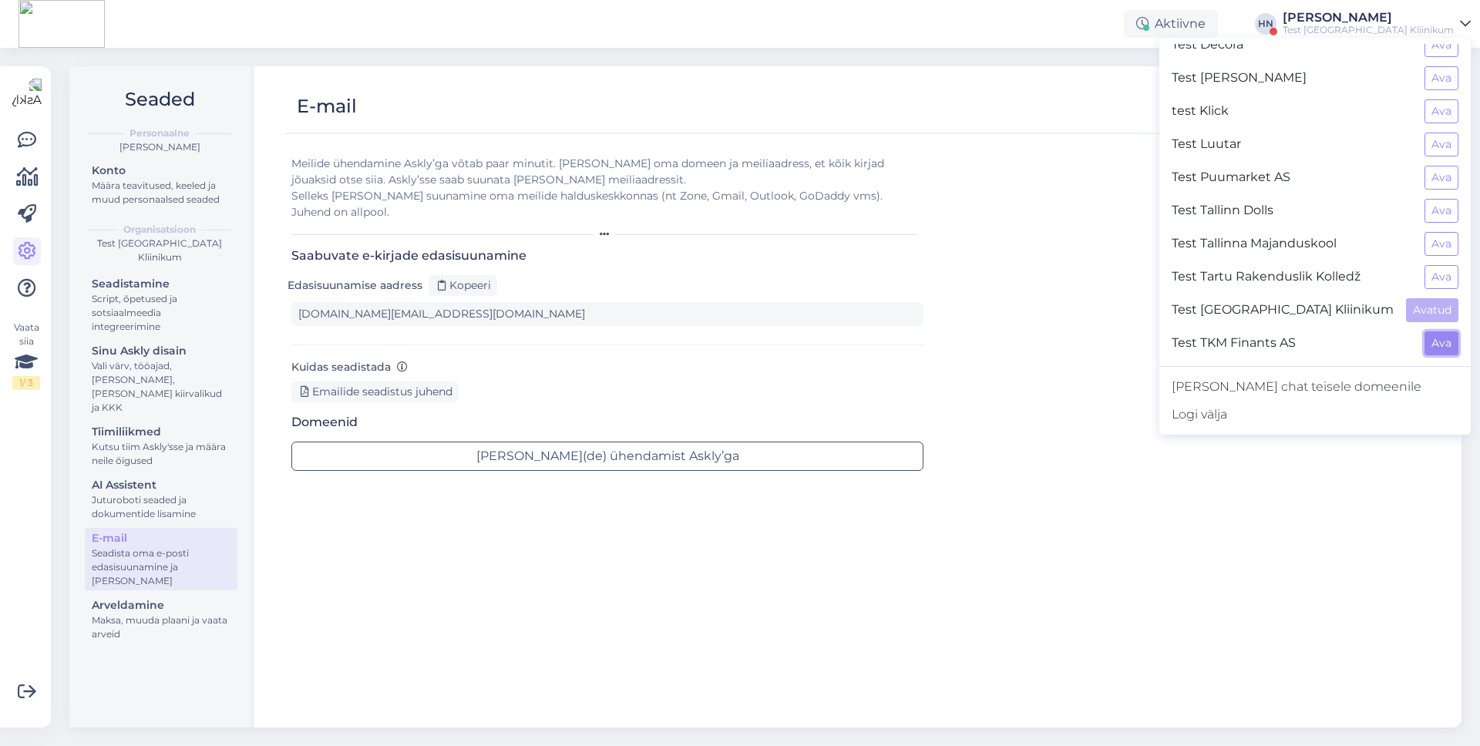
click at [1434, 343] on button "Ava" at bounding box center [1441, 343] width 34 height 24
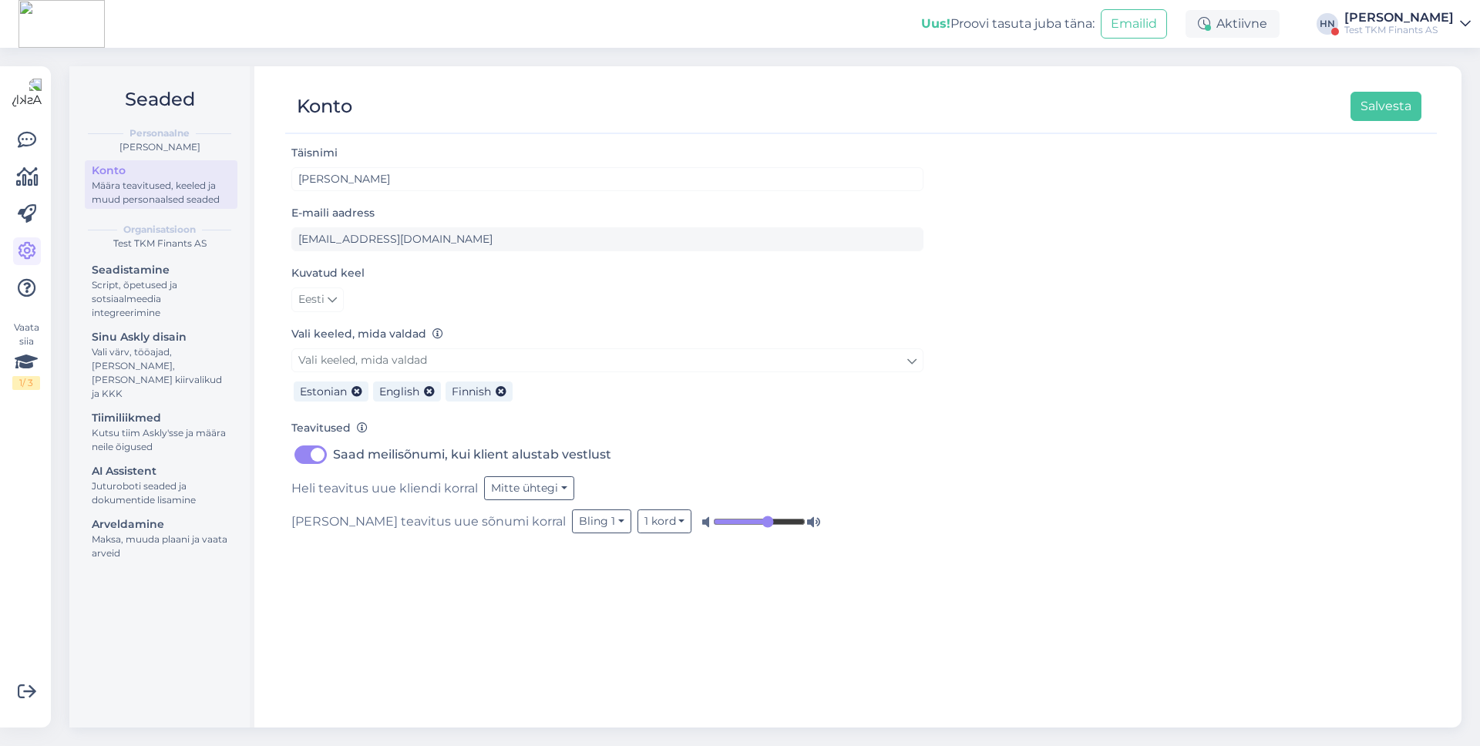
click at [1370, 27] on div "Test TKM Finants AS" at bounding box center [1398, 30] width 109 height 12
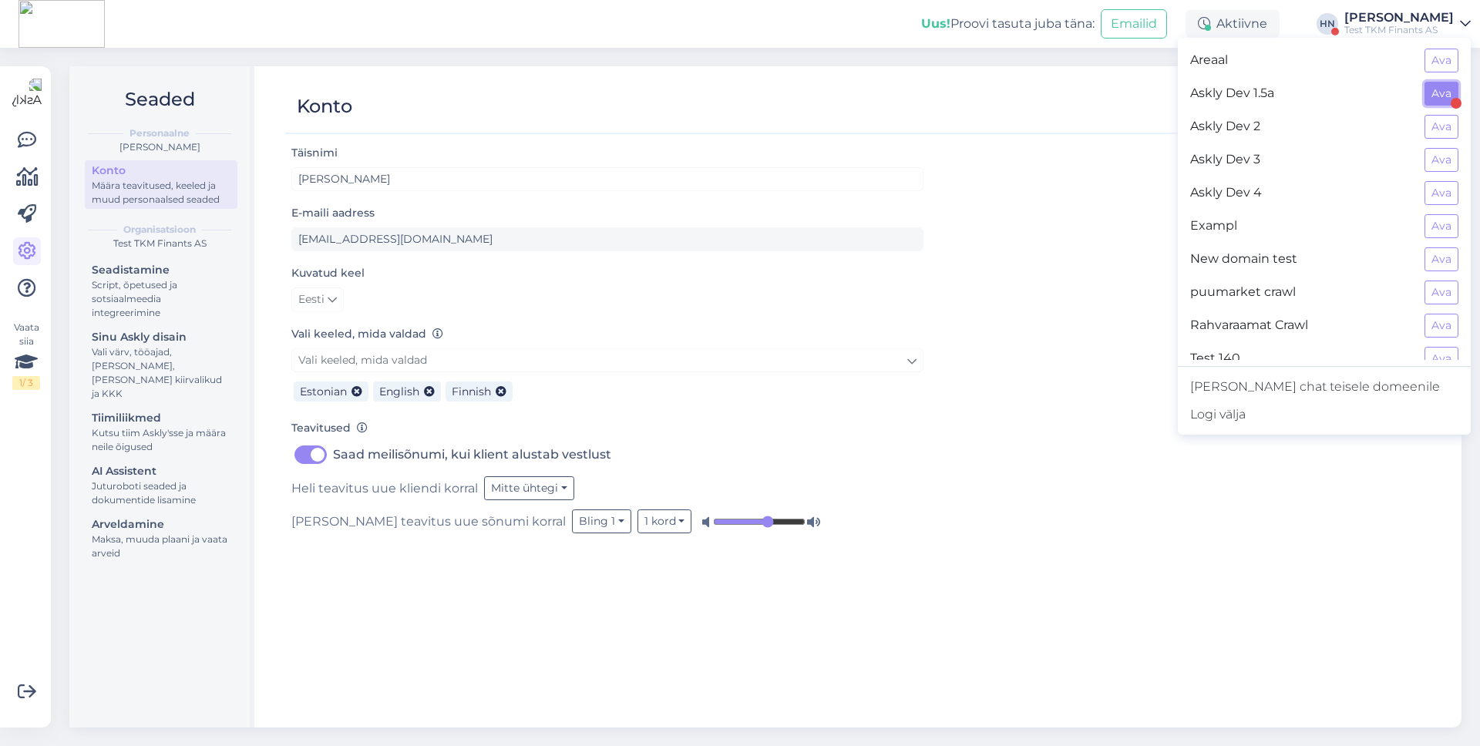
click at [1436, 95] on button "Ava" at bounding box center [1441, 94] width 34 height 24
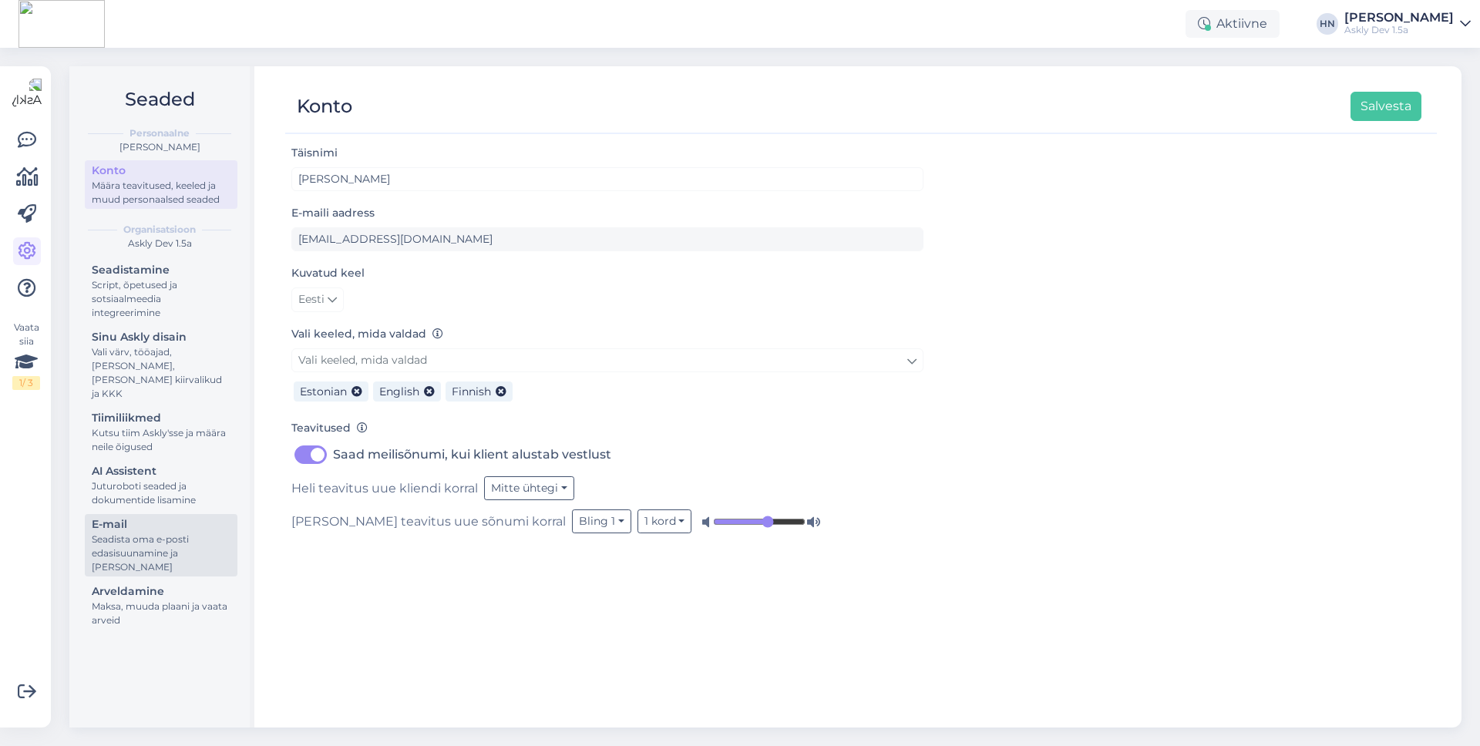
click at [169, 514] on link "E-mail Seadista oma e-posti edasisuunamine ja [PERSON_NAME]" at bounding box center [161, 545] width 153 height 62
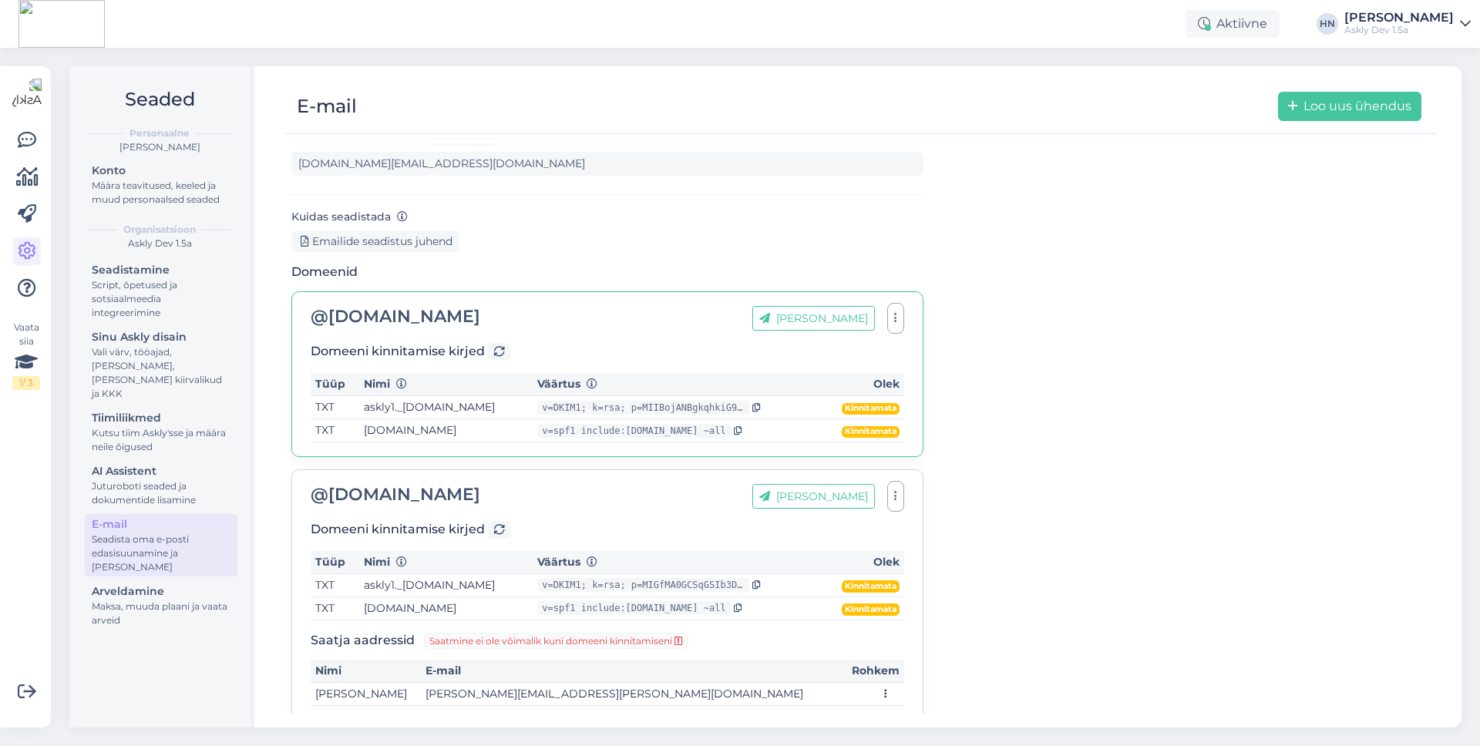
scroll to position [152, 0]
click at [480, 318] on div "@ support.liasync.com Lisa aadress Domeeni kinnitamise kirjed Tüüp Nimi Väärtus…" at bounding box center [607, 373] width 632 height 166
click at [499, 345] on icon at bounding box center [499, 350] width 11 height 11
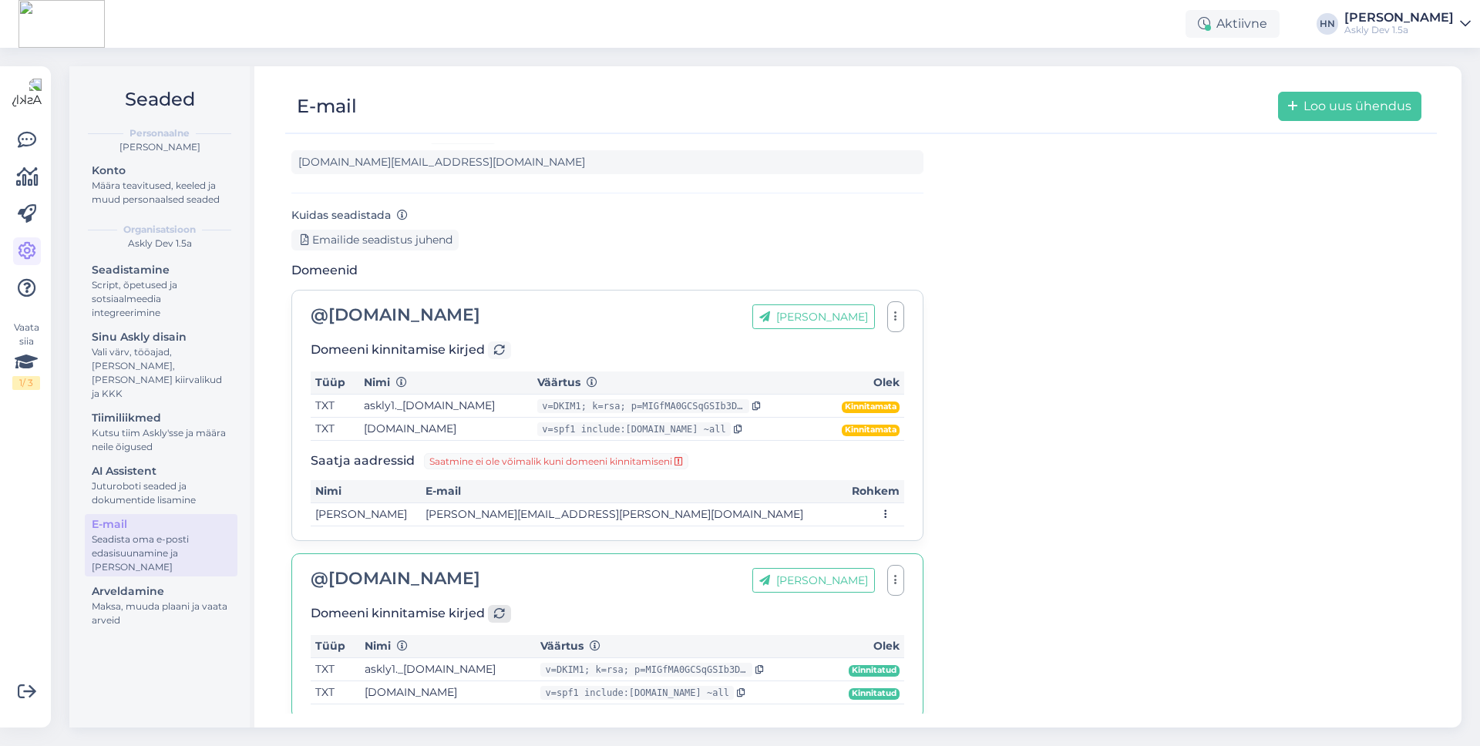
click at [495, 609] on icon at bounding box center [499, 614] width 11 height 11
click at [150, 490] on div "Juturoboti seaded ja dokumentide lisamine" at bounding box center [161, 493] width 139 height 28
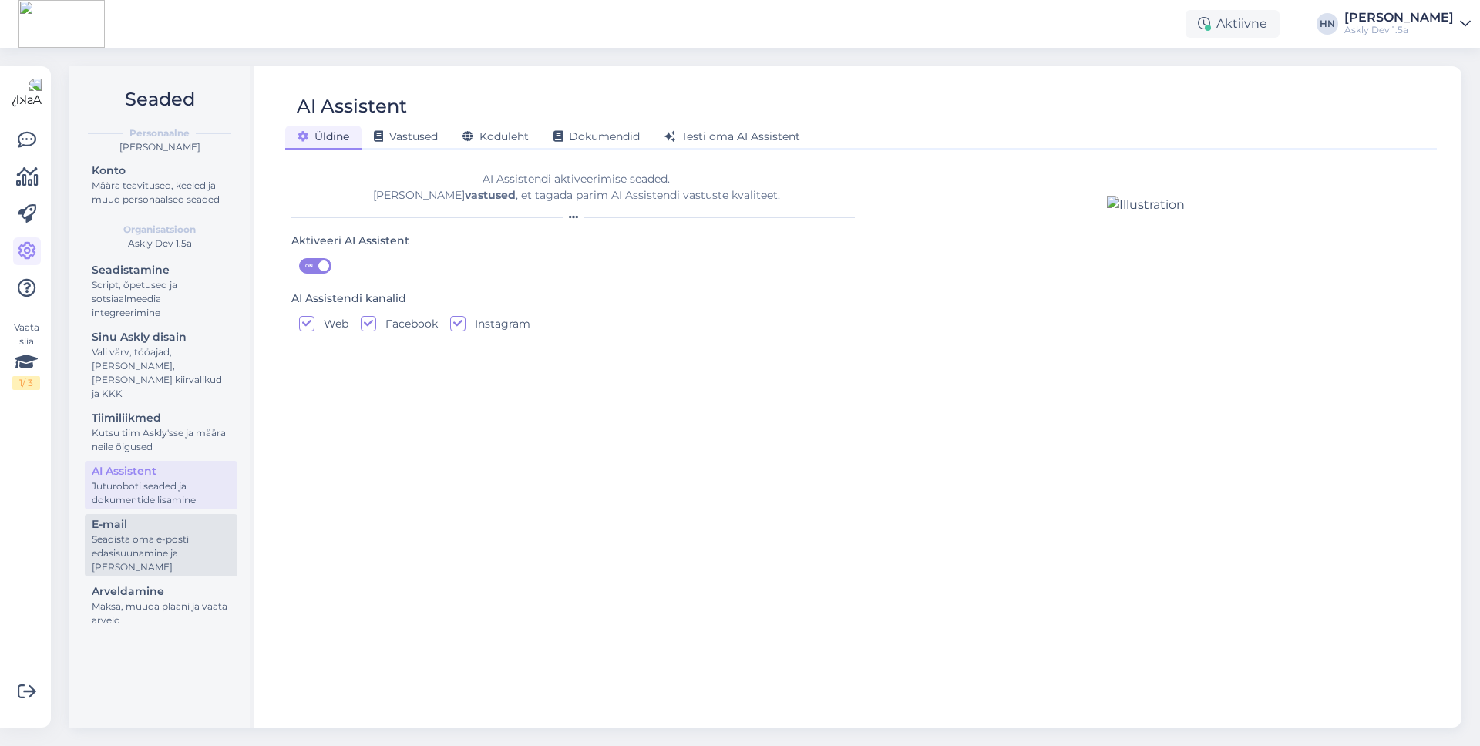
click at [146, 516] on div "E-mail" at bounding box center [161, 524] width 139 height 16
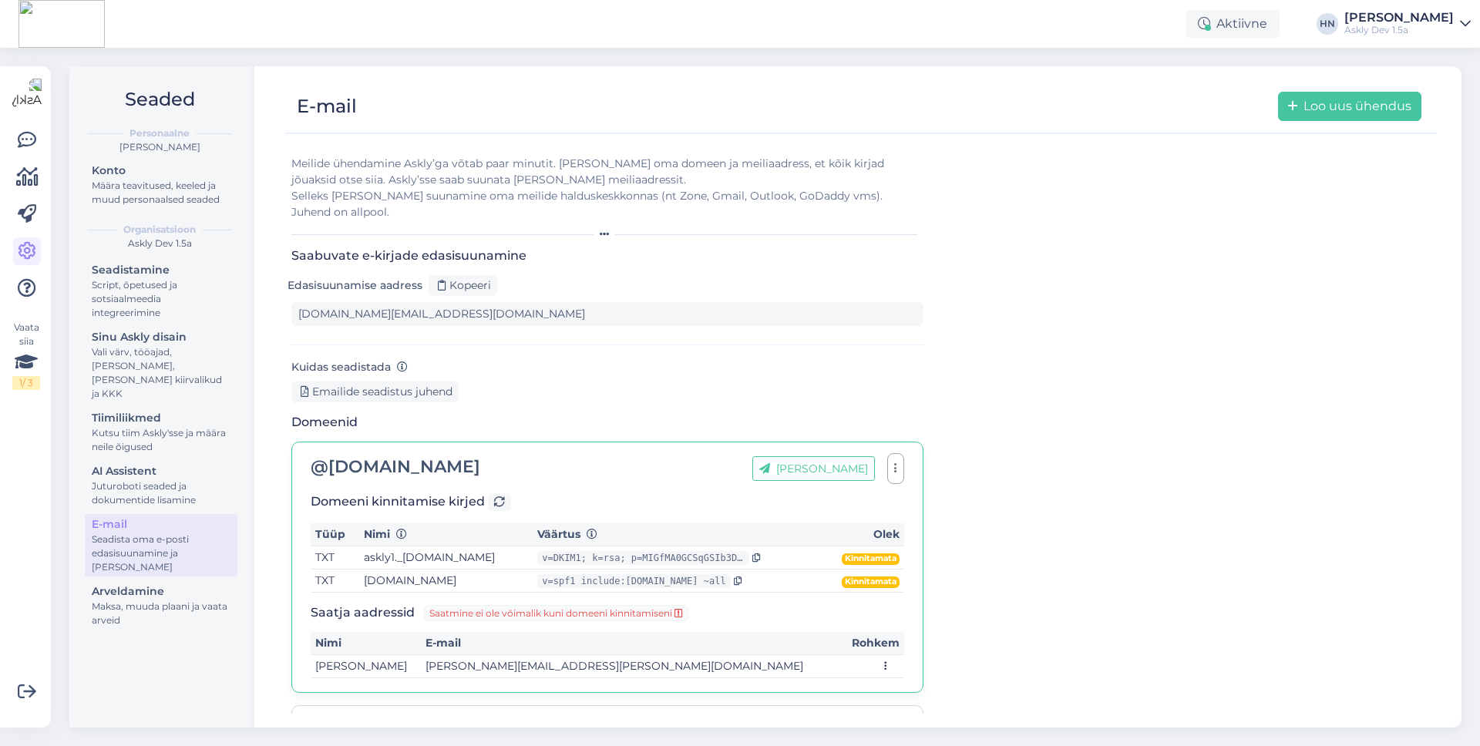
scroll to position [153, 0]
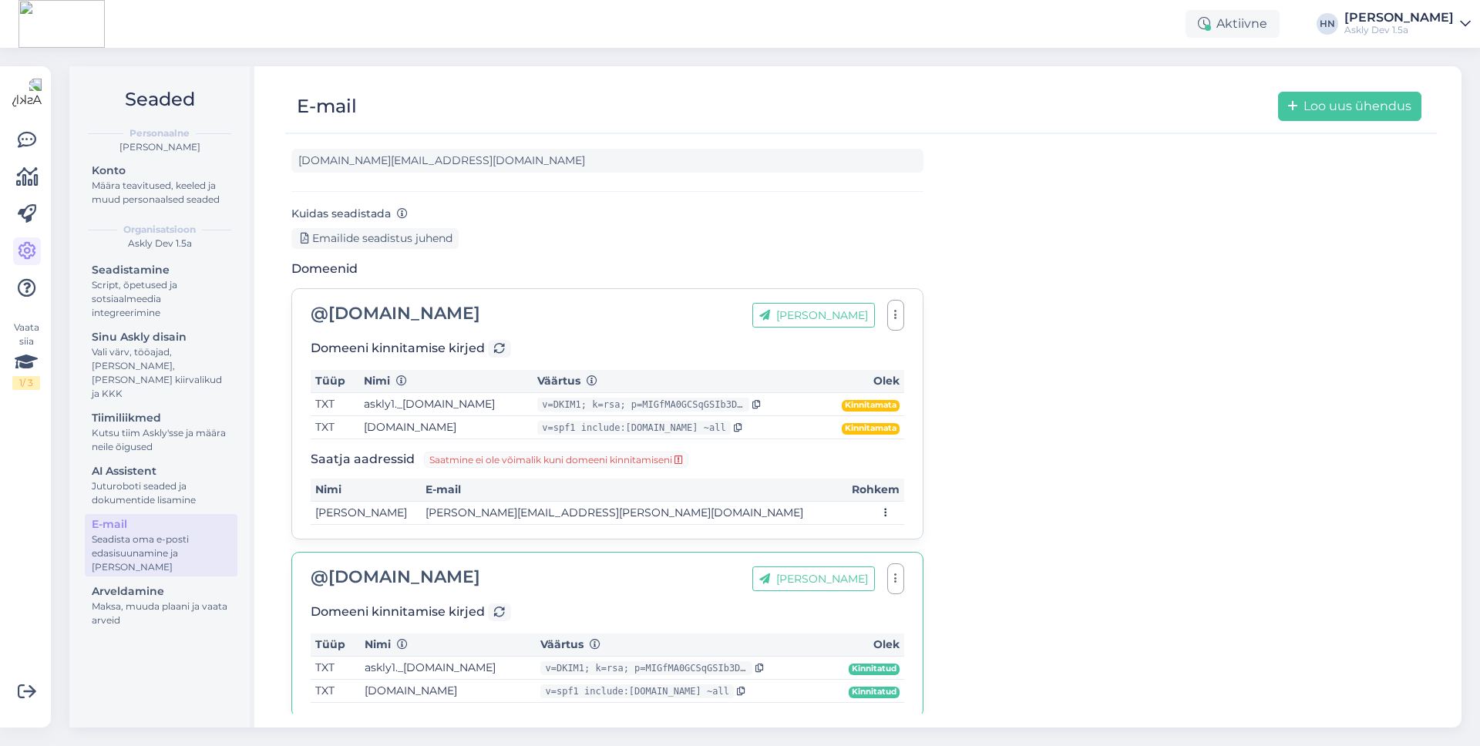
click at [878, 566] on div "@ translatewise.com Lisa aadress" at bounding box center [607, 578] width 593 height 25
click at [869, 566] on button "[PERSON_NAME]" at bounding box center [813, 578] width 123 height 25
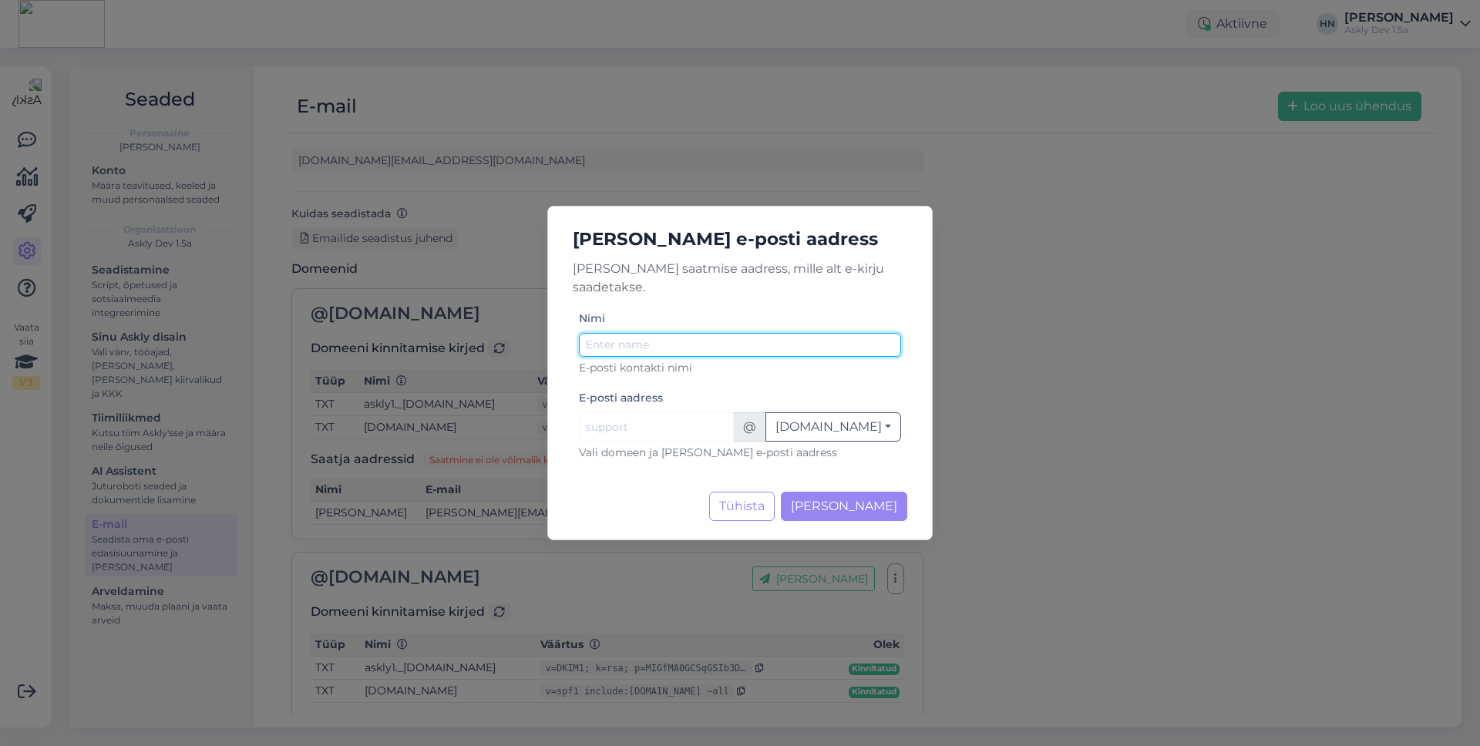
click at [622, 335] on input "Nimi" at bounding box center [740, 345] width 322 height 24
type input "[PERSON_NAME]"
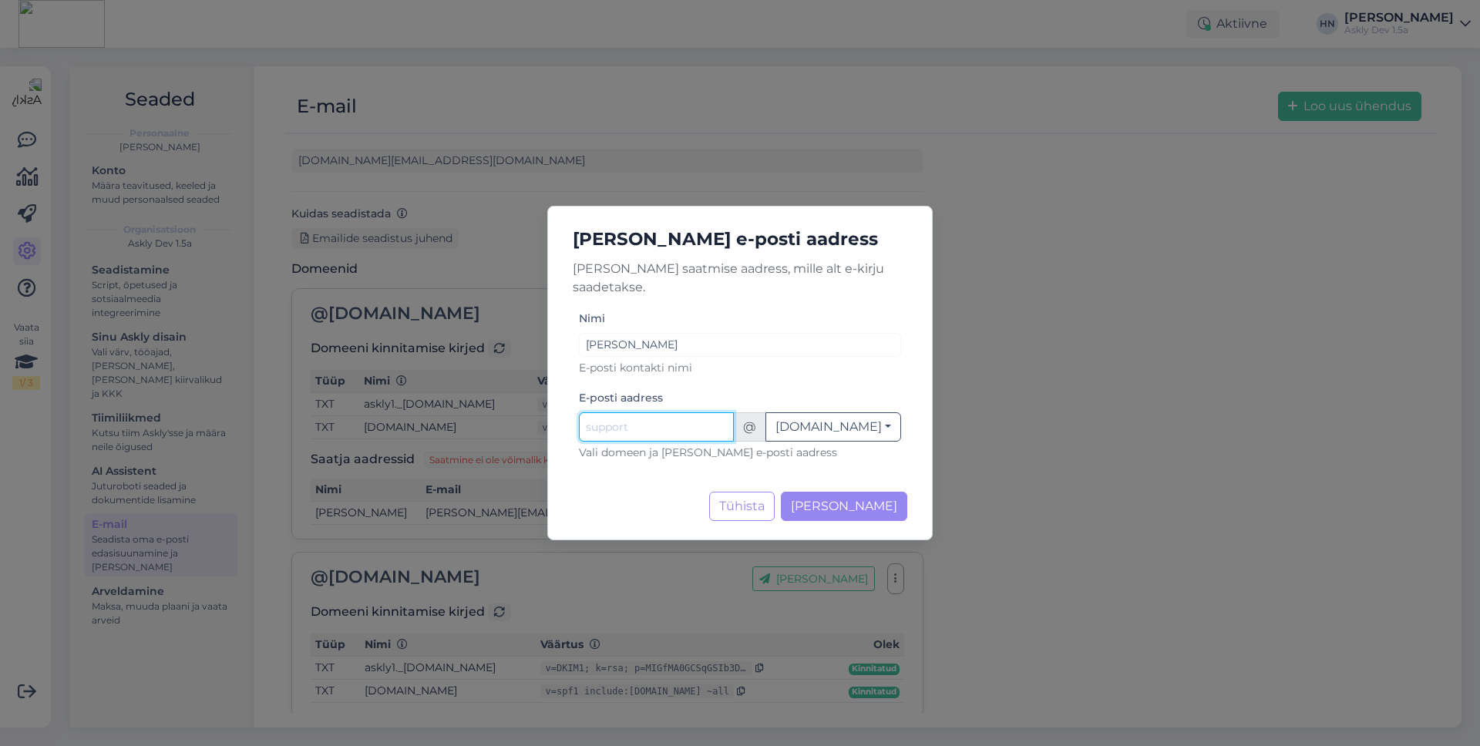
type input "H"
type input "hans"
click at [837, 502] on span "[PERSON_NAME]" at bounding box center [844, 506] width 106 height 15
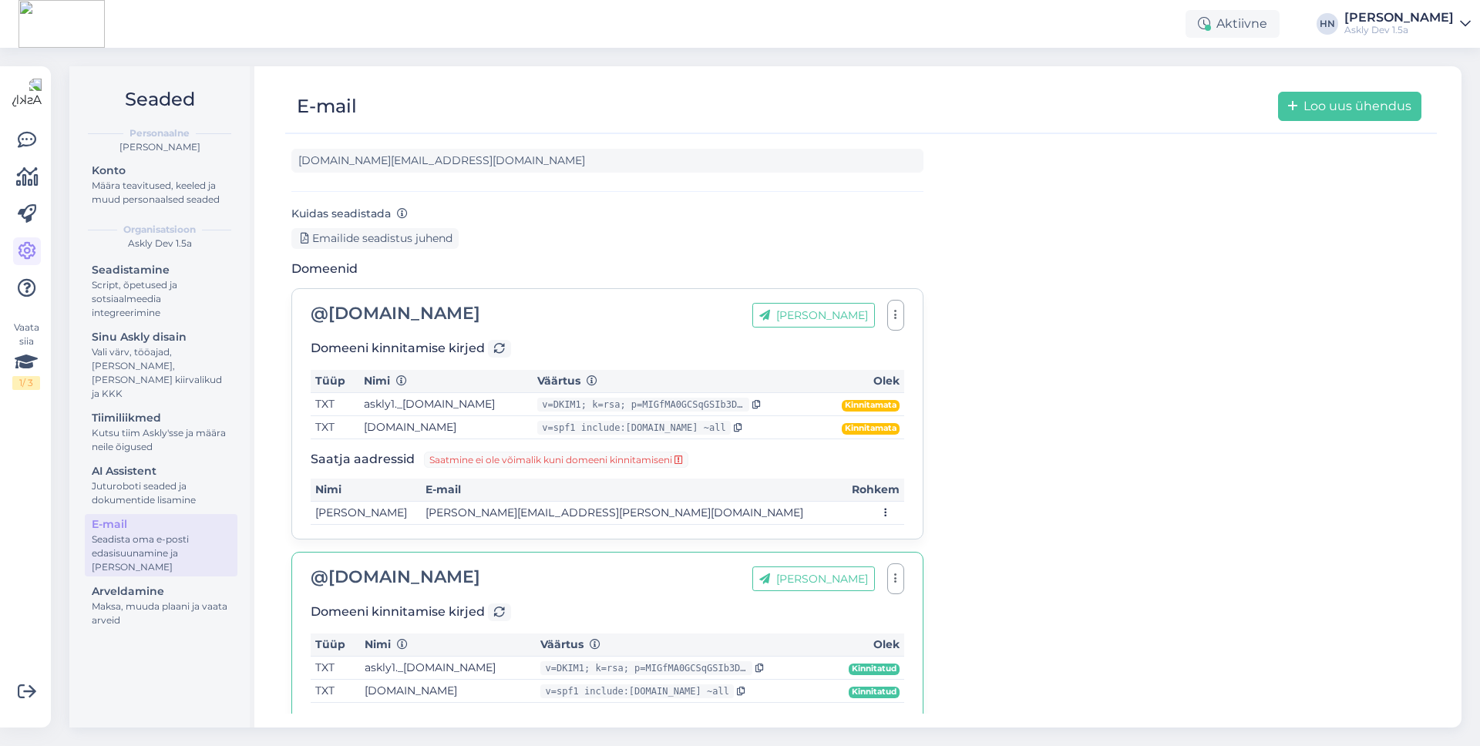
scroll to position [239, 0]
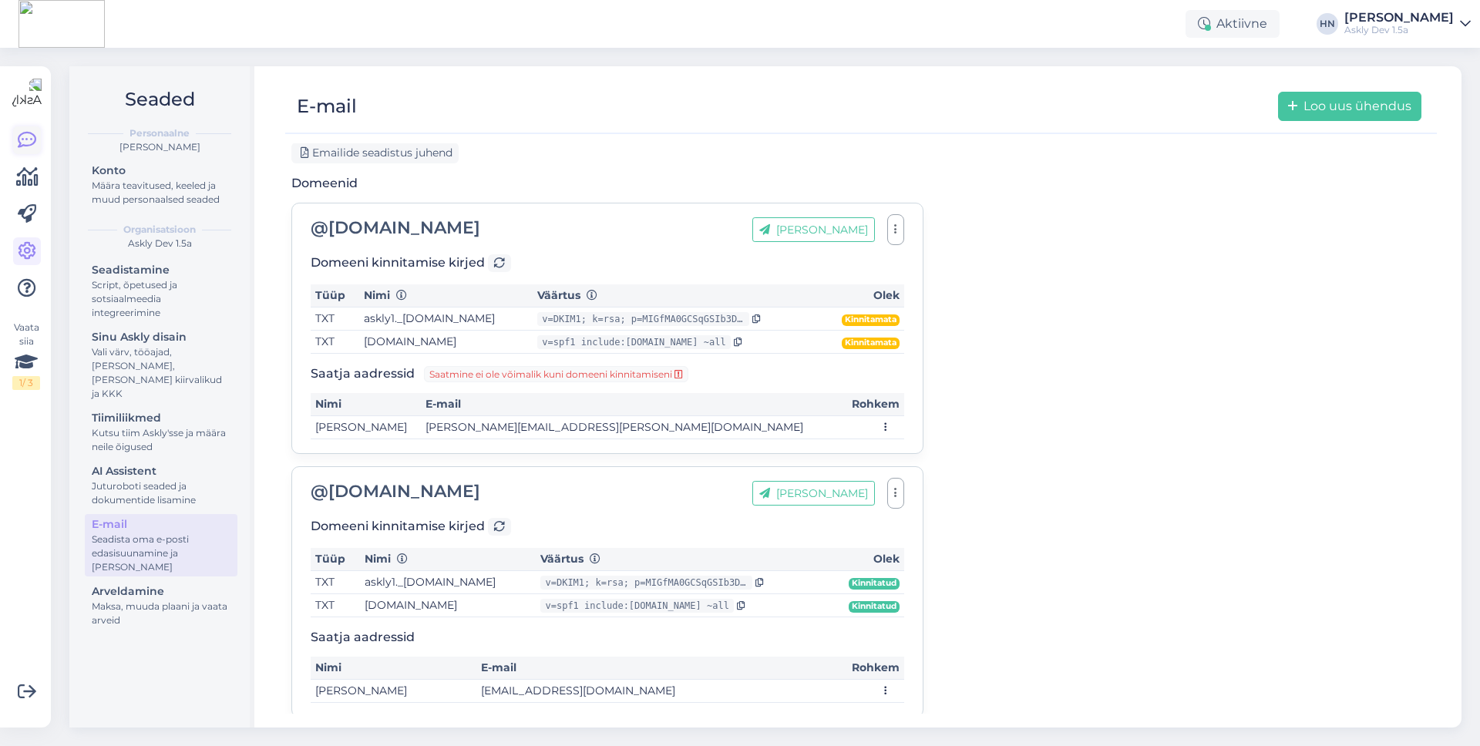
click at [30, 138] on icon at bounding box center [27, 140] width 18 height 18
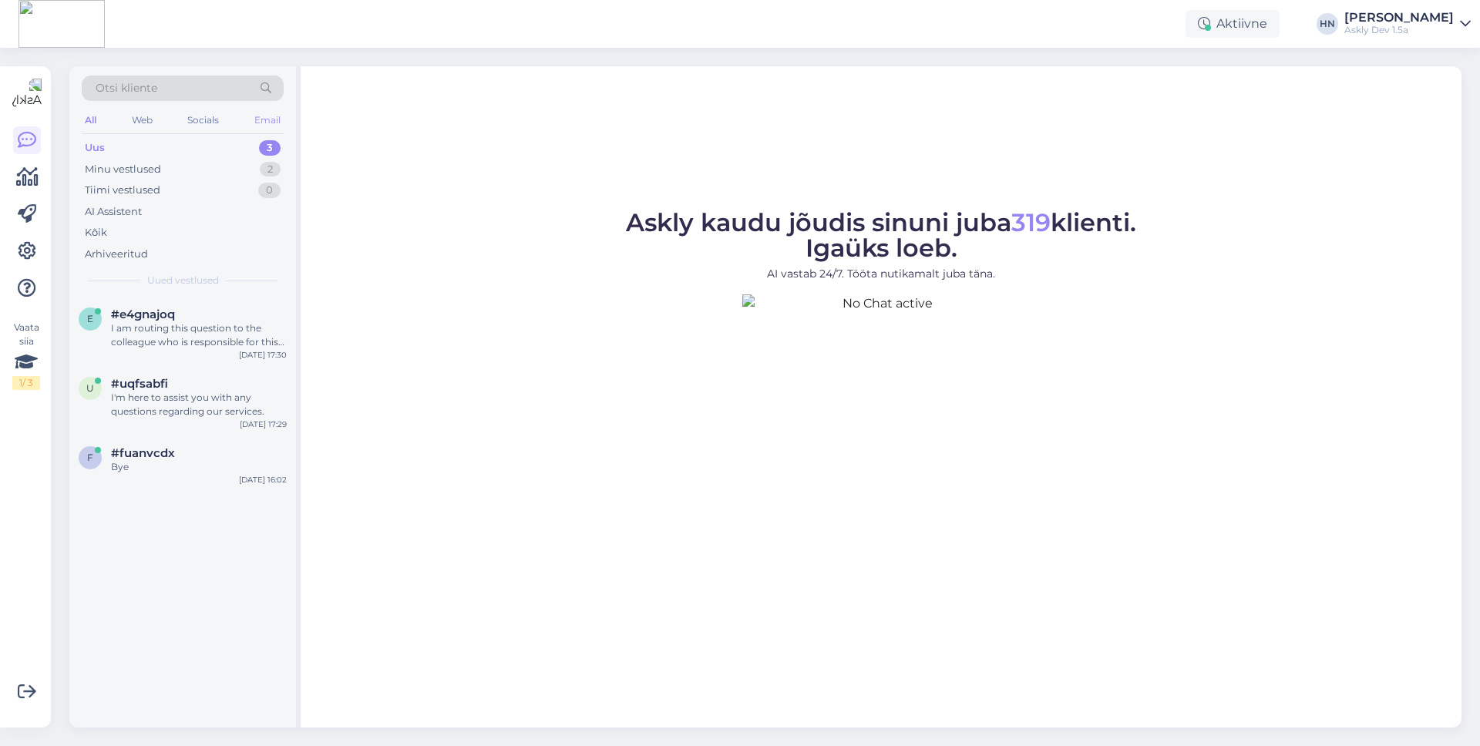
click at [265, 119] on div "Email" at bounding box center [267, 120] width 32 height 20
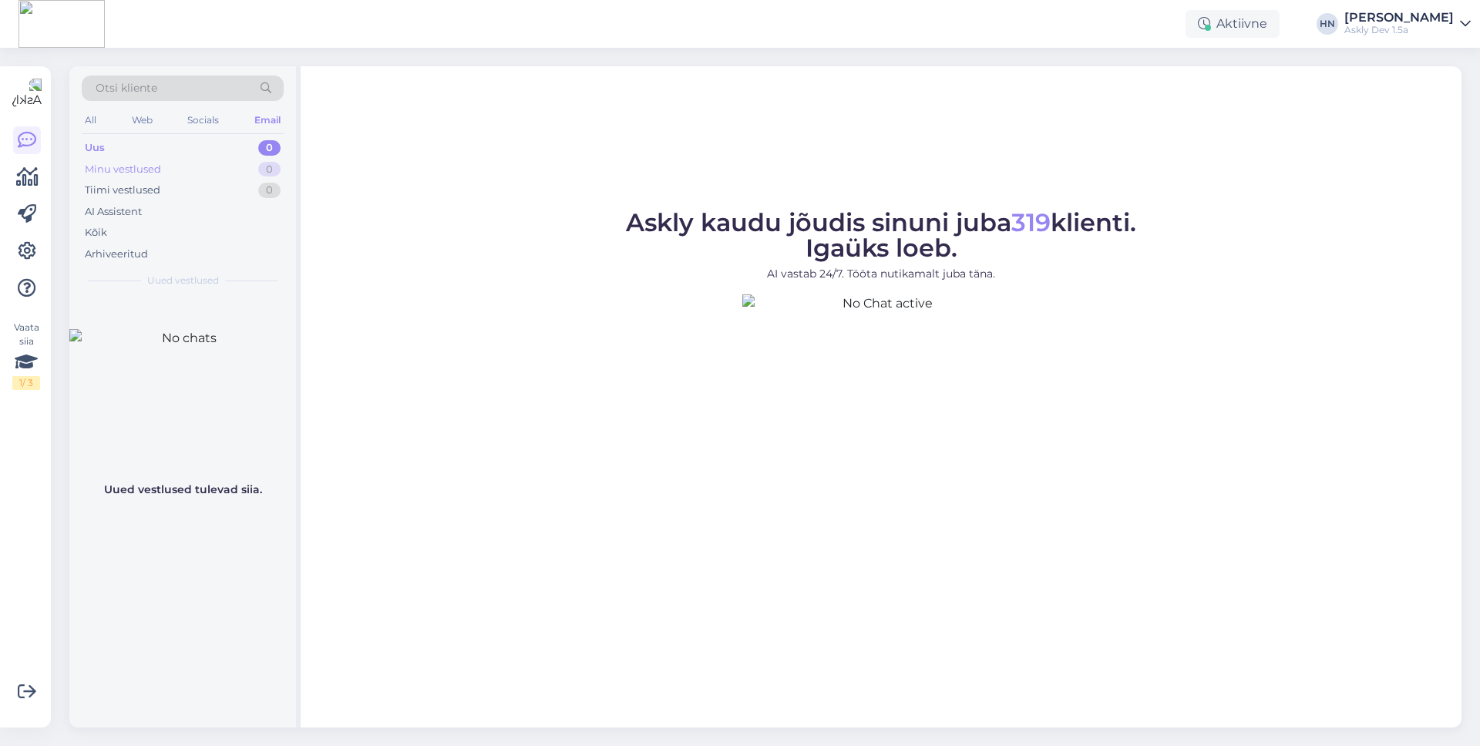
click at [230, 167] on div "Minu vestlused 0" at bounding box center [183, 170] width 202 height 22
click at [28, 247] on icon at bounding box center [27, 251] width 18 height 18
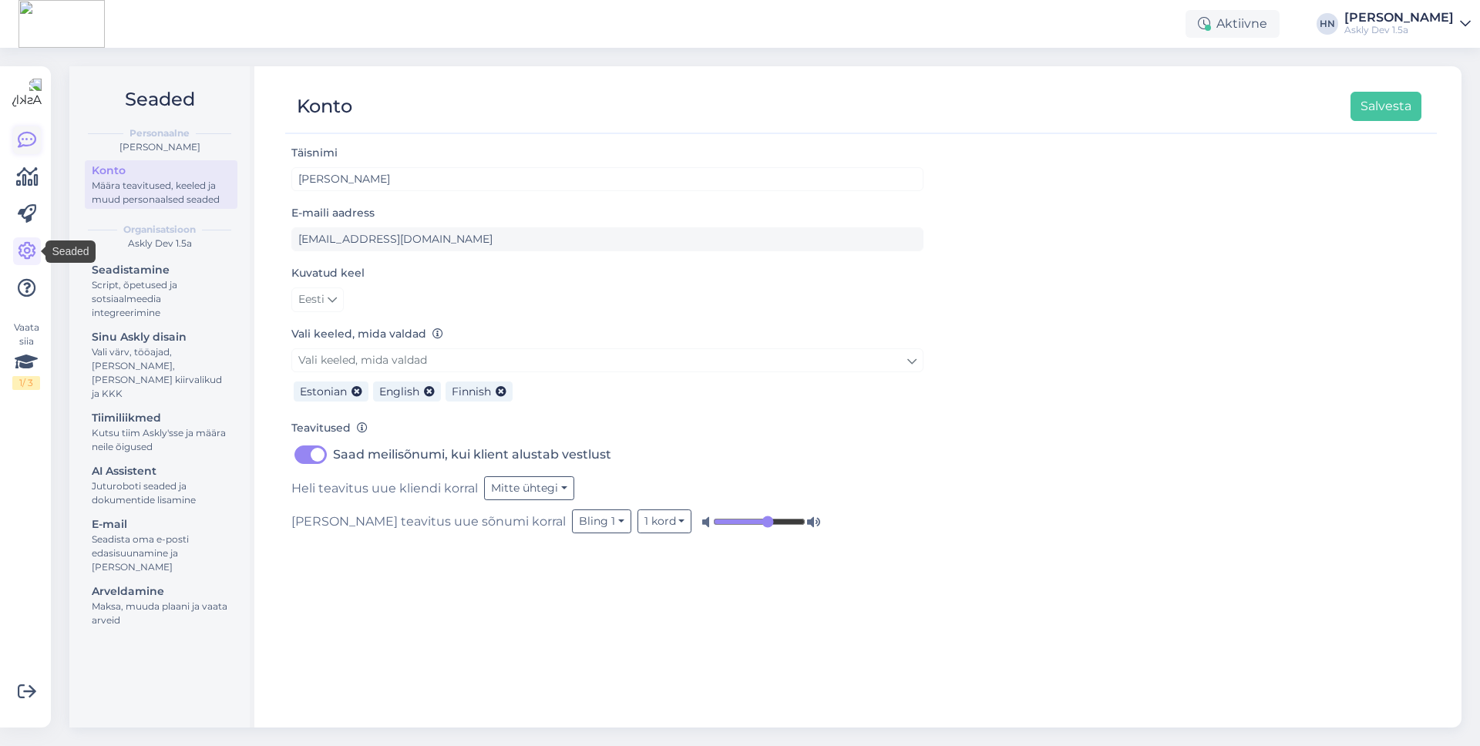
click at [27, 137] on icon at bounding box center [27, 140] width 18 height 18
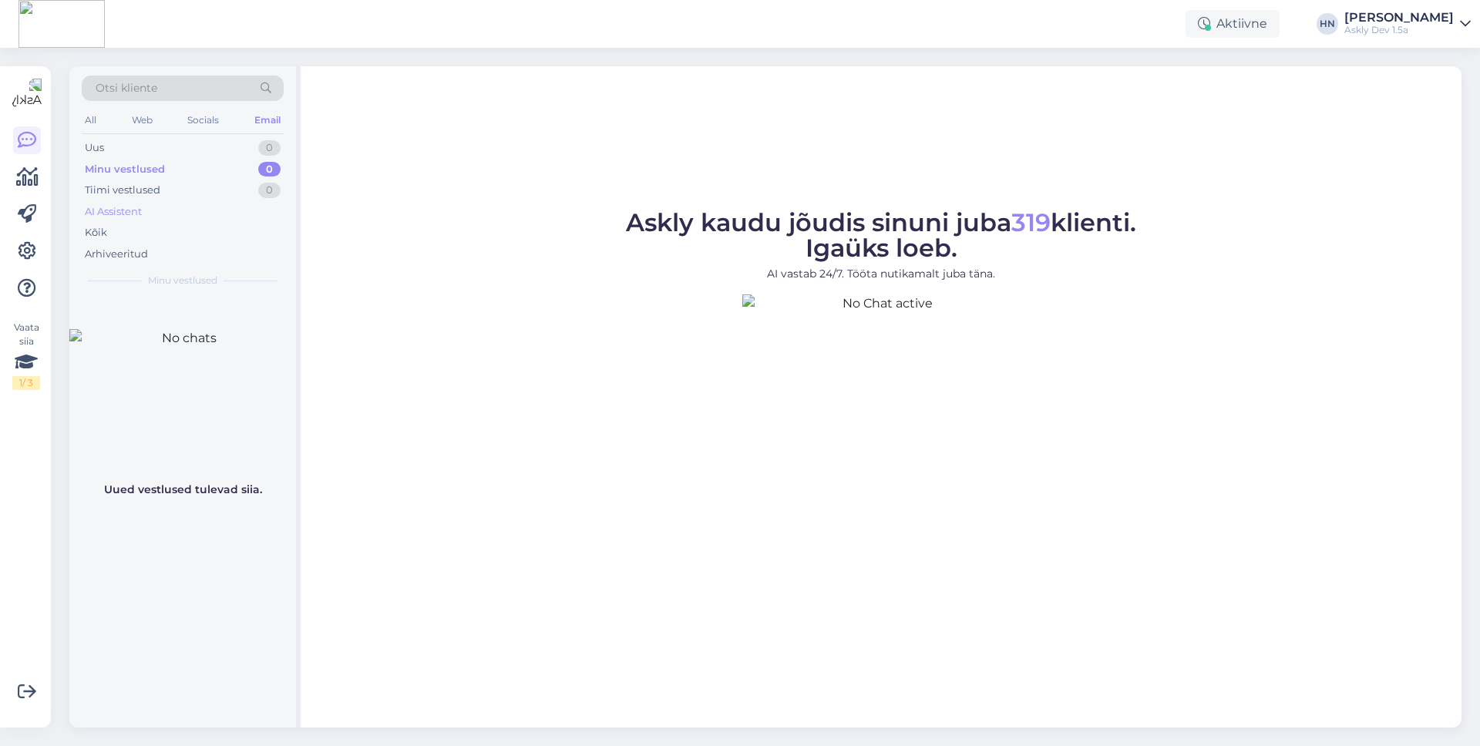
click at [180, 220] on div "AI Assistent" at bounding box center [183, 212] width 202 height 22
click at [177, 225] on div "Kõik" at bounding box center [183, 233] width 202 height 22
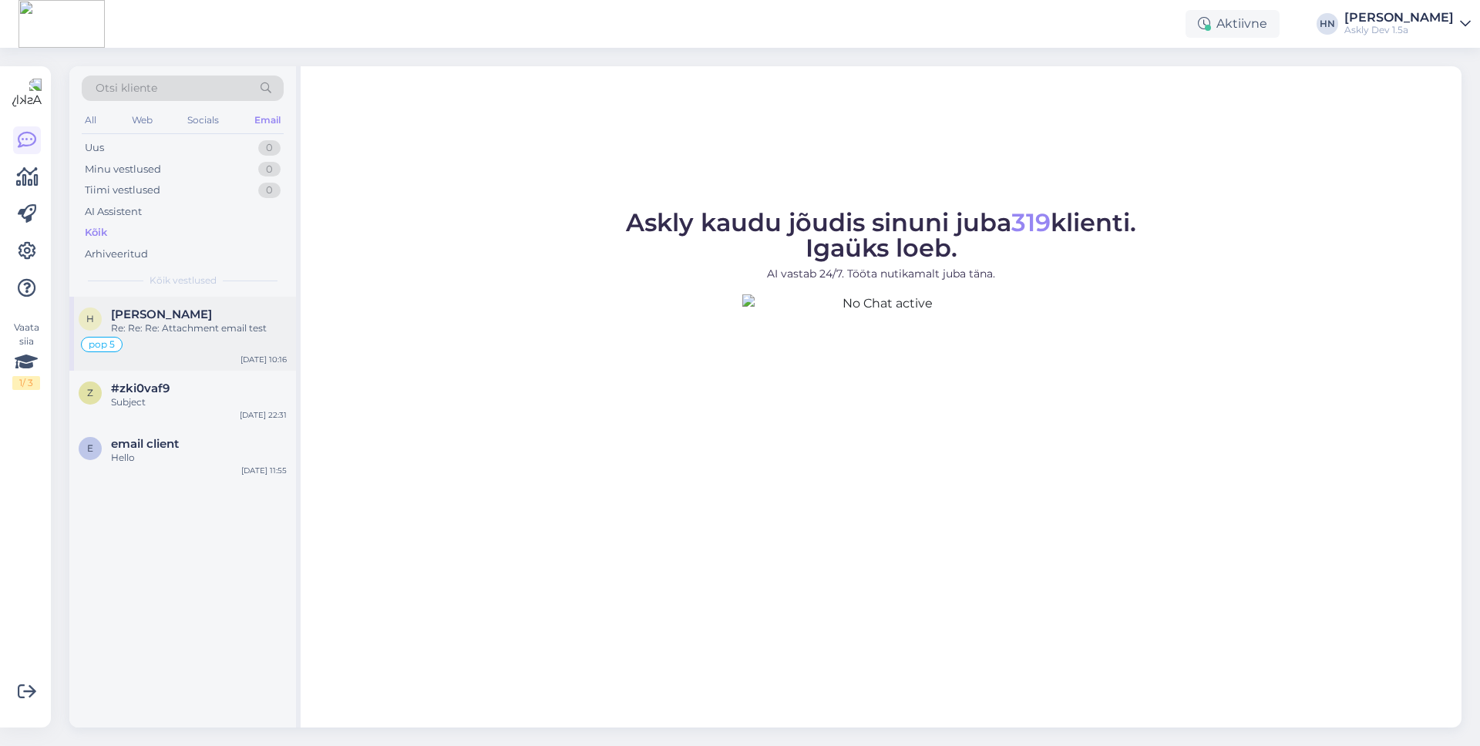
click at [198, 327] on div "Re: Re: Re: Attachment email test" at bounding box center [199, 328] width 176 height 14
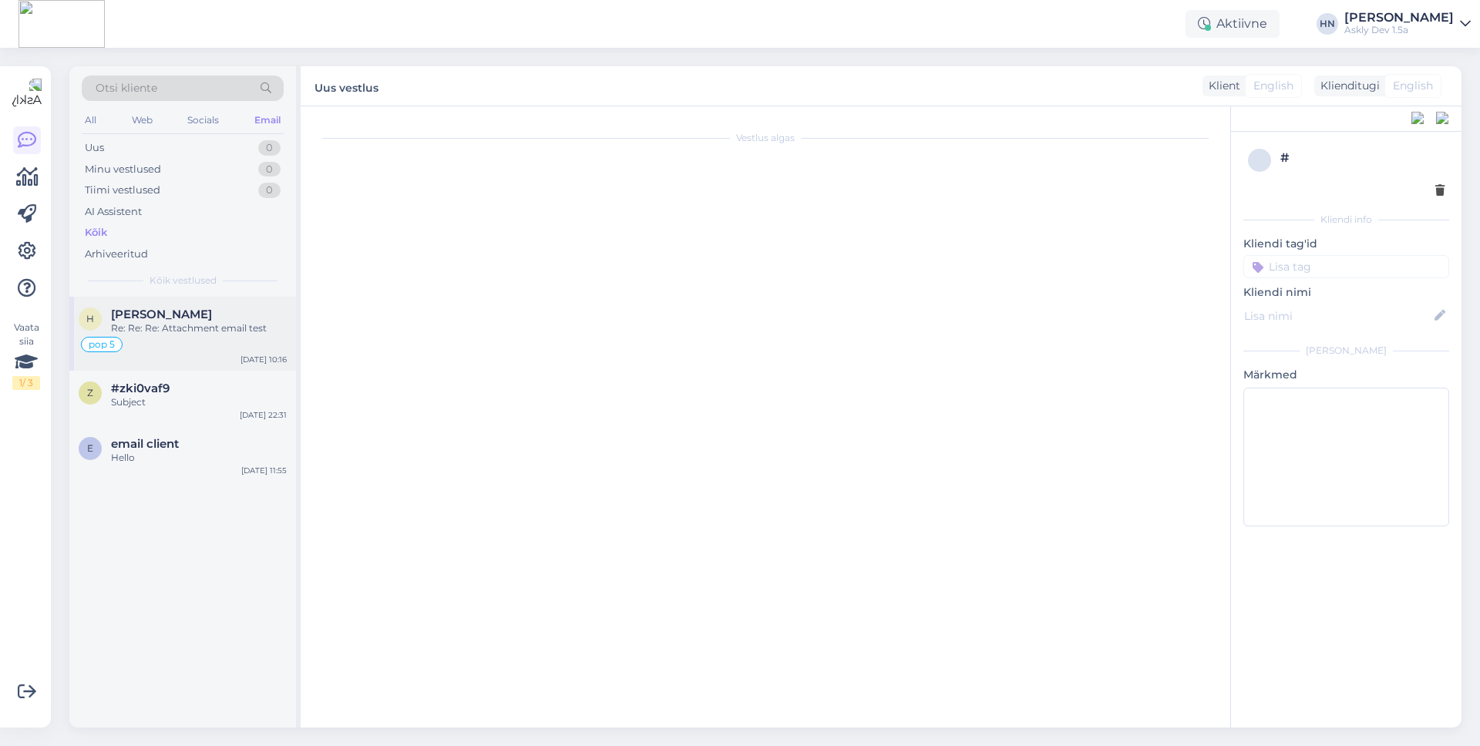
scroll to position [856, 0]
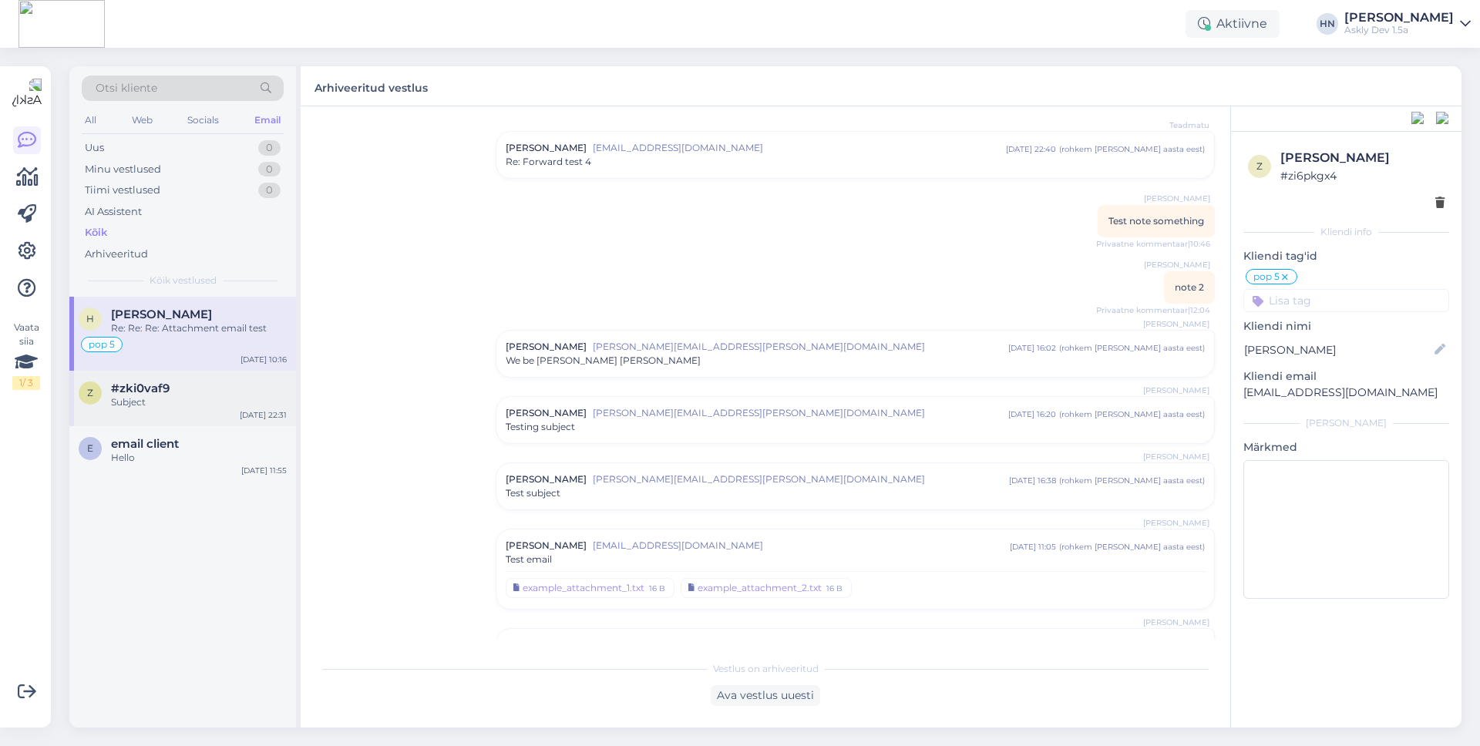
click at [223, 397] on div "Subject" at bounding box center [199, 402] width 176 height 14
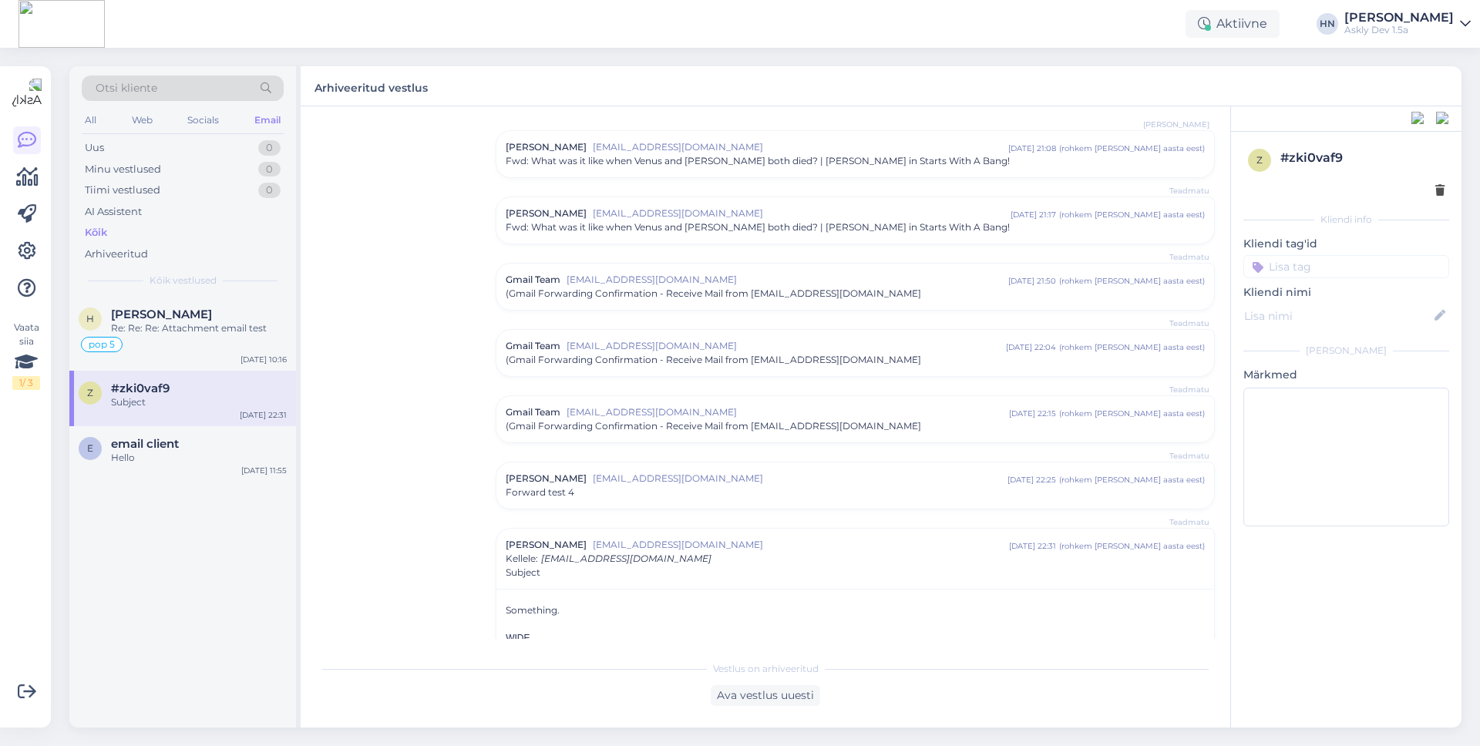
scroll to position [217, 0]
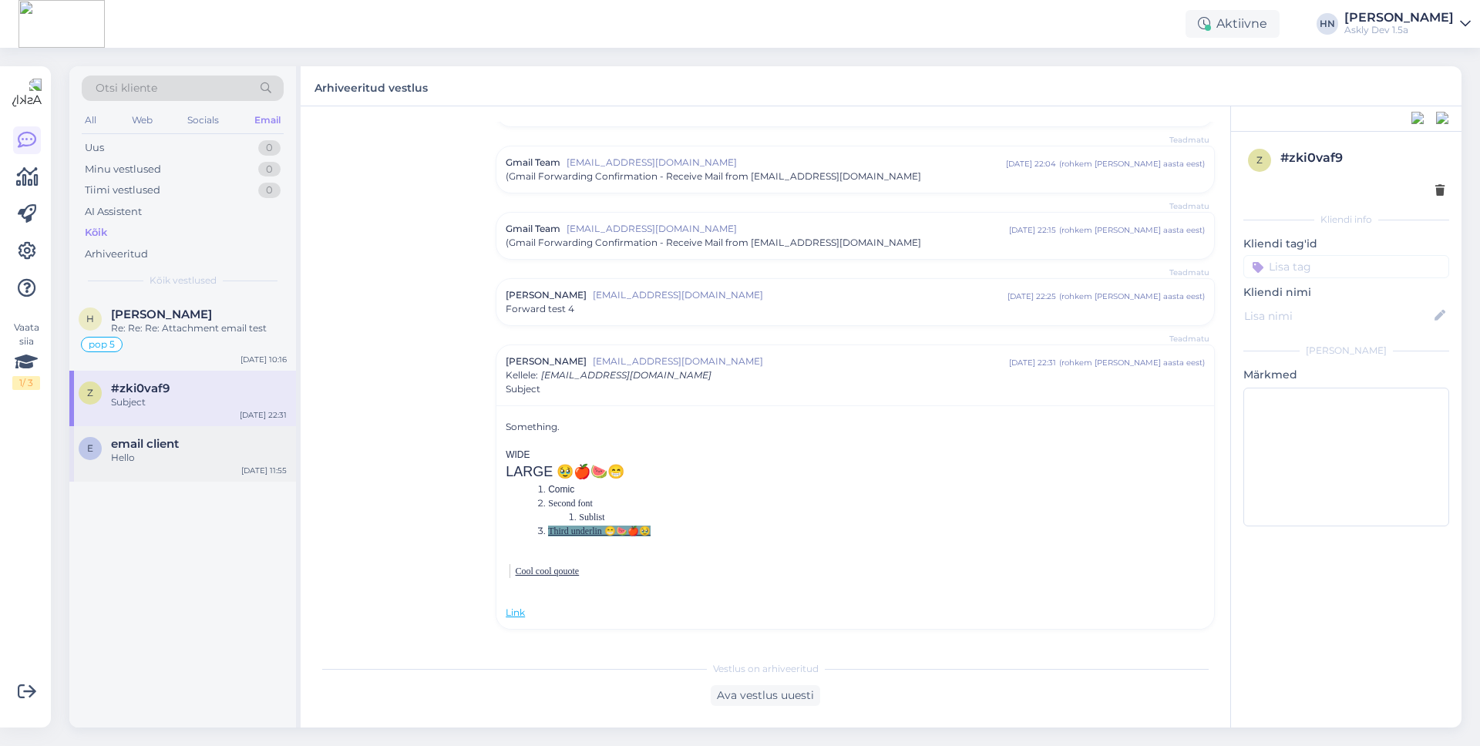
click at [191, 443] on div "email client" at bounding box center [199, 444] width 176 height 14
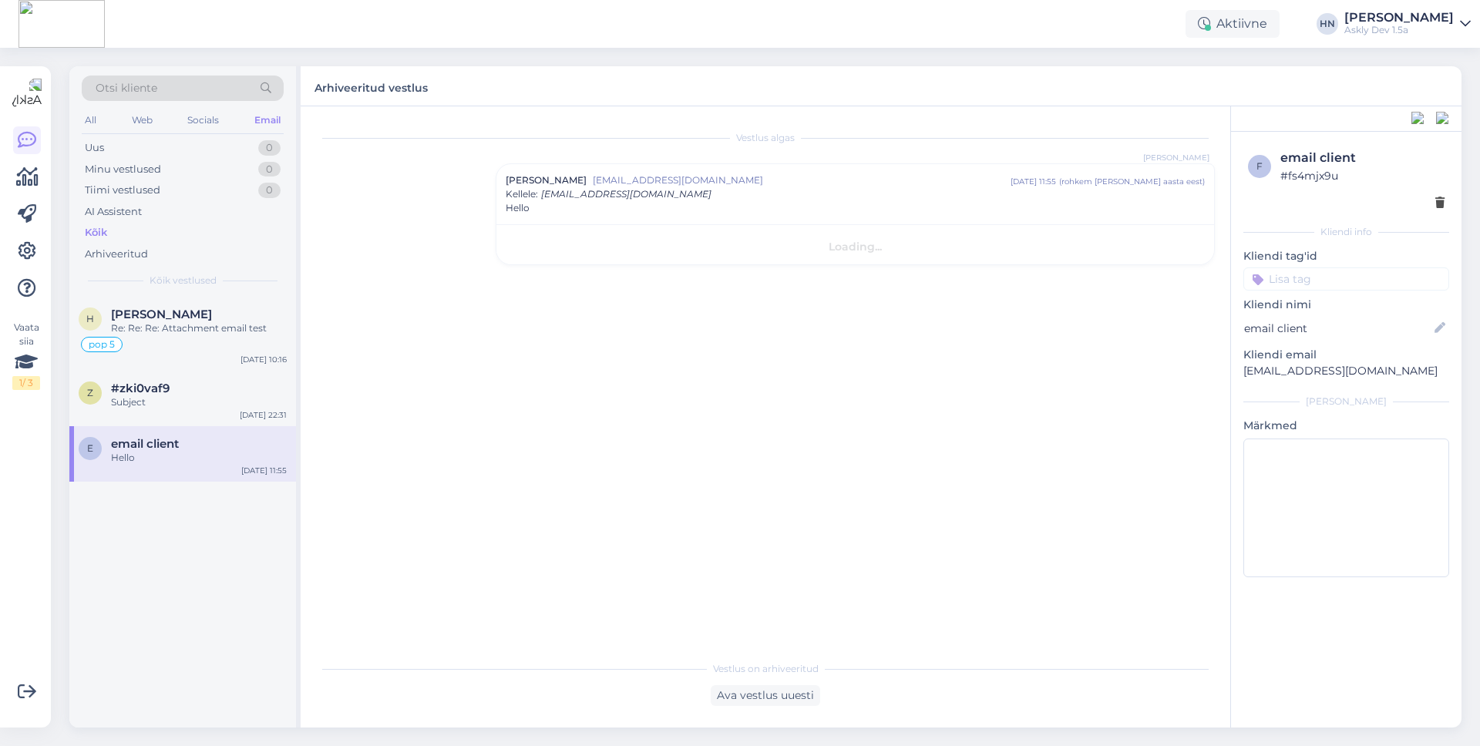
scroll to position [0, 0]
click at [753, 677] on div "Vestlus on arhiveeritud Ava vestlus uuesti" at bounding box center [765, 679] width 899 height 53
click at [753, 685] on div "Ava vestlus uuesti" at bounding box center [765, 695] width 109 height 21
click at [753, 684] on div "Võta vestlus üle" at bounding box center [765, 692] width 122 height 28
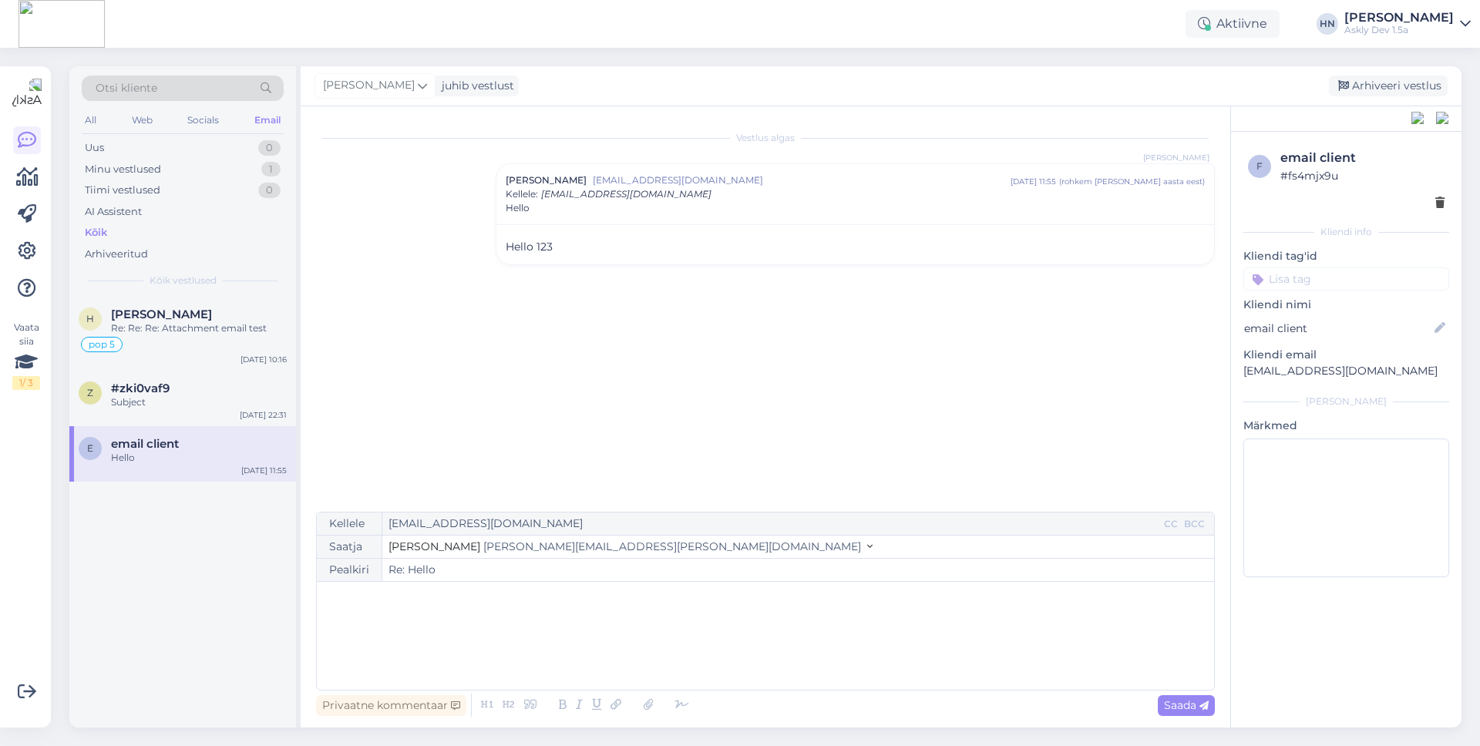
click at [712, 648] on div "﻿" at bounding box center [765, 636] width 882 height 92
click at [610, 552] on span "[PERSON_NAME][EMAIL_ADDRESS][PERSON_NAME][DOMAIN_NAME]" at bounding box center [672, 546] width 378 height 14
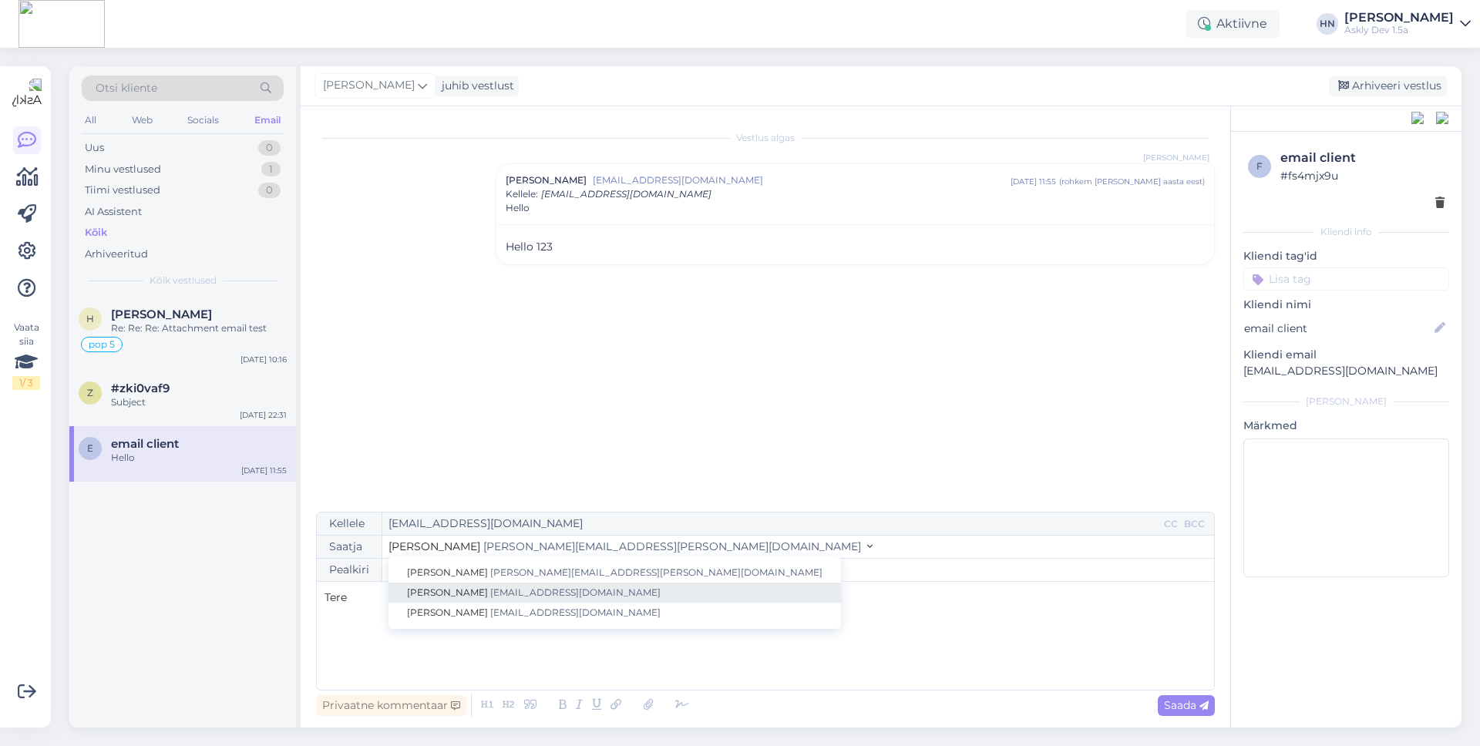
click at [593, 590] on span "hans@translatewise.com" at bounding box center [575, 592] width 170 height 12
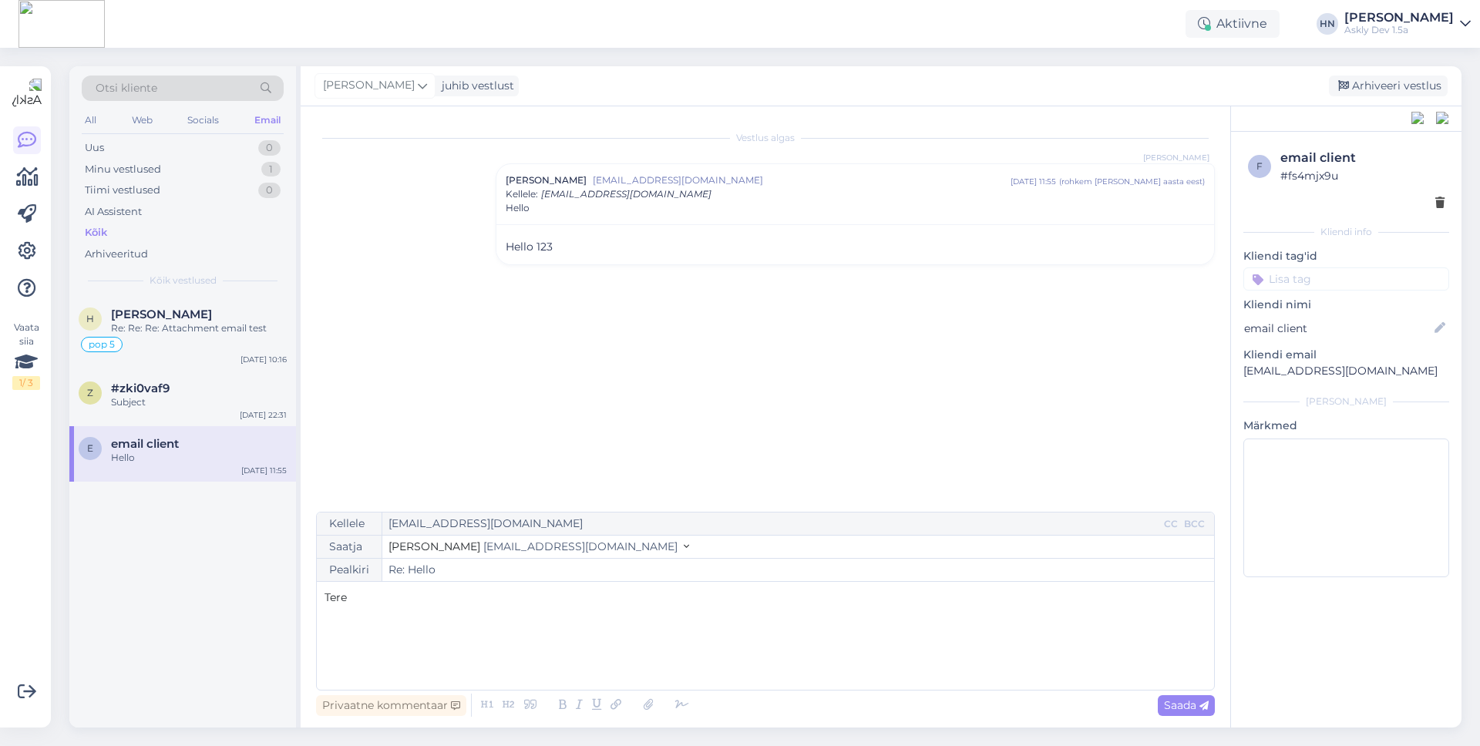
click at [590, 549] on span "hans@translatewise.com" at bounding box center [580, 546] width 194 height 14
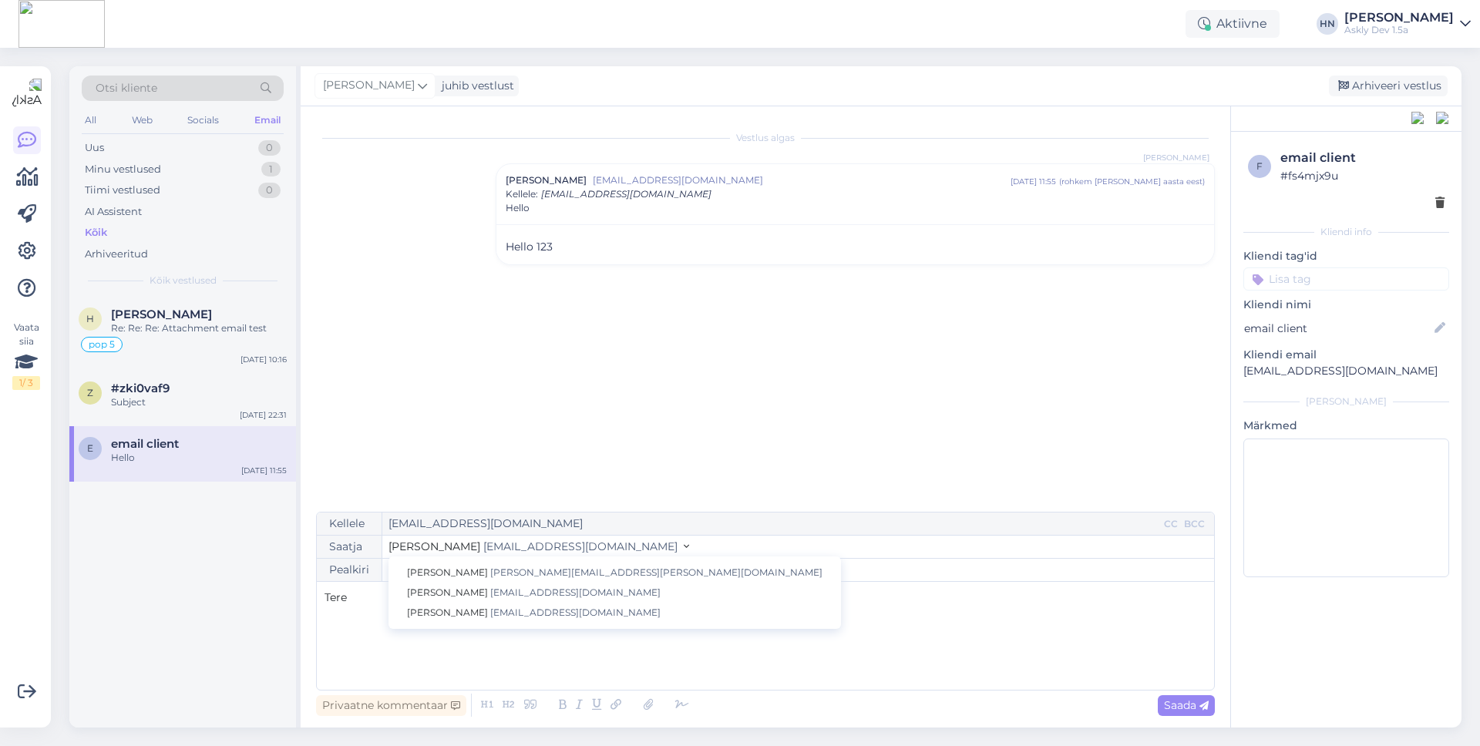
click at [598, 493] on div "Vestlus algas Hans Niinemäe Hans Example support@liasync.com veebr 24 11:55 ( r…" at bounding box center [772, 310] width 912 height 376
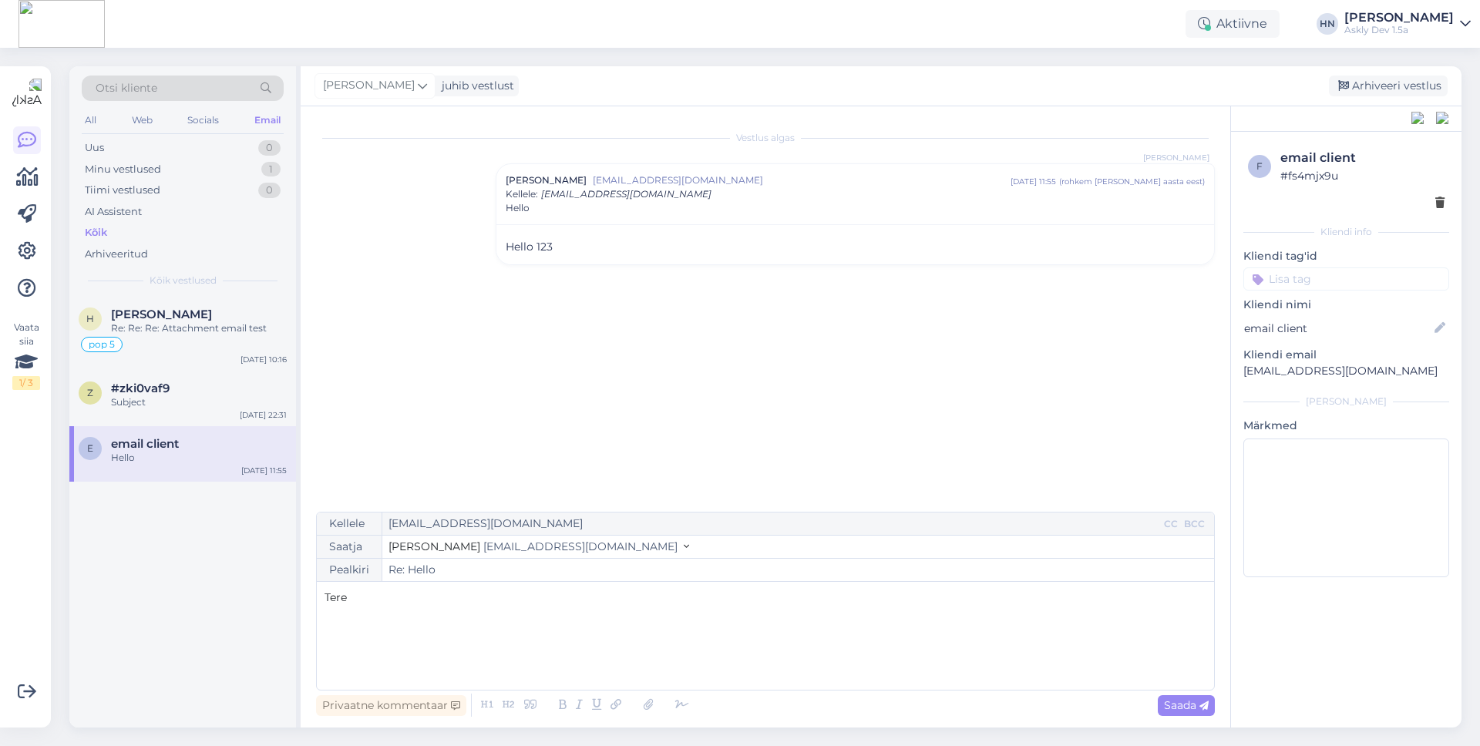
click at [504, 609] on div "Tere" at bounding box center [765, 636] width 882 height 92
click at [590, 595] on p "Tere hans" at bounding box center [765, 598] width 882 height 16
click at [1170, 707] on span "Saada" at bounding box center [1186, 705] width 45 height 14
type input "Re: Re: Hello"
click at [164, 447] on span "email client" at bounding box center [145, 444] width 68 height 14
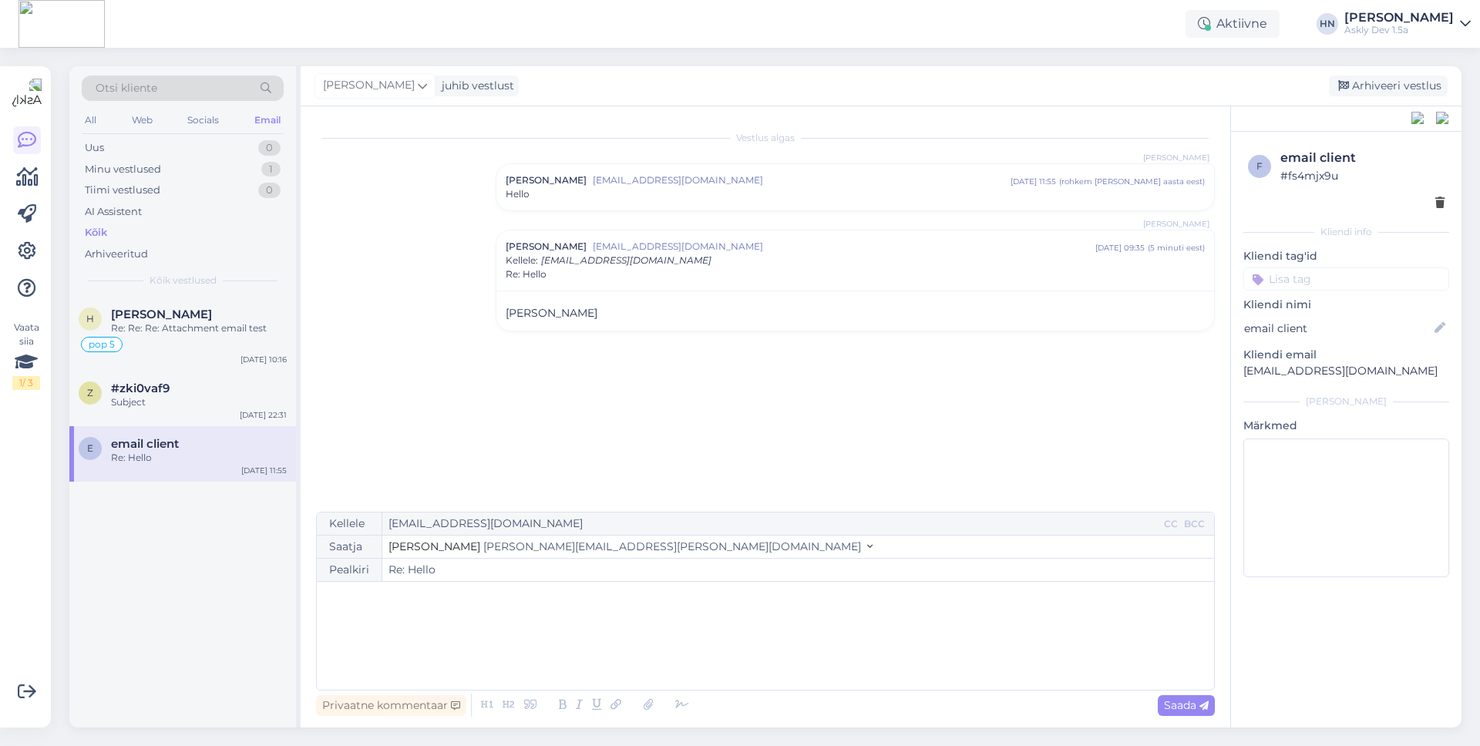
click at [404, 586] on div "Kellele h.niinemae@gmail.com CC BCC Saatja Jane doe jane.doe@support2.liasync.c…" at bounding box center [765, 601] width 899 height 179
click at [1180, 707] on span "Saada" at bounding box center [1186, 705] width 45 height 14
click at [585, 552] on span "[PERSON_NAME][EMAIL_ADDRESS][PERSON_NAME][DOMAIN_NAME]" at bounding box center [672, 546] width 378 height 14
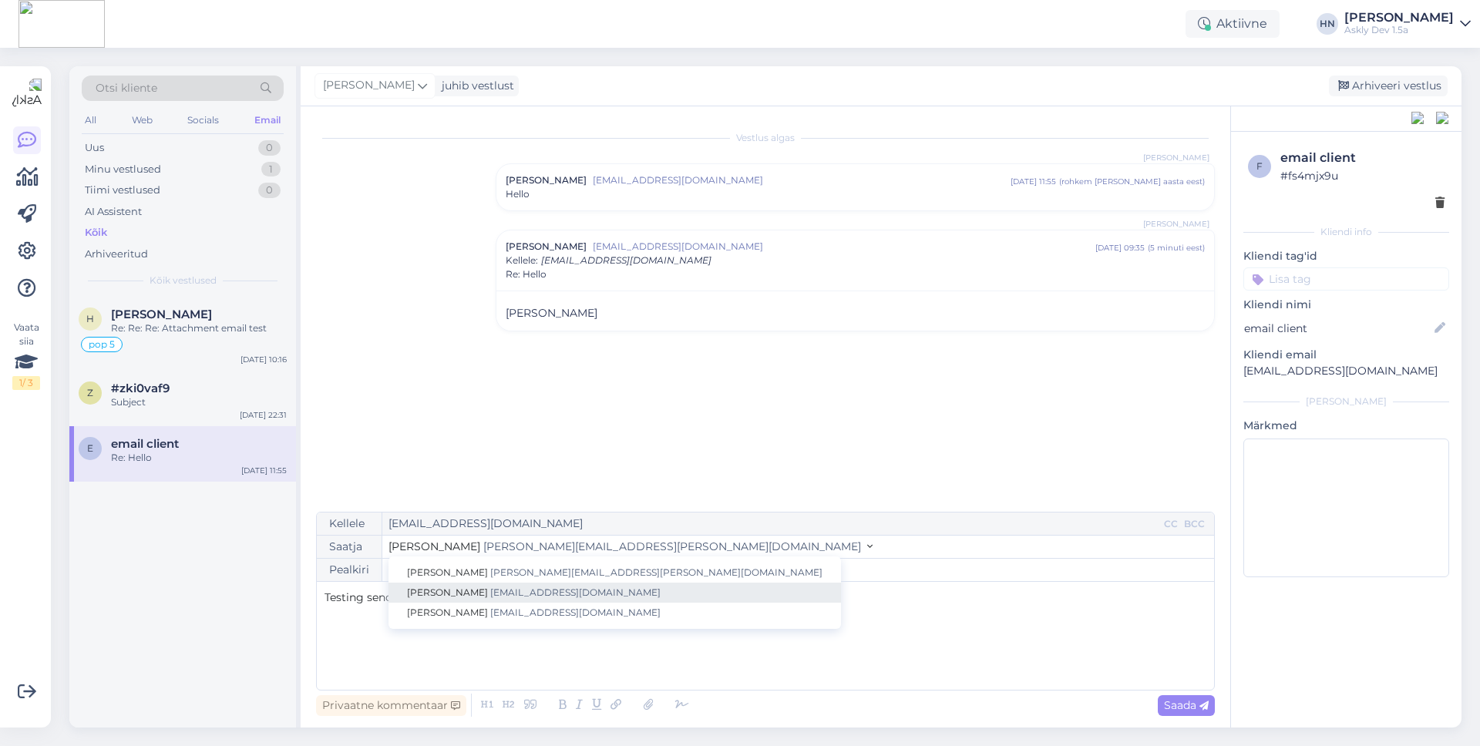
click at [549, 595] on span "hans@translatewise.com" at bounding box center [575, 592] width 170 height 12
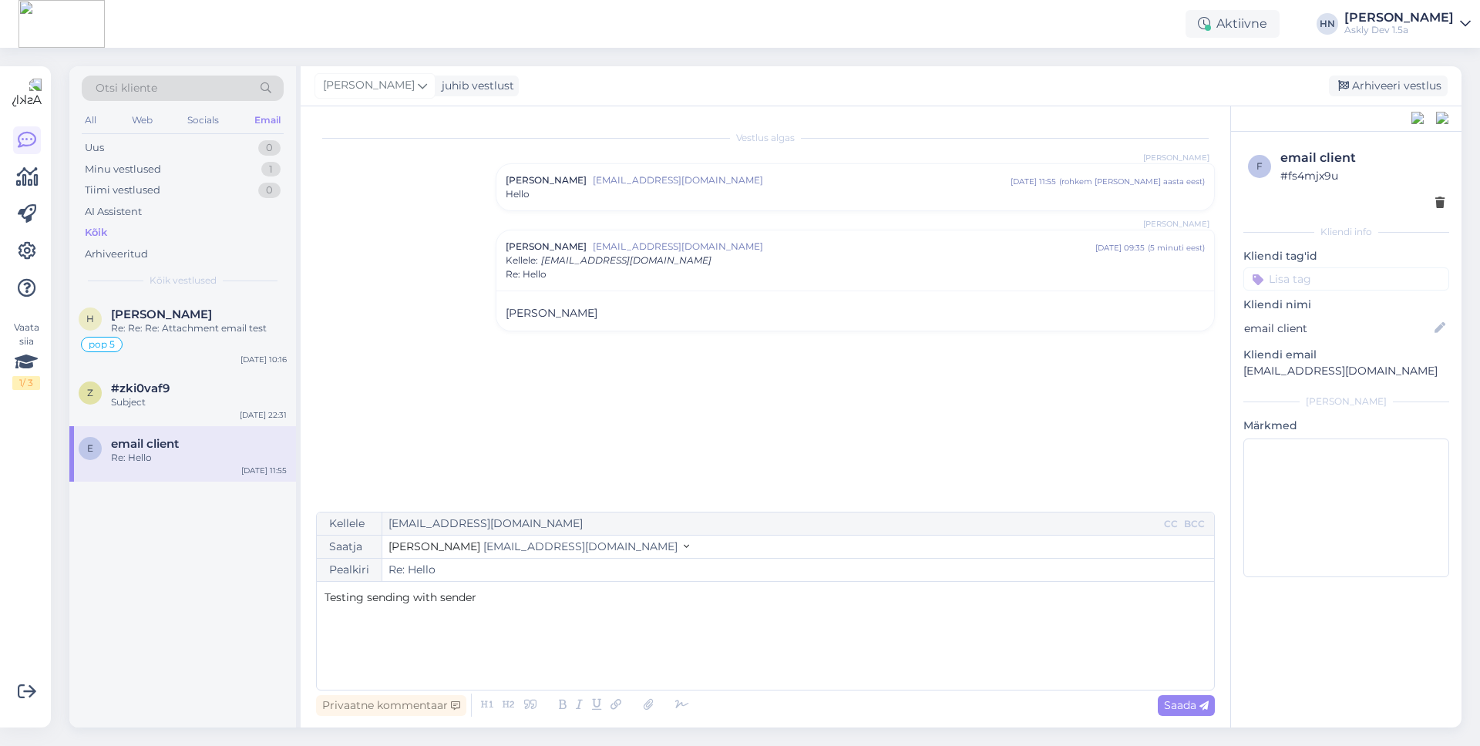
click at [909, 617] on div "Testing sending with sender" at bounding box center [765, 636] width 882 height 92
click at [1174, 714] on div "Saada" at bounding box center [1186, 705] width 57 height 21
click at [1197, 709] on span "Saada" at bounding box center [1186, 705] width 45 height 14
click at [1161, 647] on div "Testing sending with sender" at bounding box center [765, 636] width 882 height 92
click at [1199, 706] on icon at bounding box center [1203, 705] width 9 height 9
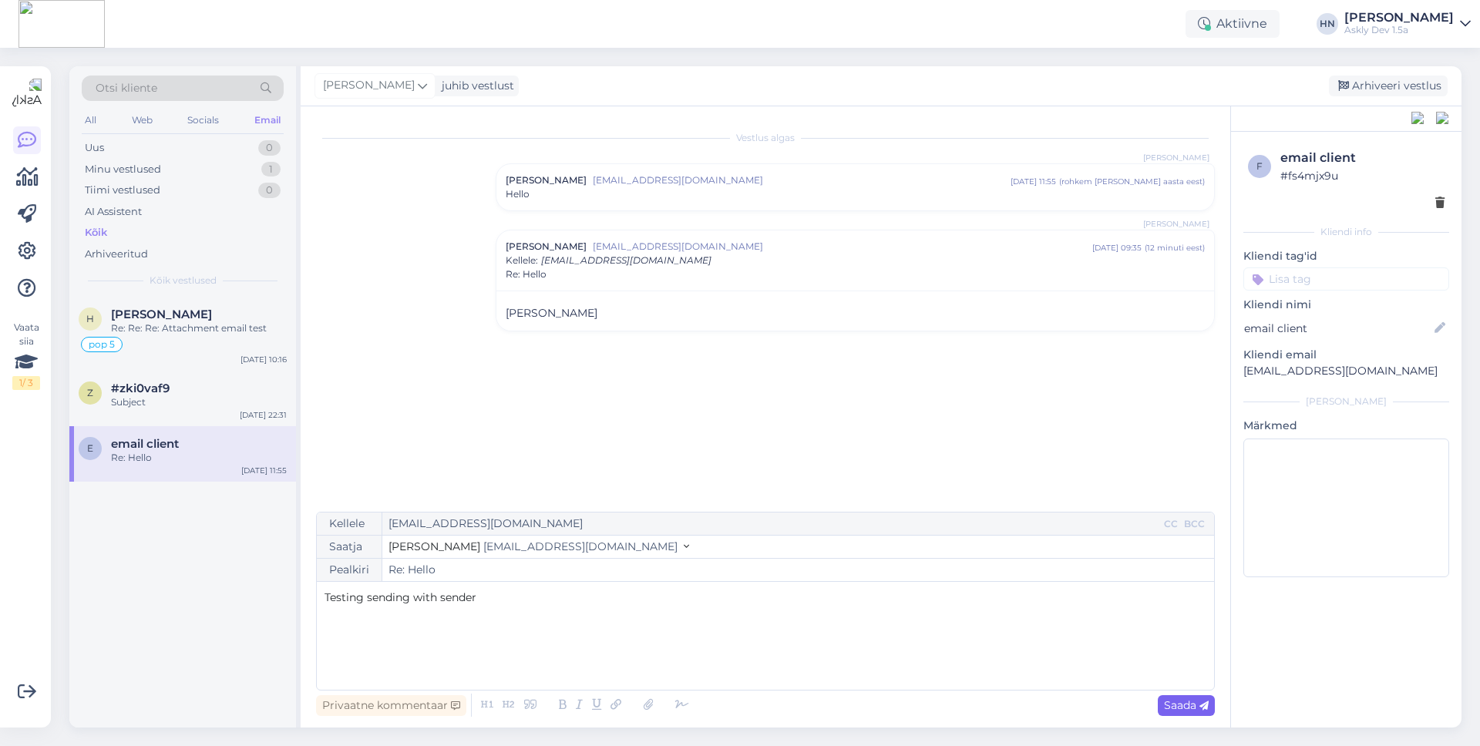
click at [1191, 704] on span "Saada" at bounding box center [1186, 705] width 45 height 14
click at [1175, 526] on div "CC" at bounding box center [1171, 524] width 20 height 14
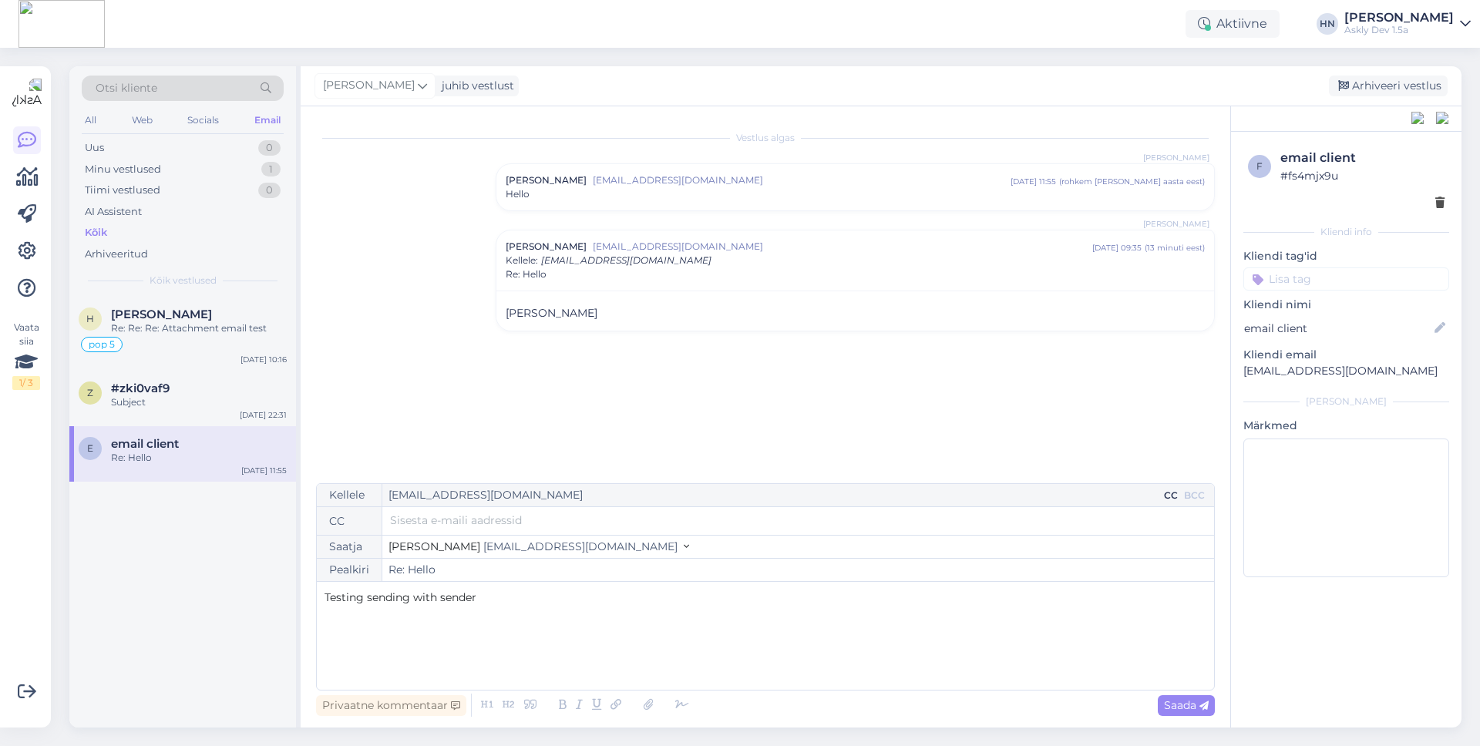
click at [1138, 533] on div at bounding box center [798, 521] width 816 height 28
type input "g"
type input "h.niinemae+1@gmail.com"
click at [1171, 610] on div "Testing sending with sender" at bounding box center [765, 636] width 882 height 92
click at [1202, 709] on icon at bounding box center [1203, 705] width 9 height 9
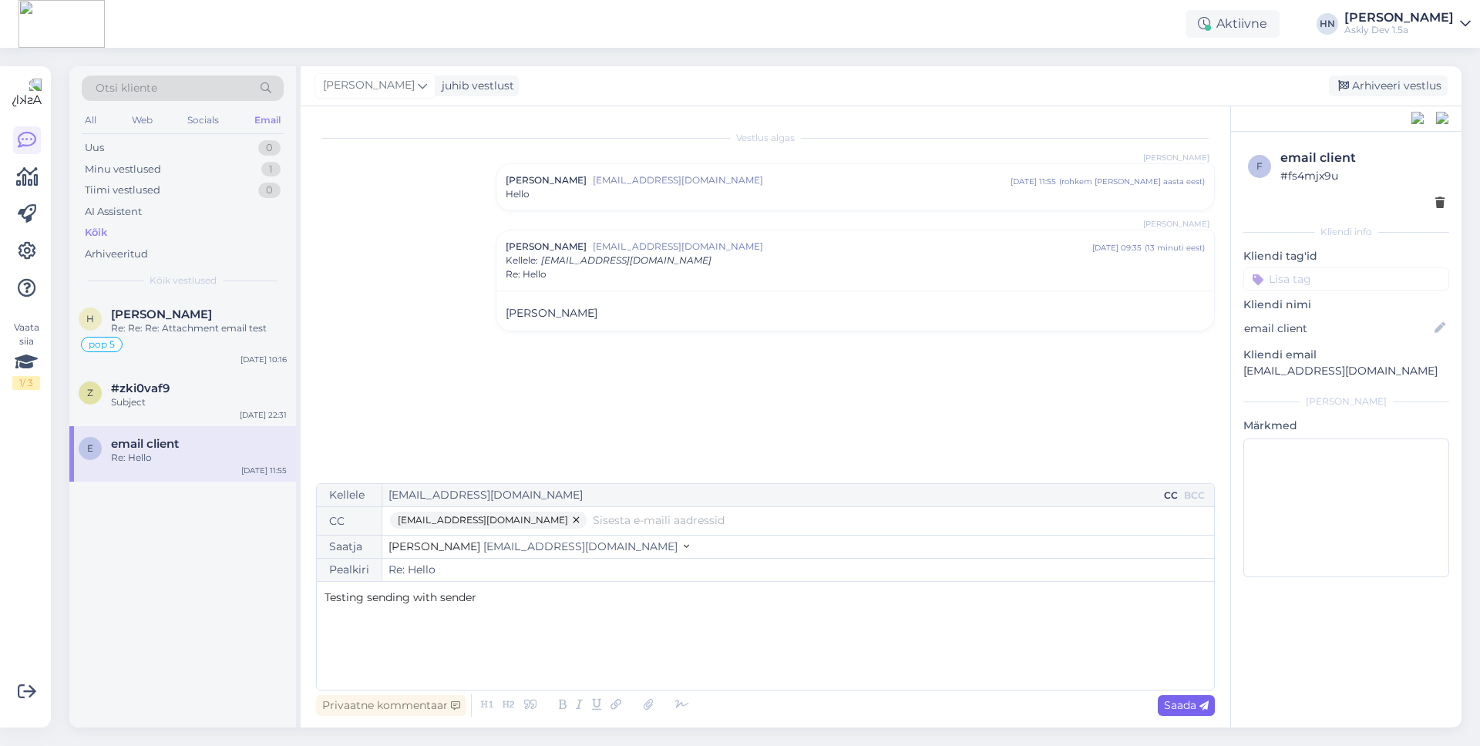
click at [1181, 701] on span "Saada" at bounding box center [1186, 705] width 45 height 14
click at [1170, 706] on span "Saada" at bounding box center [1186, 705] width 45 height 14
click at [722, 617] on div "Testing sending with sender" at bounding box center [765, 636] width 882 height 92
click at [568, 522] on button "button" at bounding box center [577, 520] width 18 height 17
click at [1168, 492] on div "CC" at bounding box center [1171, 496] width 20 height 14
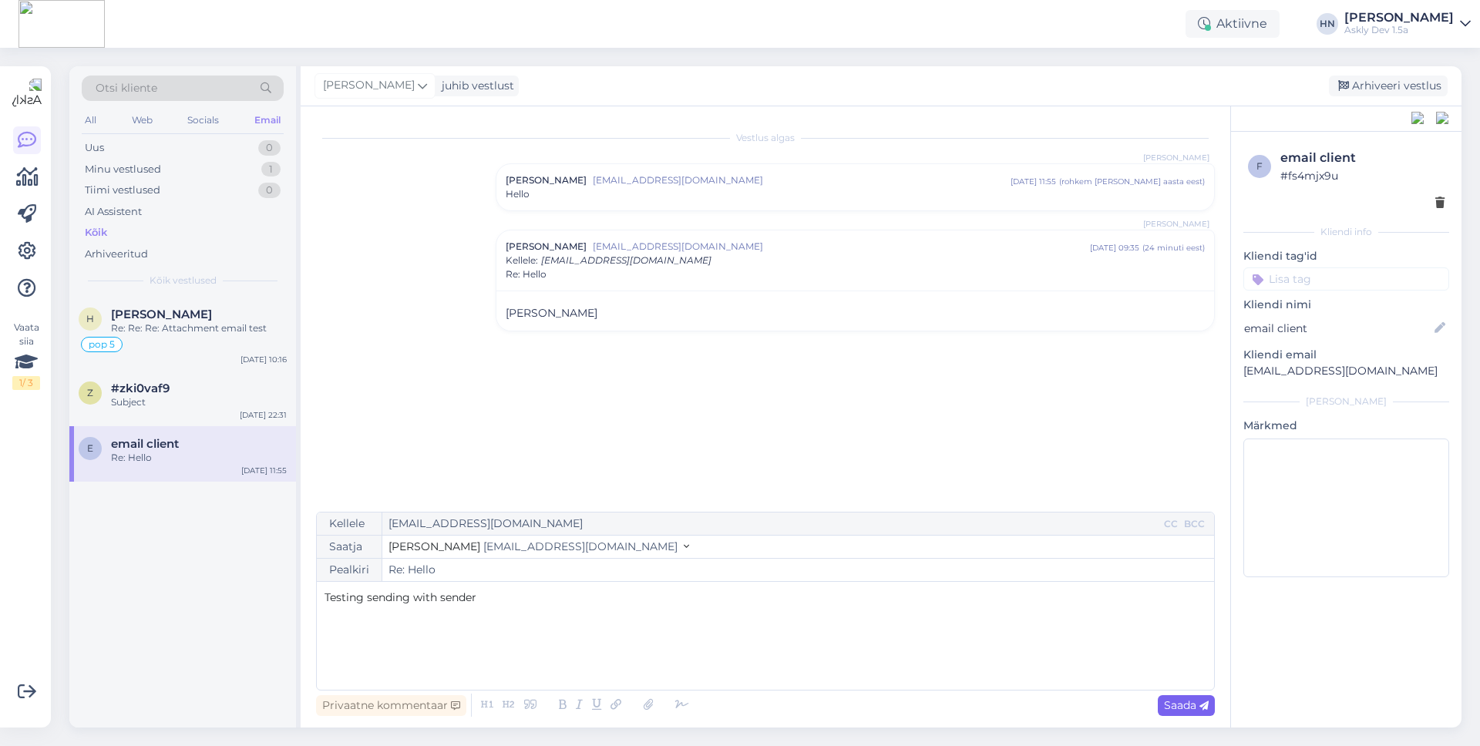
click at [1166, 704] on span "Saada" at bounding box center [1186, 705] width 45 height 14
type input "Re: Hello"
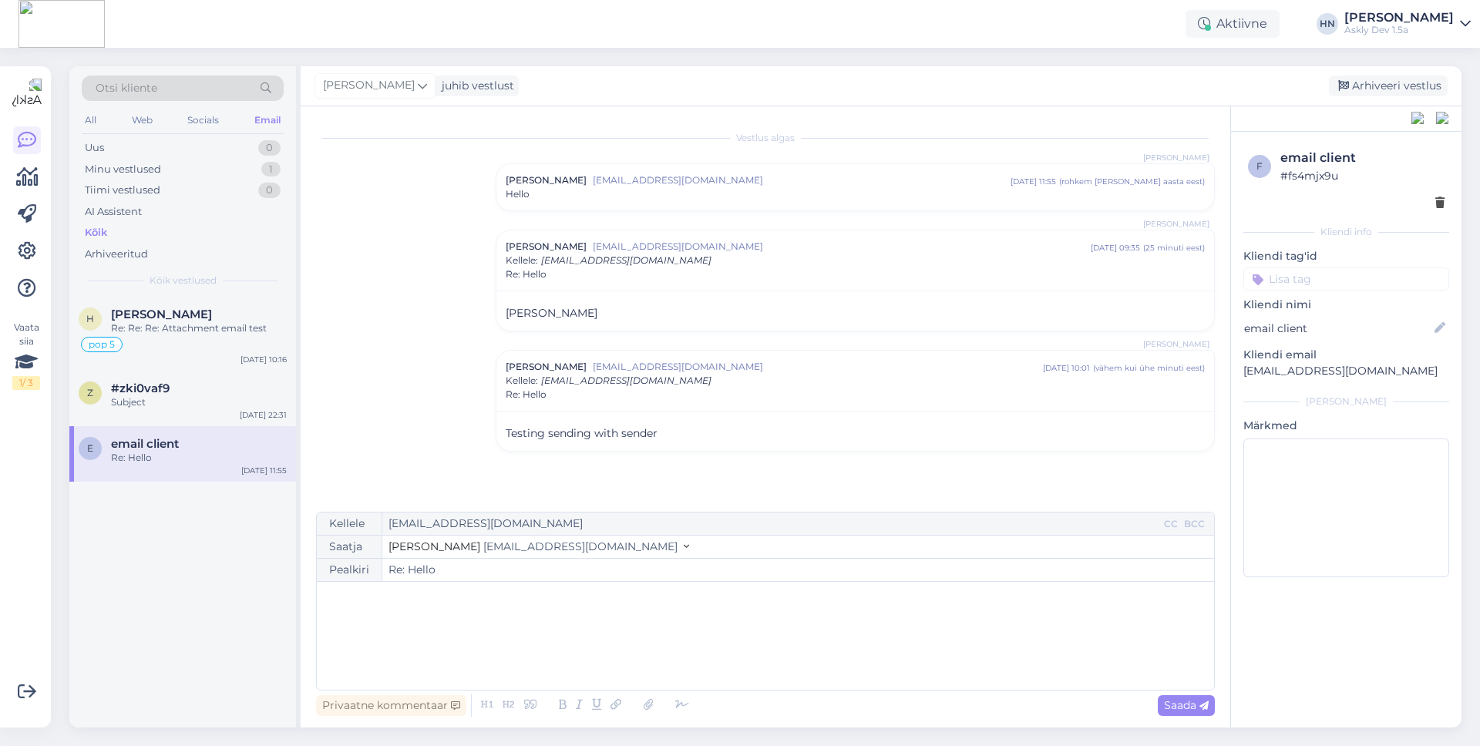
click at [966, 402] on div "Hans Niinemäe hans@translatewise.com sept 15 10:01 ( vähem kui ühe minuti eest …" at bounding box center [854, 381] width 717 height 60
click at [968, 381] on div "Re: Hello" at bounding box center [855, 381] width 699 height 14
